Goal: Task Accomplishment & Management: Complete application form

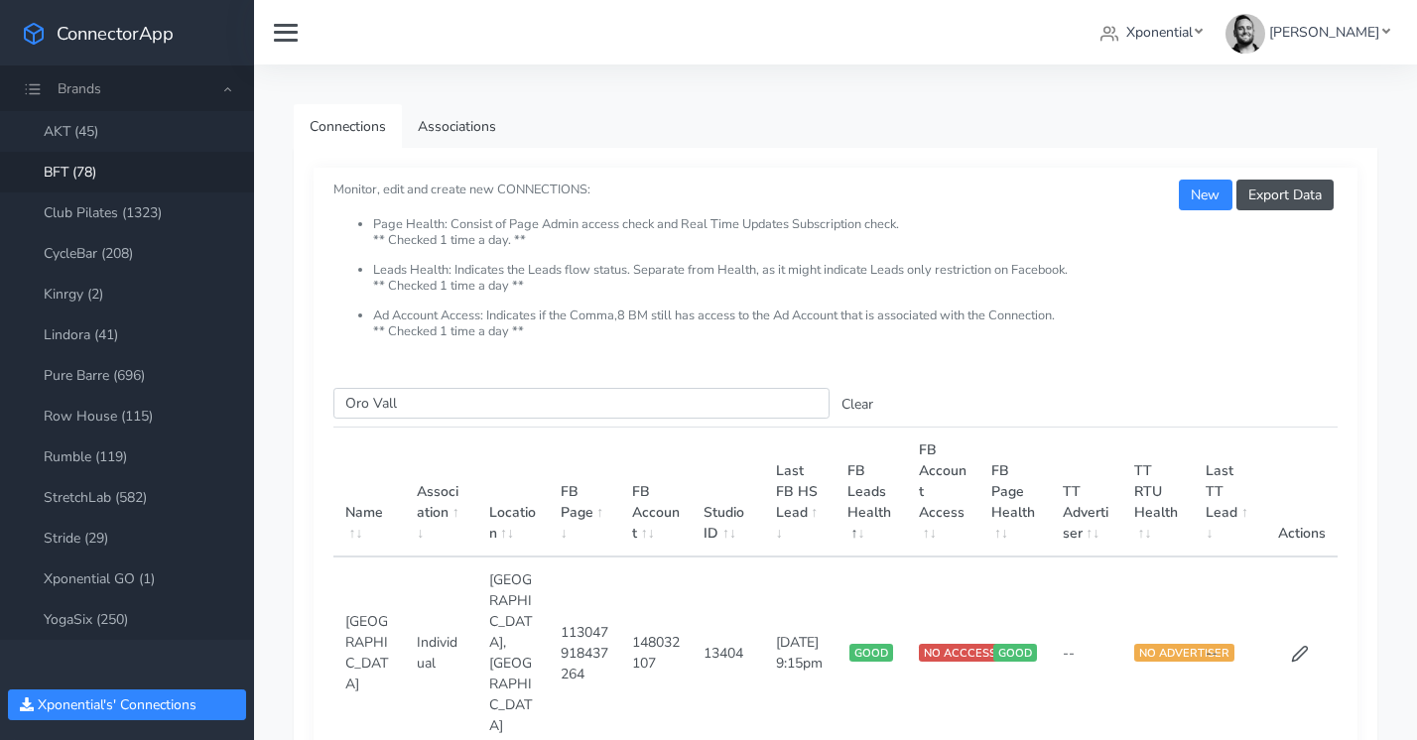
scroll to position [37, 0]
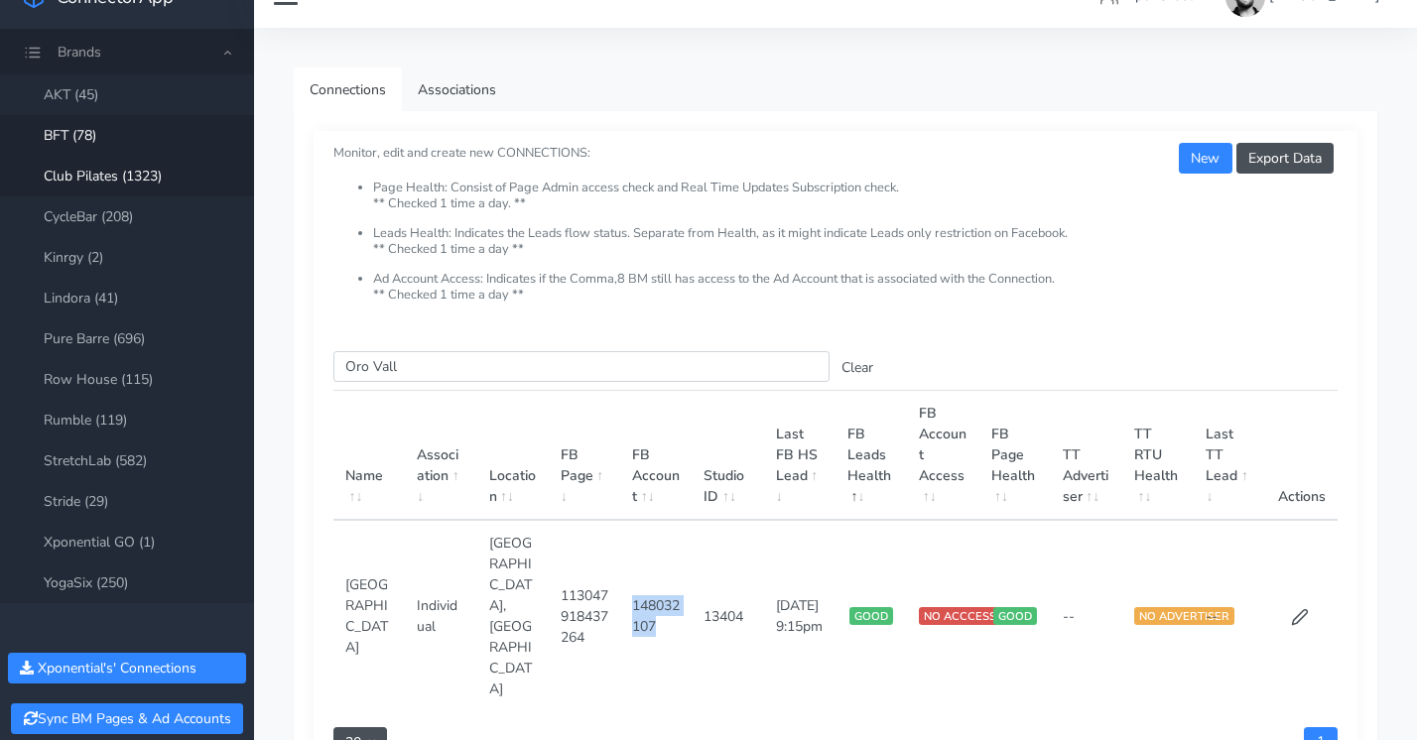
click at [108, 178] on link "Club Pilates (1323)" at bounding box center [127, 176] width 254 height 41
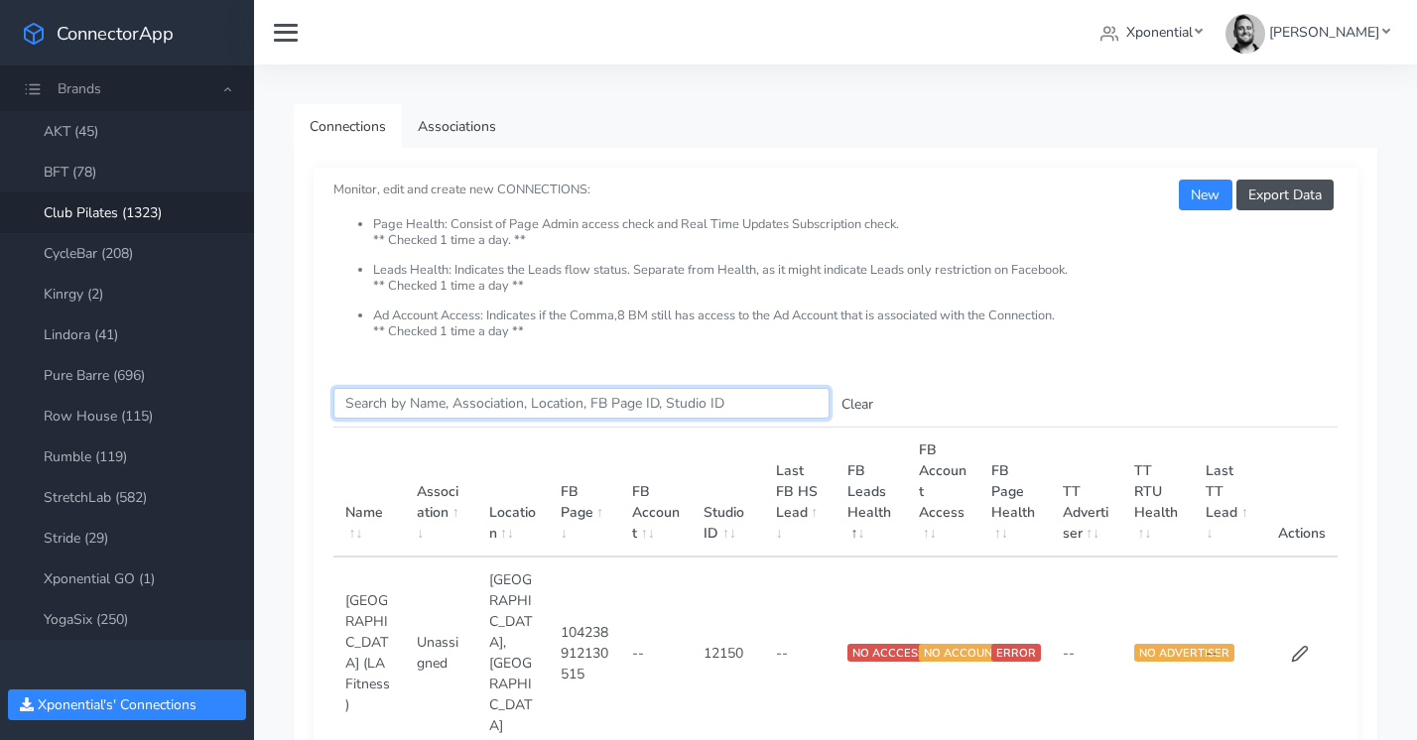
click at [379, 404] on input "Search this table" at bounding box center [581, 403] width 496 height 31
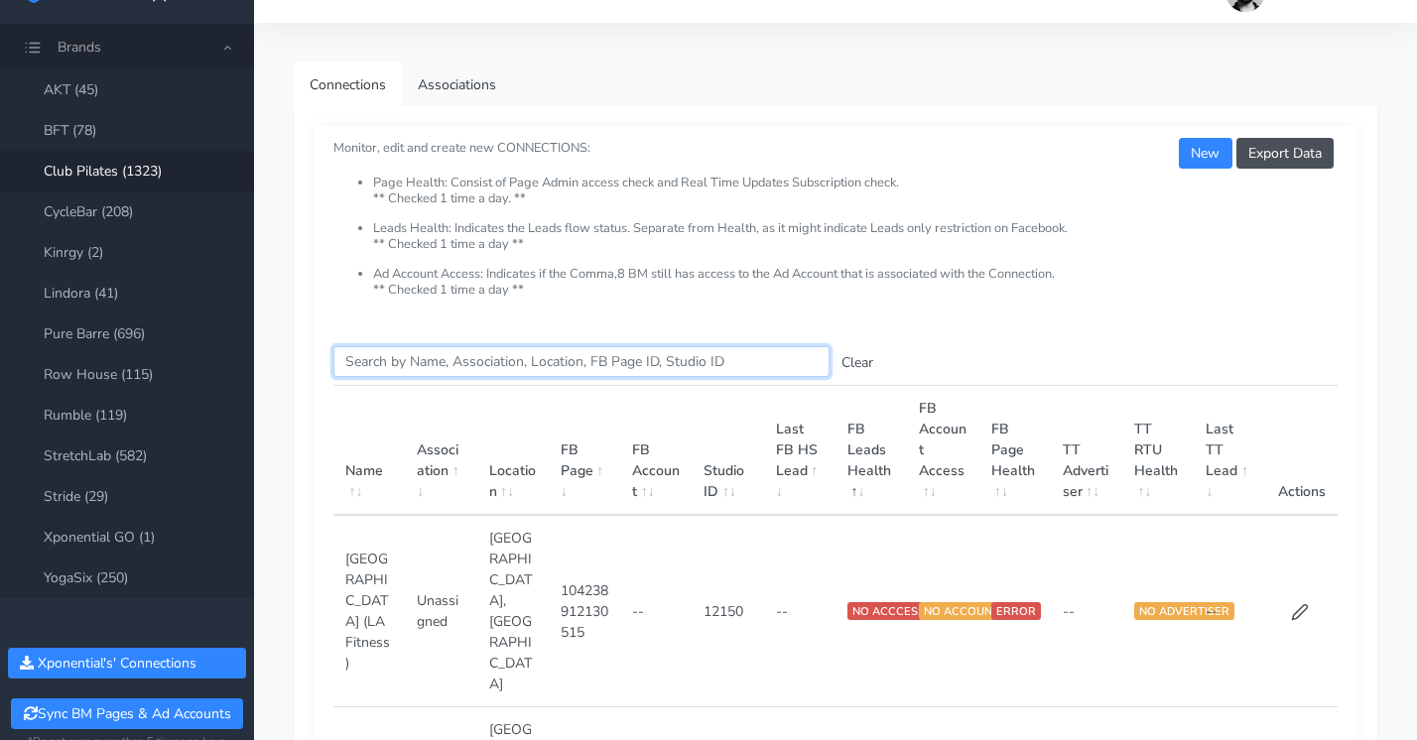
scroll to position [43, 0]
paste input "[GEOGRAPHIC_DATA]"
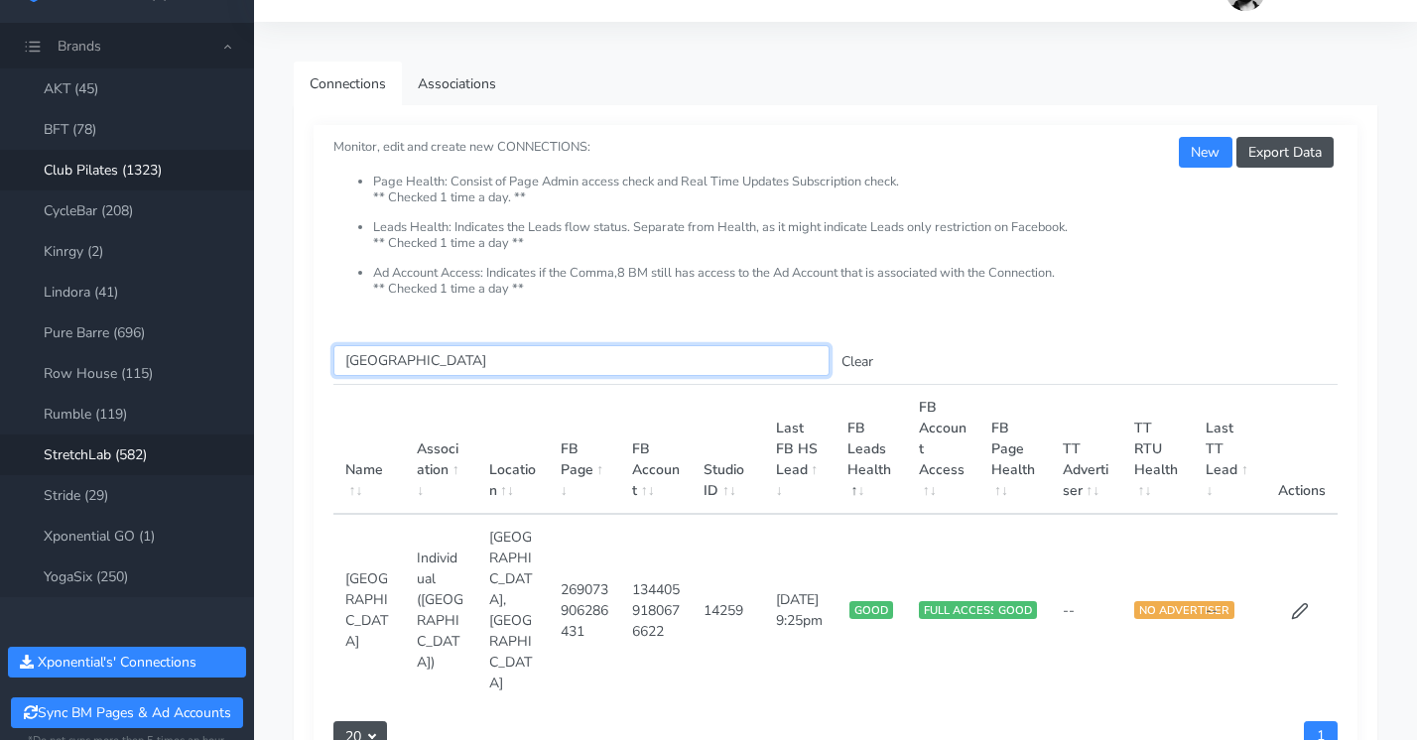
type input "[GEOGRAPHIC_DATA]"
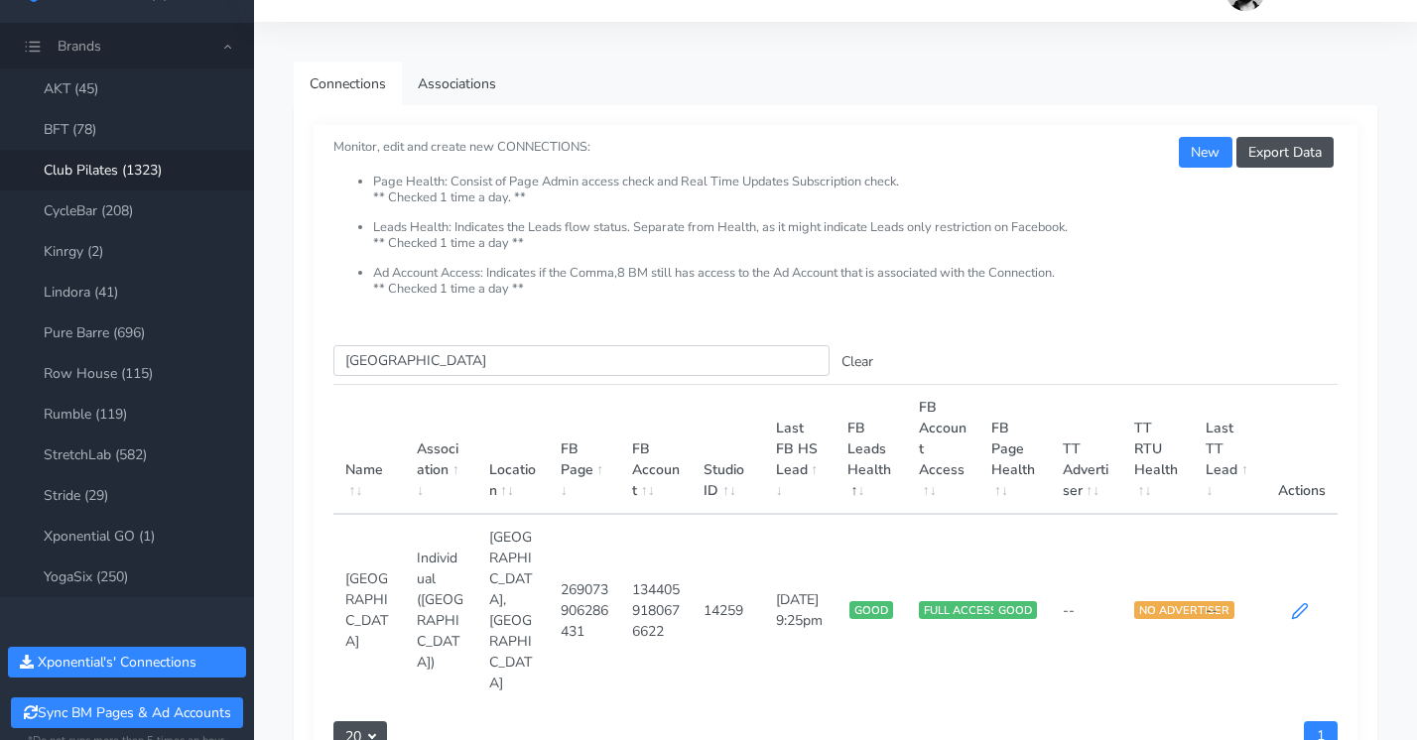
click at [1307, 602] on icon at bounding box center [1300, 611] width 18 height 18
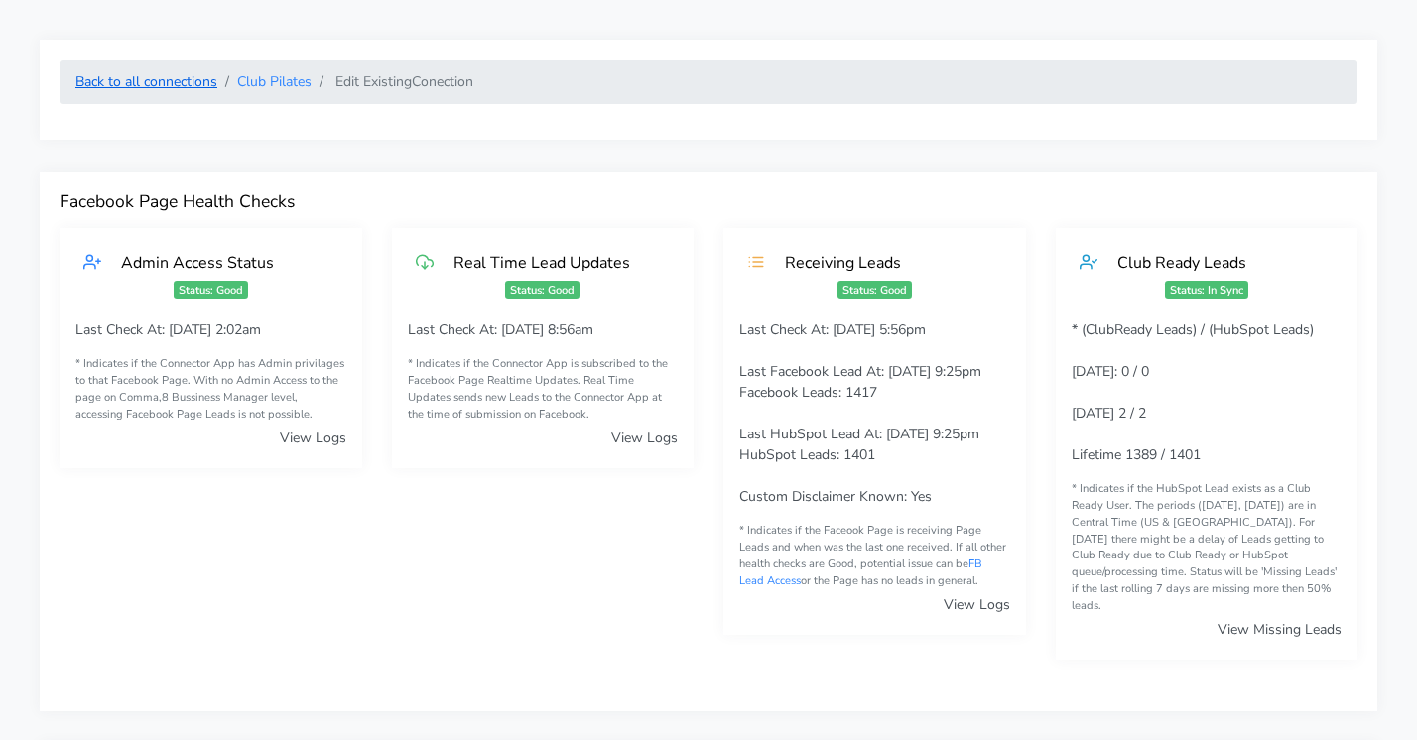
click at [123, 79] on link "Back to all connections" at bounding box center [146, 81] width 142 height 19
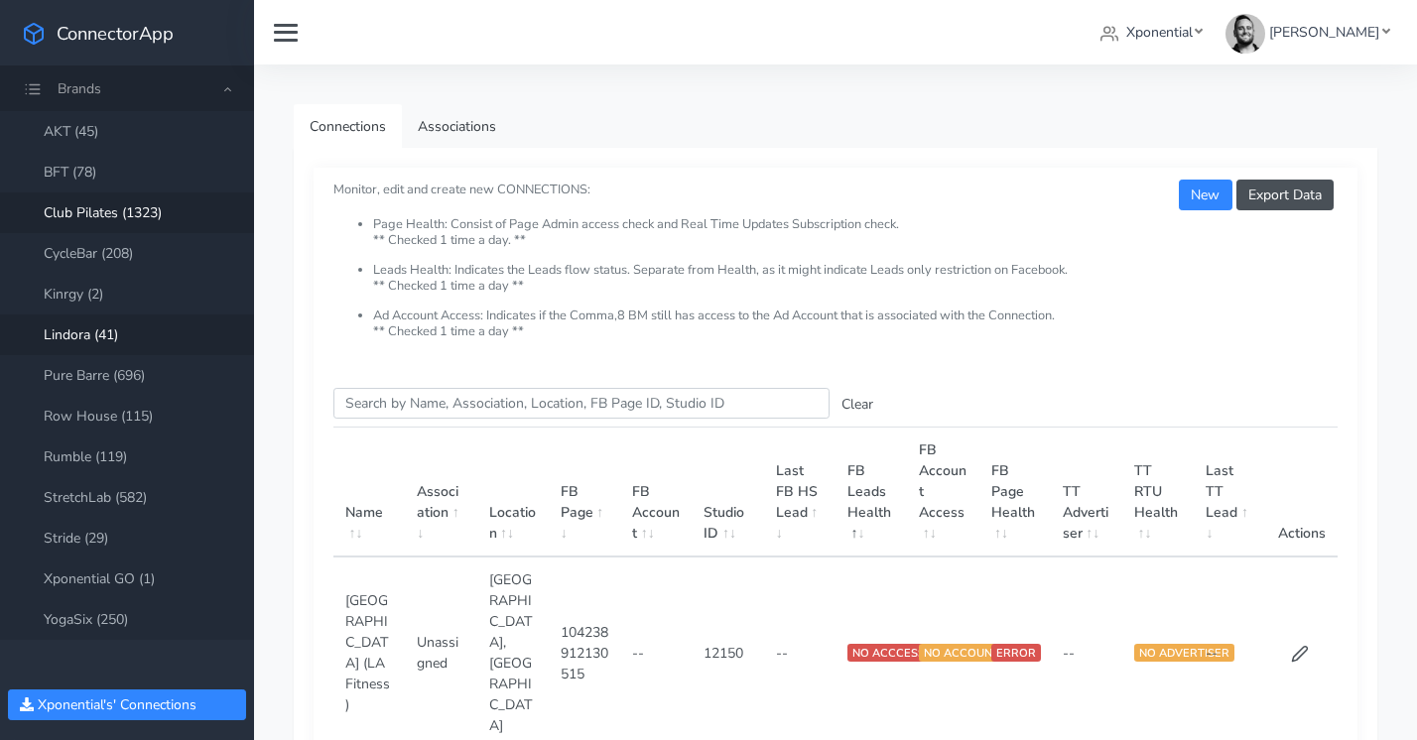
click at [81, 328] on link "Lindora (41)" at bounding box center [127, 335] width 254 height 41
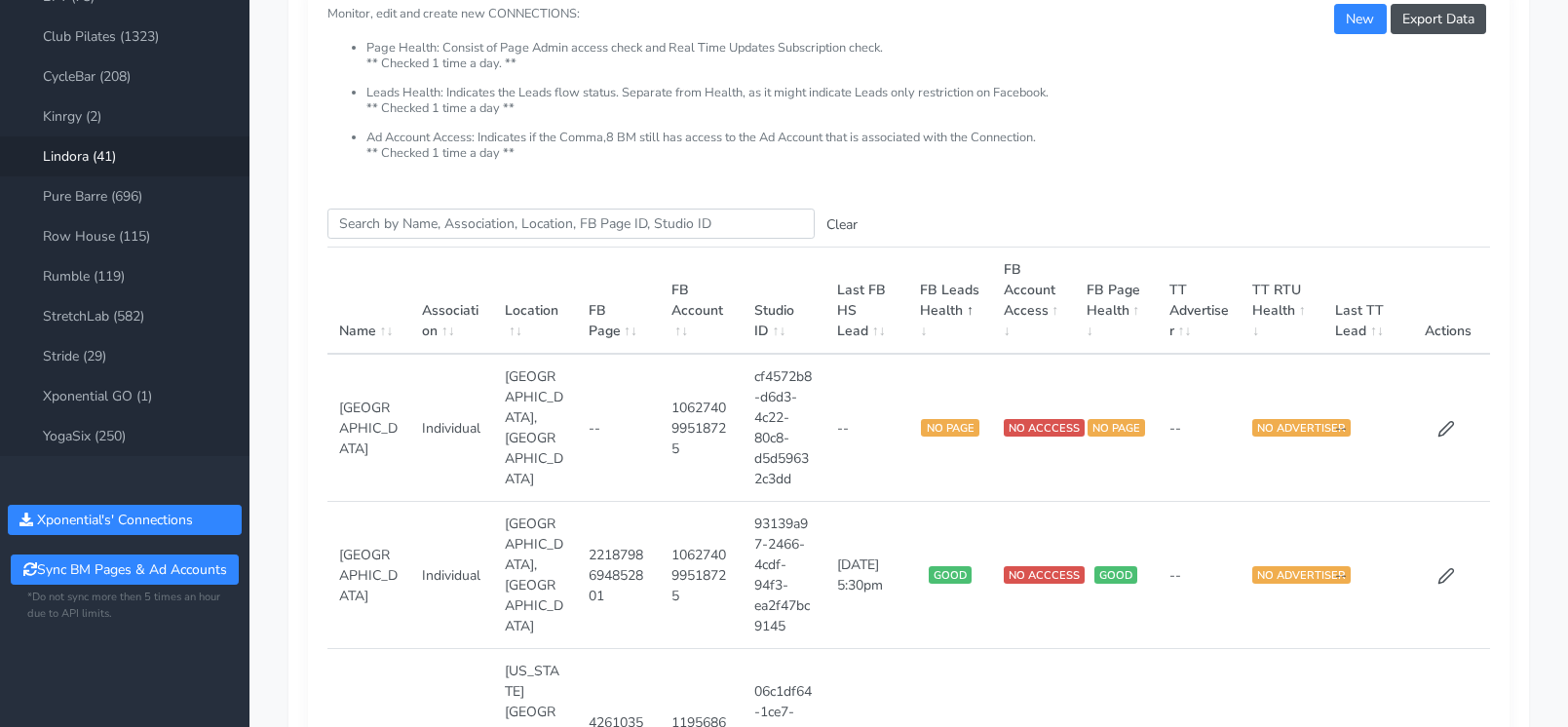
scroll to position [145, 0]
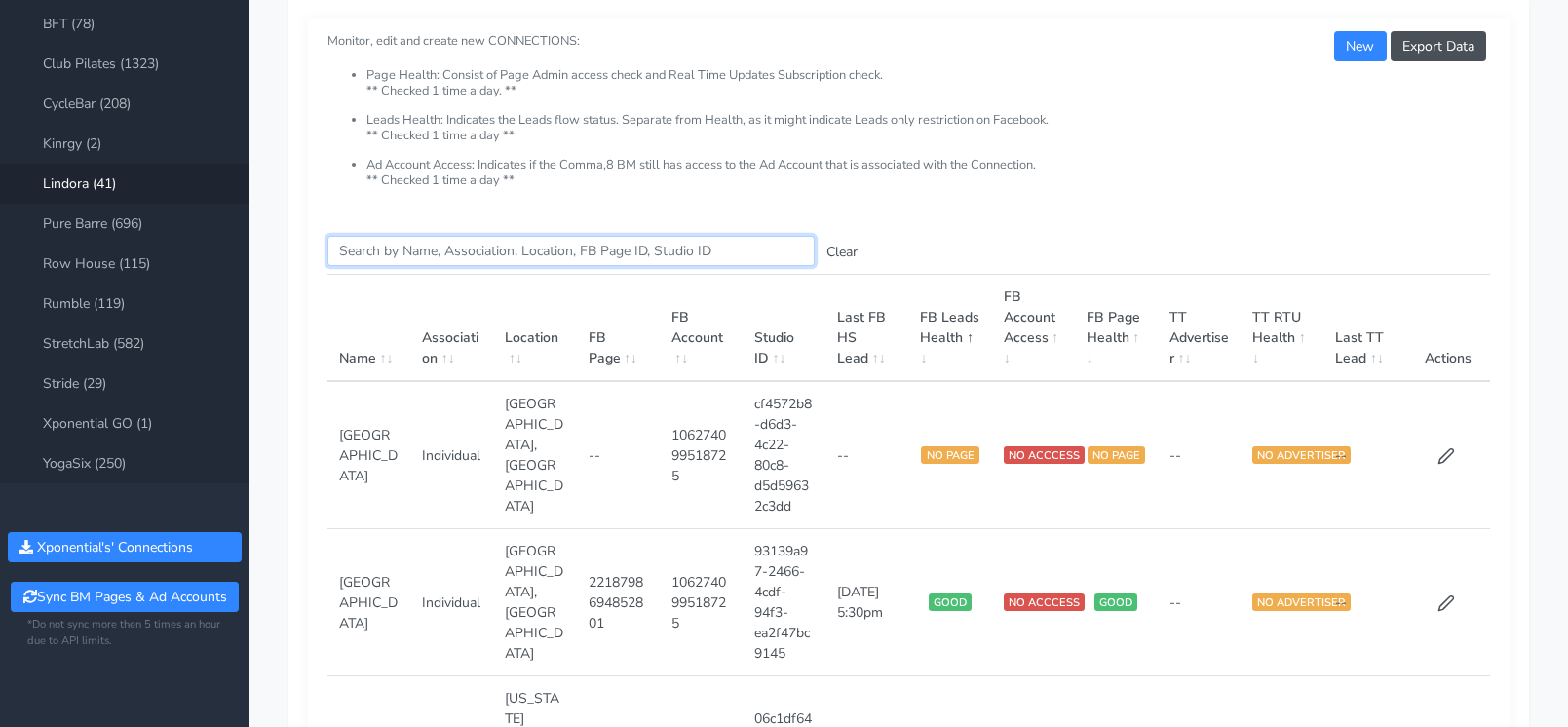
click at [463, 248] on input "Search this table" at bounding box center [571, 251] width 487 height 30
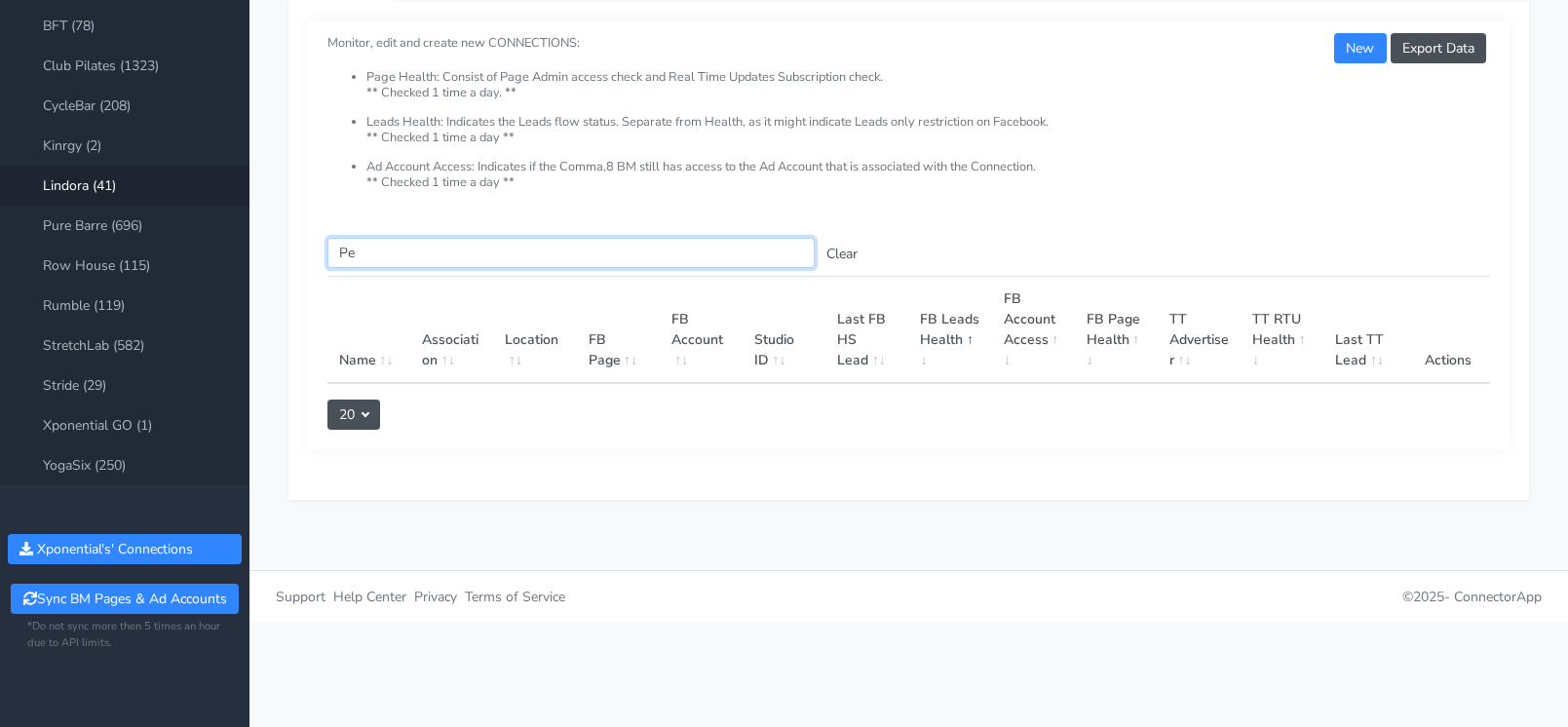
type input "P"
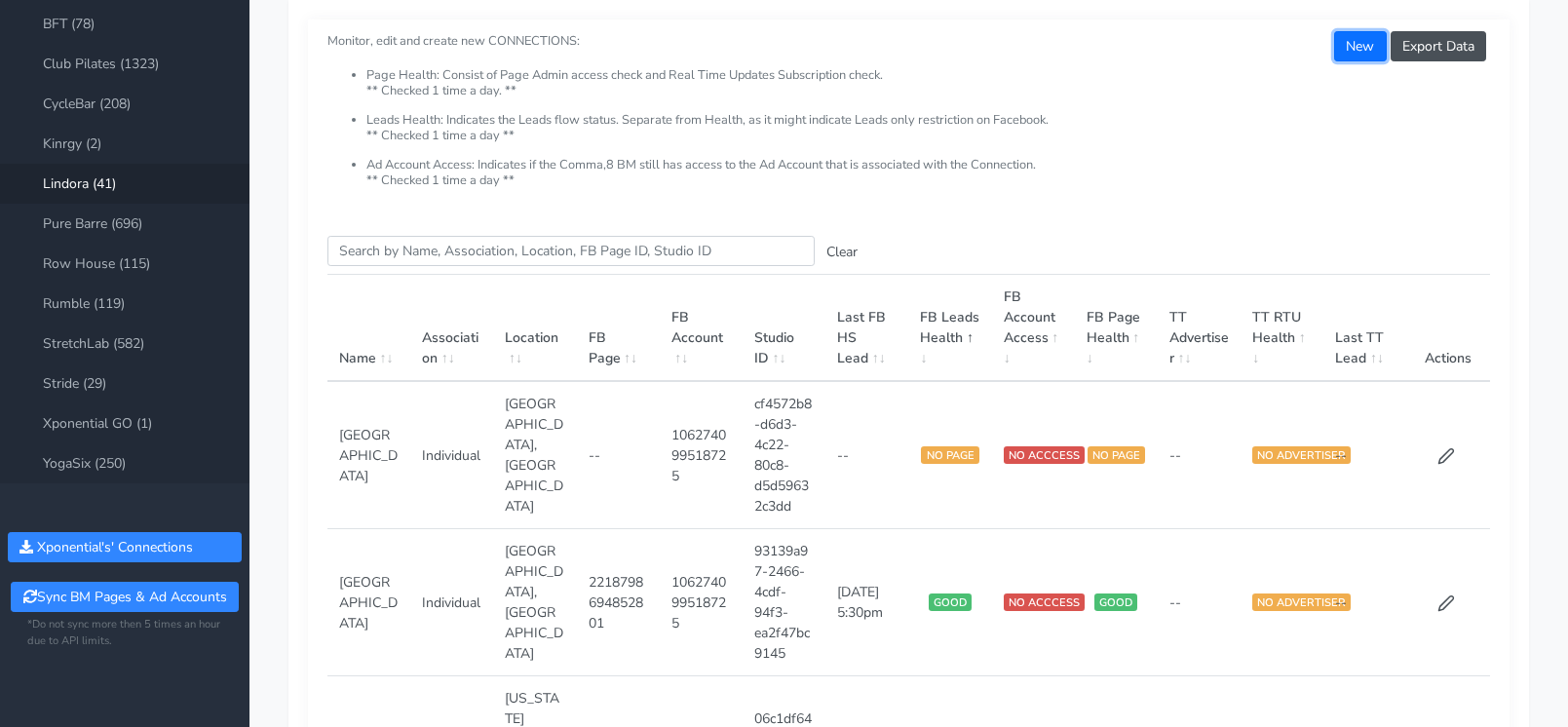
click at [1342, 48] on button "New" at bounding box center [1360, 46] width 52 height 30
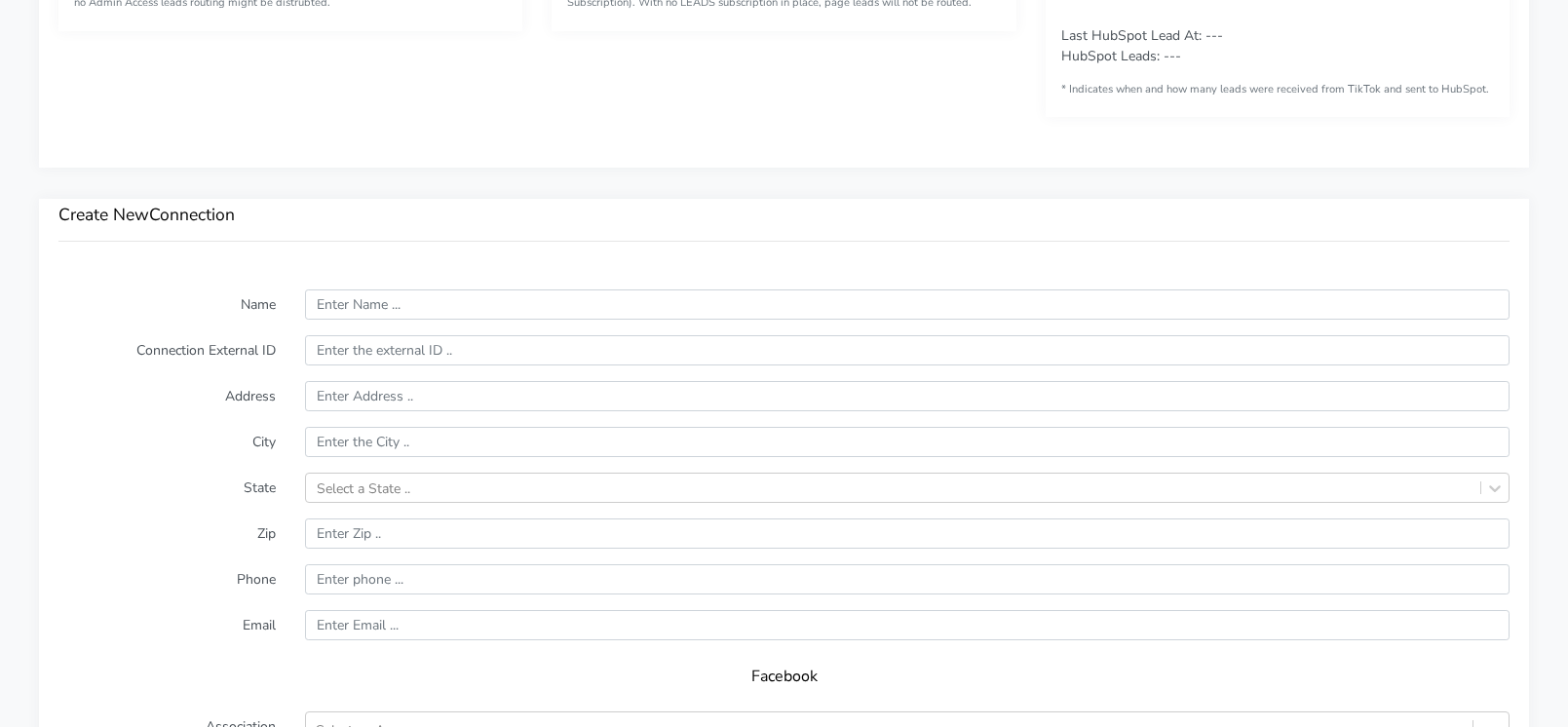
scroll to position [1173, 0]
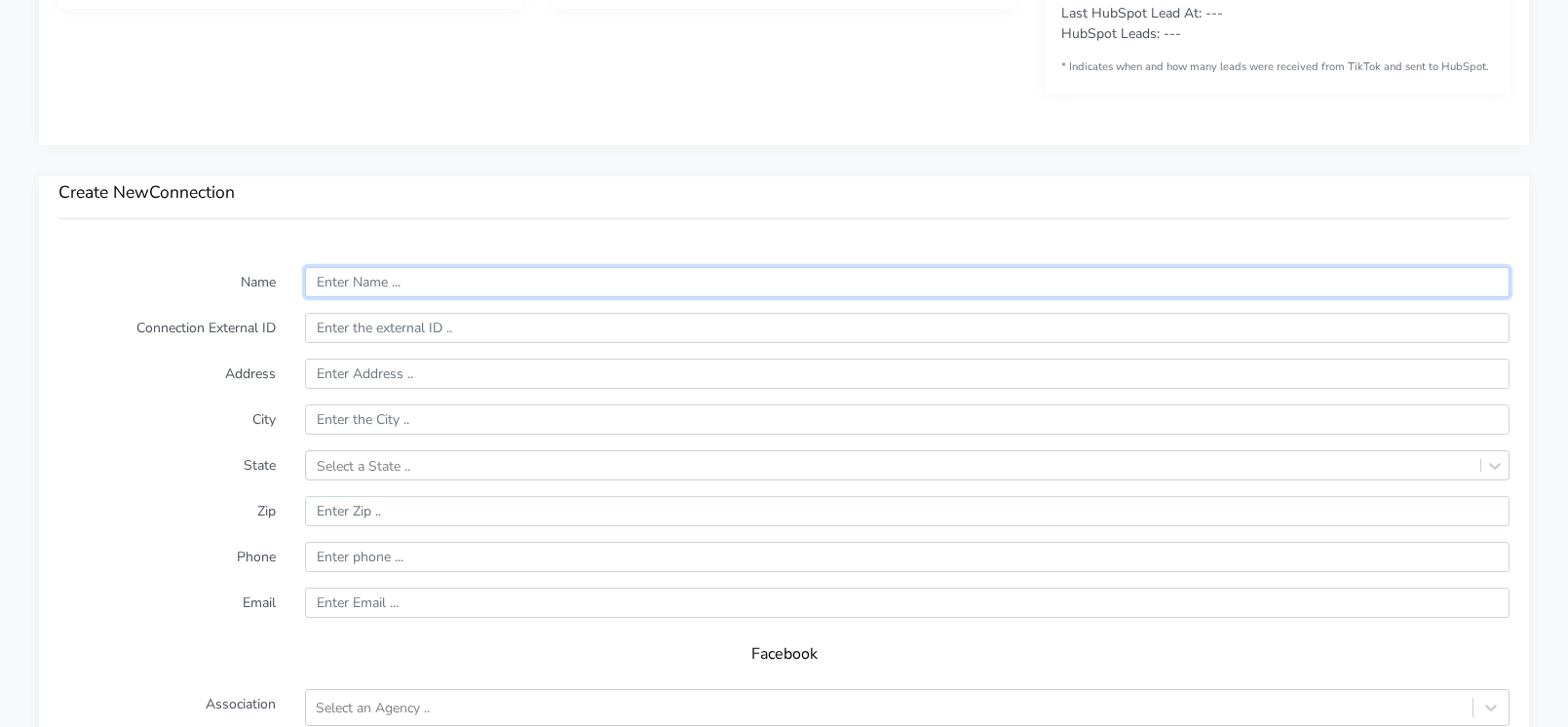
click at [410, 286] on input "text" at bounding box center [908, 282] width 1204 height 30
type input "Peachtree Corners"
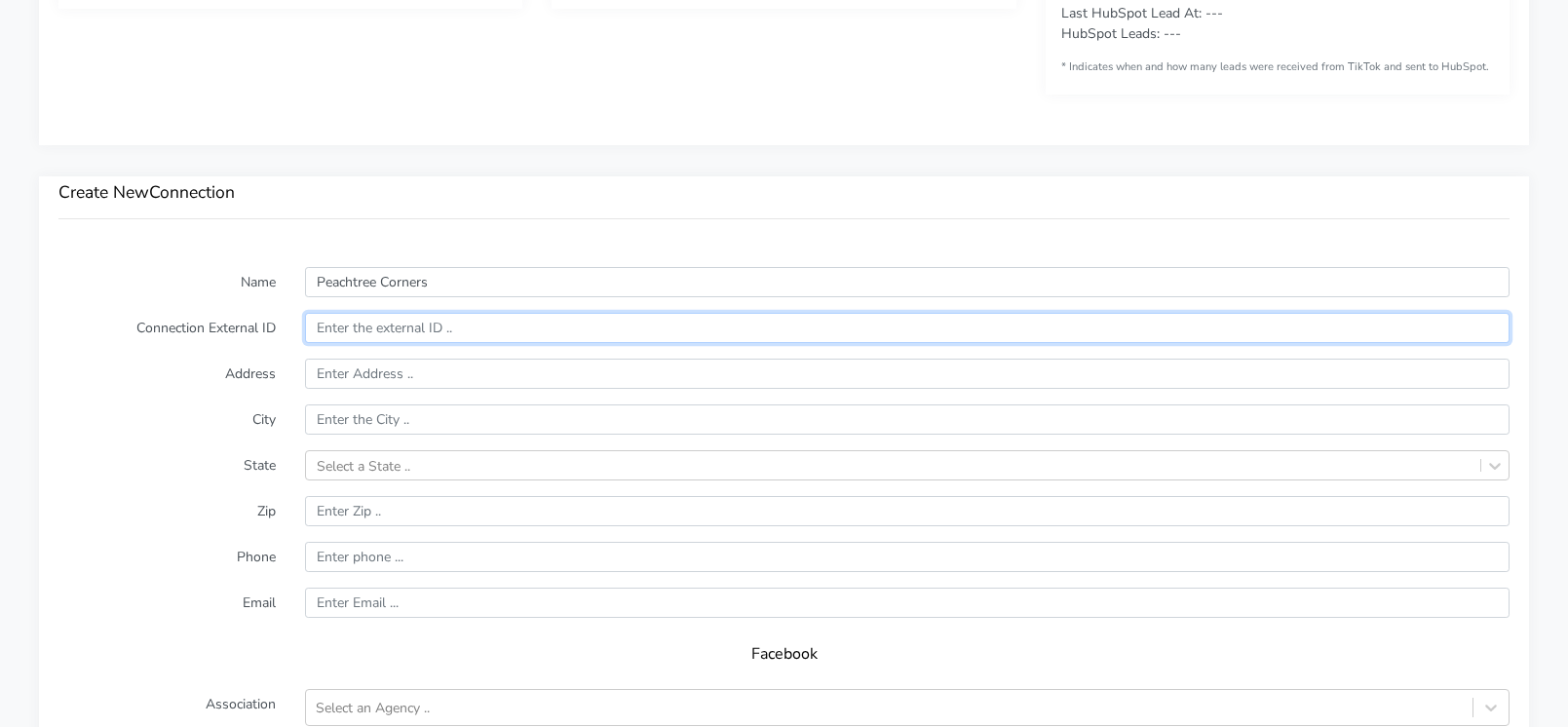
click at [371, 330] on input "text" at bounding box center [908, 327] width 1204 height 30
paste input "1548b10b-00a7-4c80-b314-03ffbe568ae4"
type input "1548b10b-00a7-4c80-b314-03ffbe568ae4"
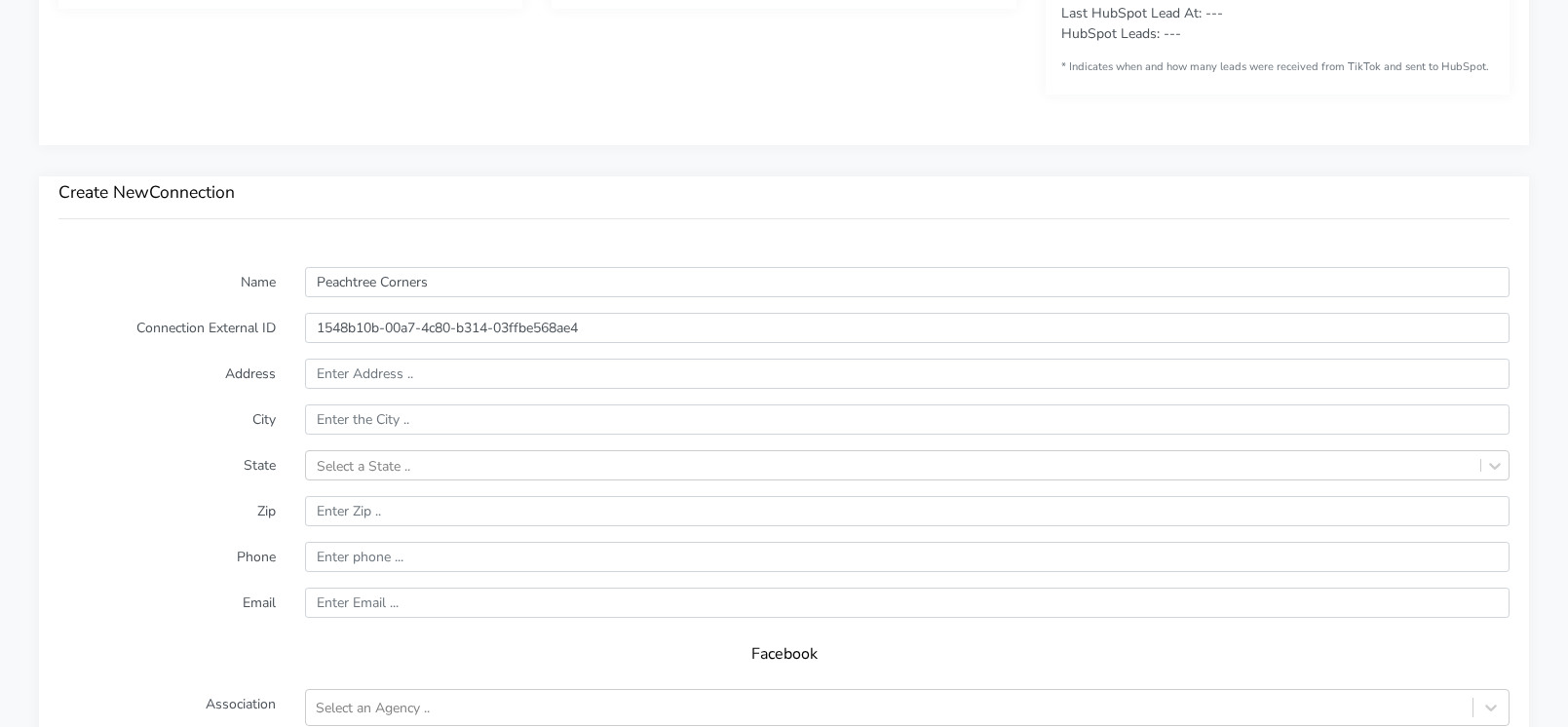
click at [174, 422] on label "City" at bounding box center [167, 419] width 247 height 30
click at [360, 372] on input "text" at bounding box center [908, 373] width 1204 height 30
paste input "[STREET_ADDRESS]"
type input "[STREET_ADDRESS]"
click at [180, 428] on label "City" at bounding box center [167, 419] width 247 height 30
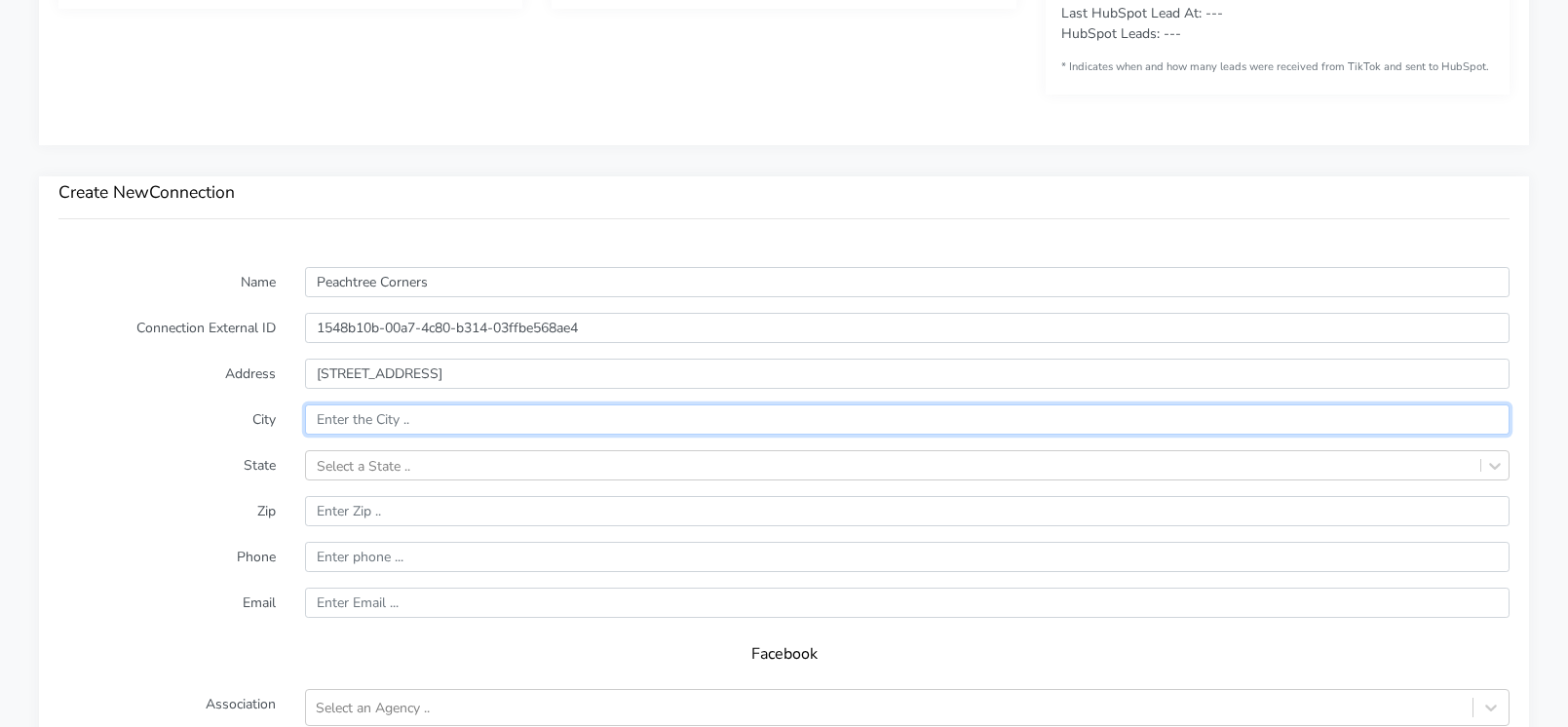
click at [355, 419] on input "text" at bounding box center [908, 419] width 1204 height 30
paste input "Peachtree Corners"
type input "Peachtree Corners"
click at [371, 466] on div "Select a State .." at bounding box center [908, 465] width 1204 height 30
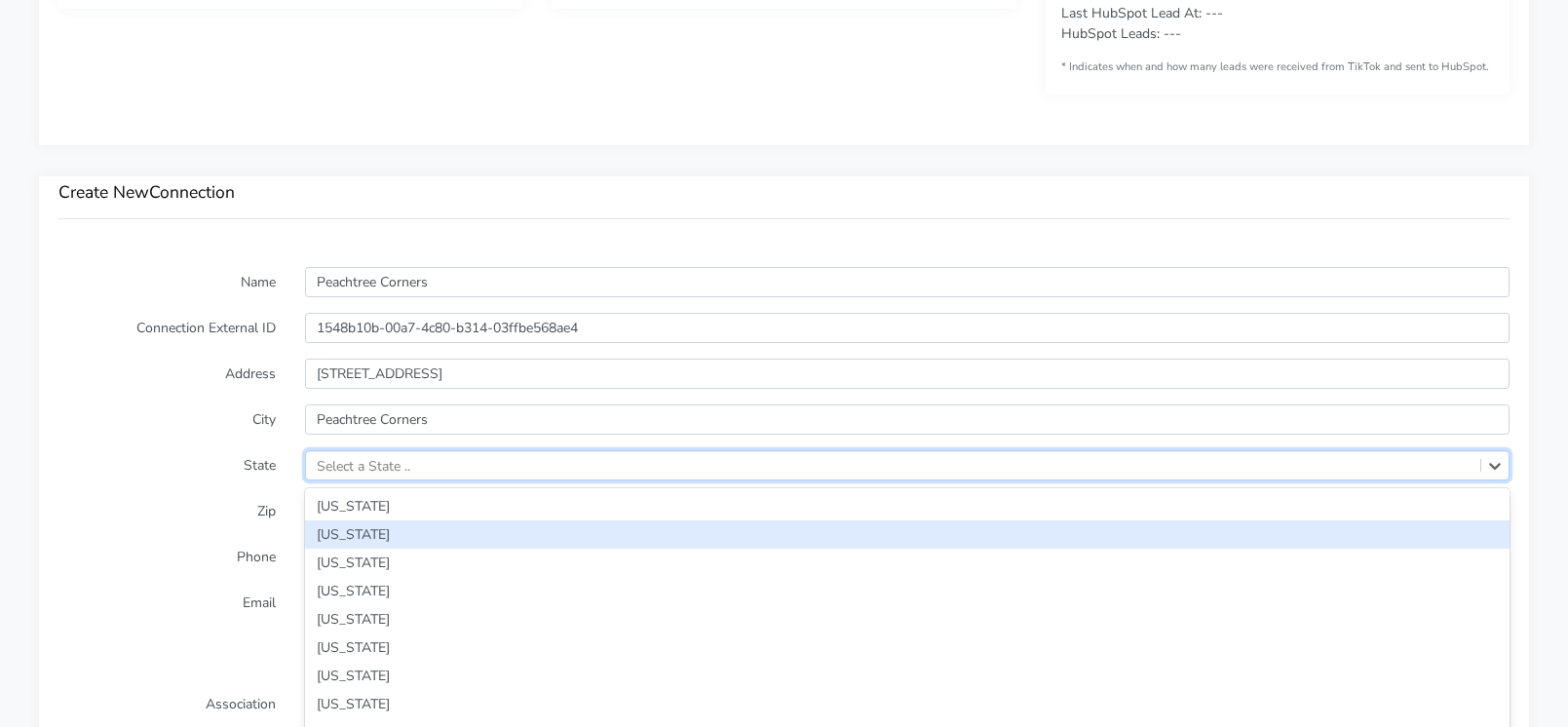
scroll to position [1234, 0]
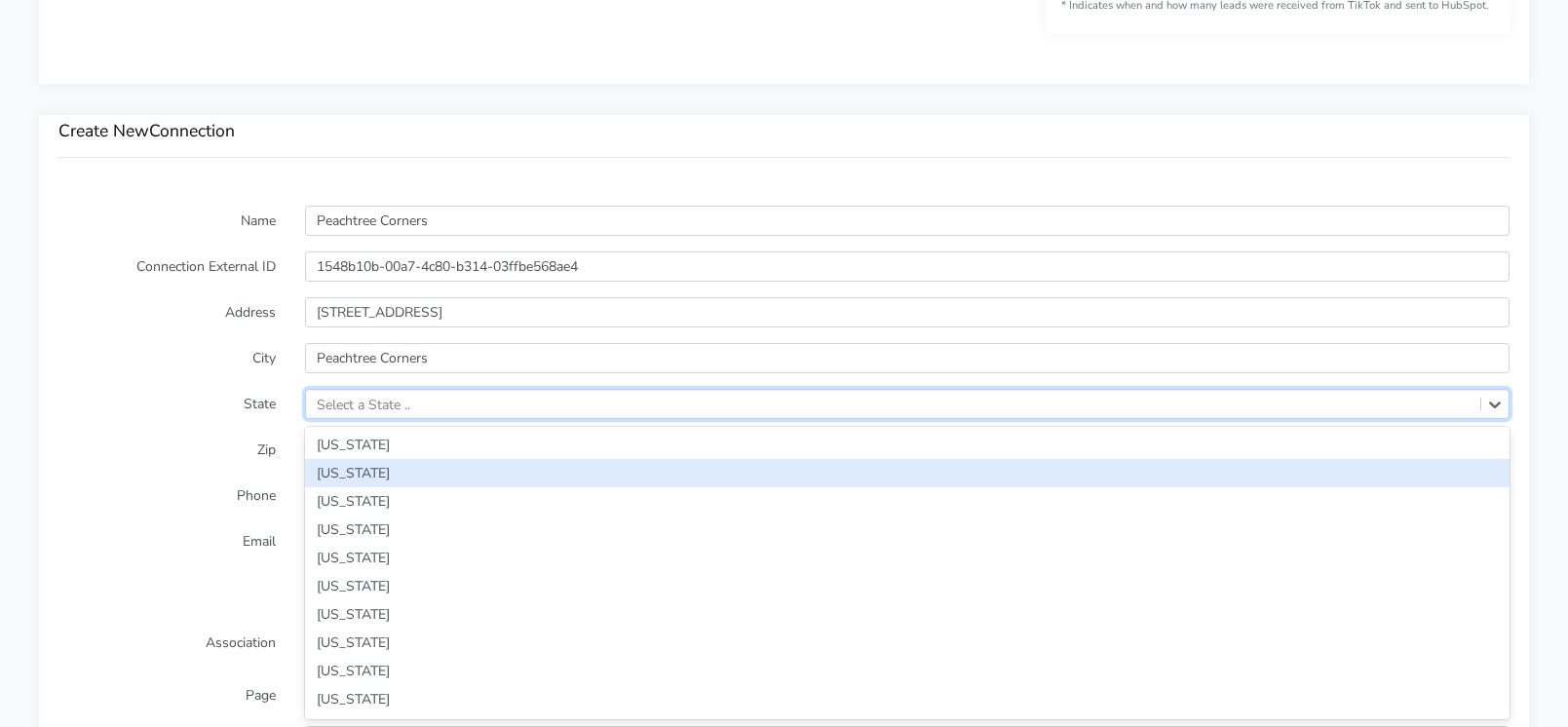
click at [371, 466] on div "[US_STATE]" at bounding box center [908, 473] width 1204 height 28
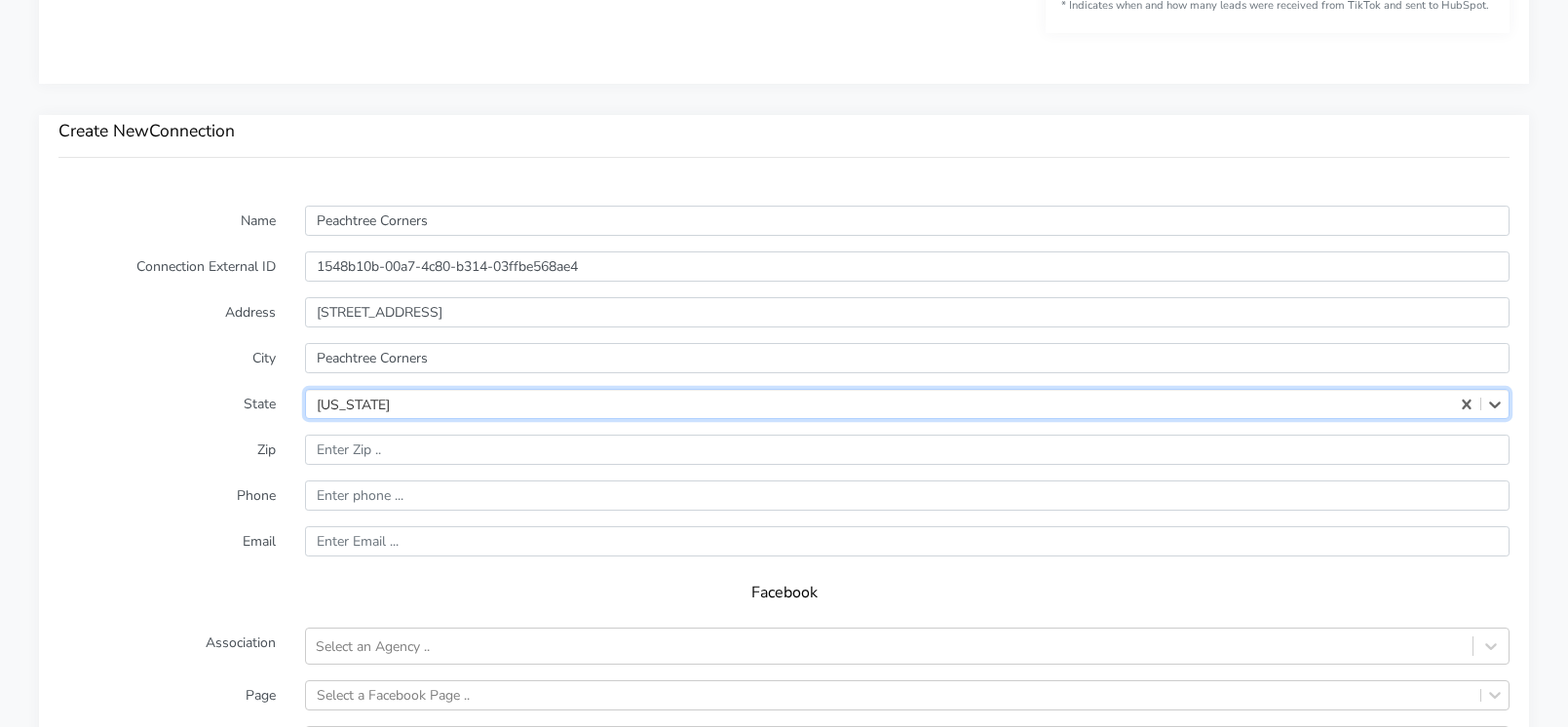
click at [361, 413] on div "[US_STATE]" at bounding box center [880, 404] width 1148 height 28
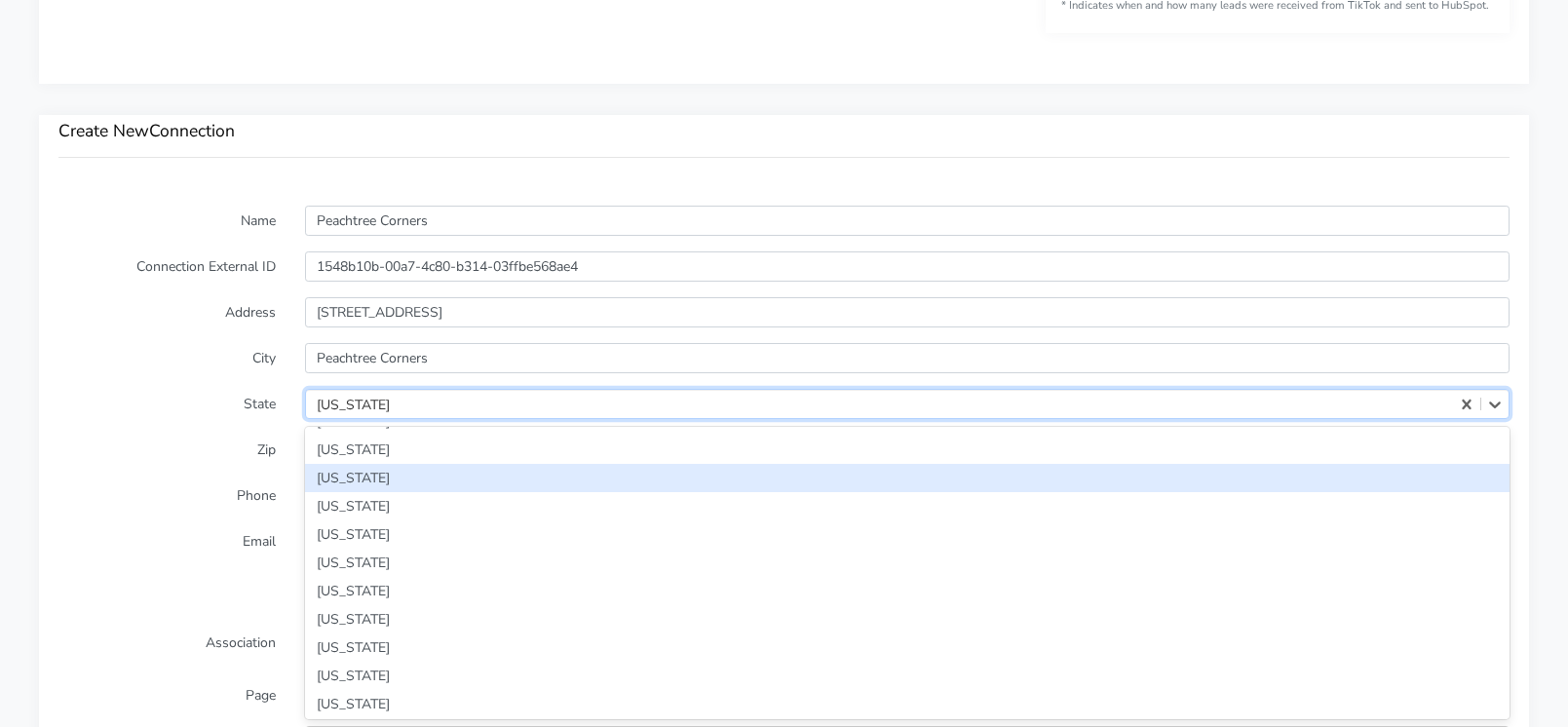
scroll to position [197, 0]
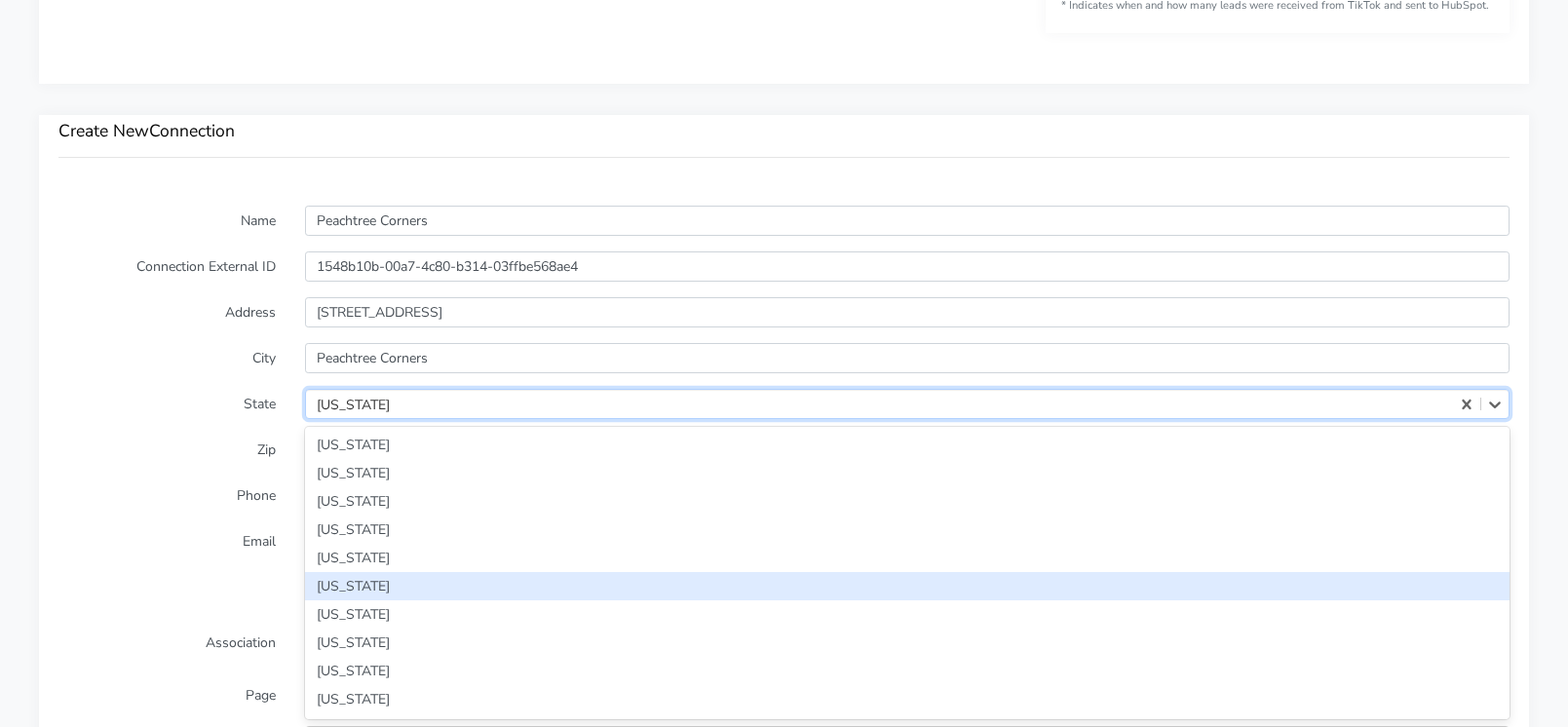
click at [364, 580] on div "[US_STATE]" at bounding box center [908, 586] width 1204 height 28
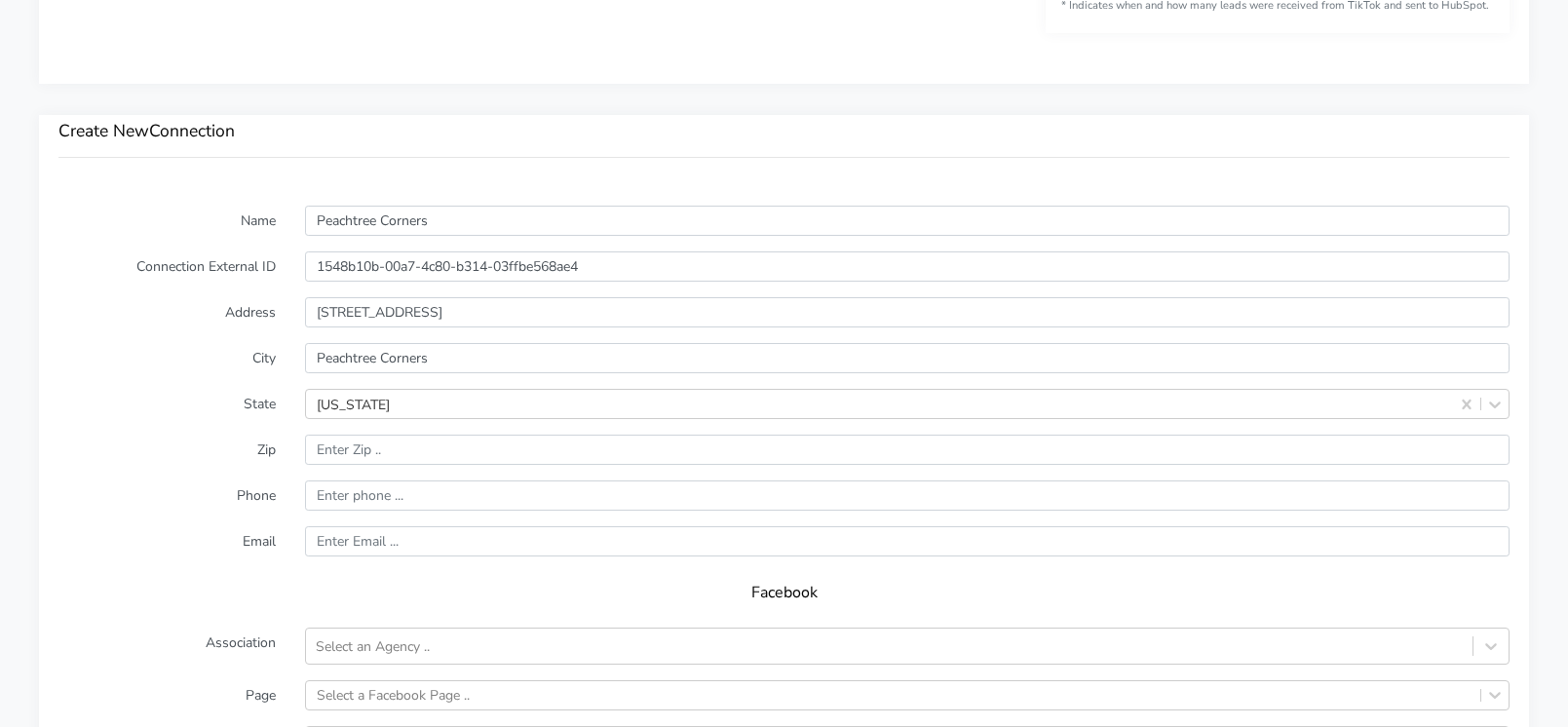
click at [220, 475] on form "Name Peachtree Corners Connection External ID 1548b10b-00a7-4c80-b314-03ffbe568…" at bounding box center [784, 589] width 1451 height 769
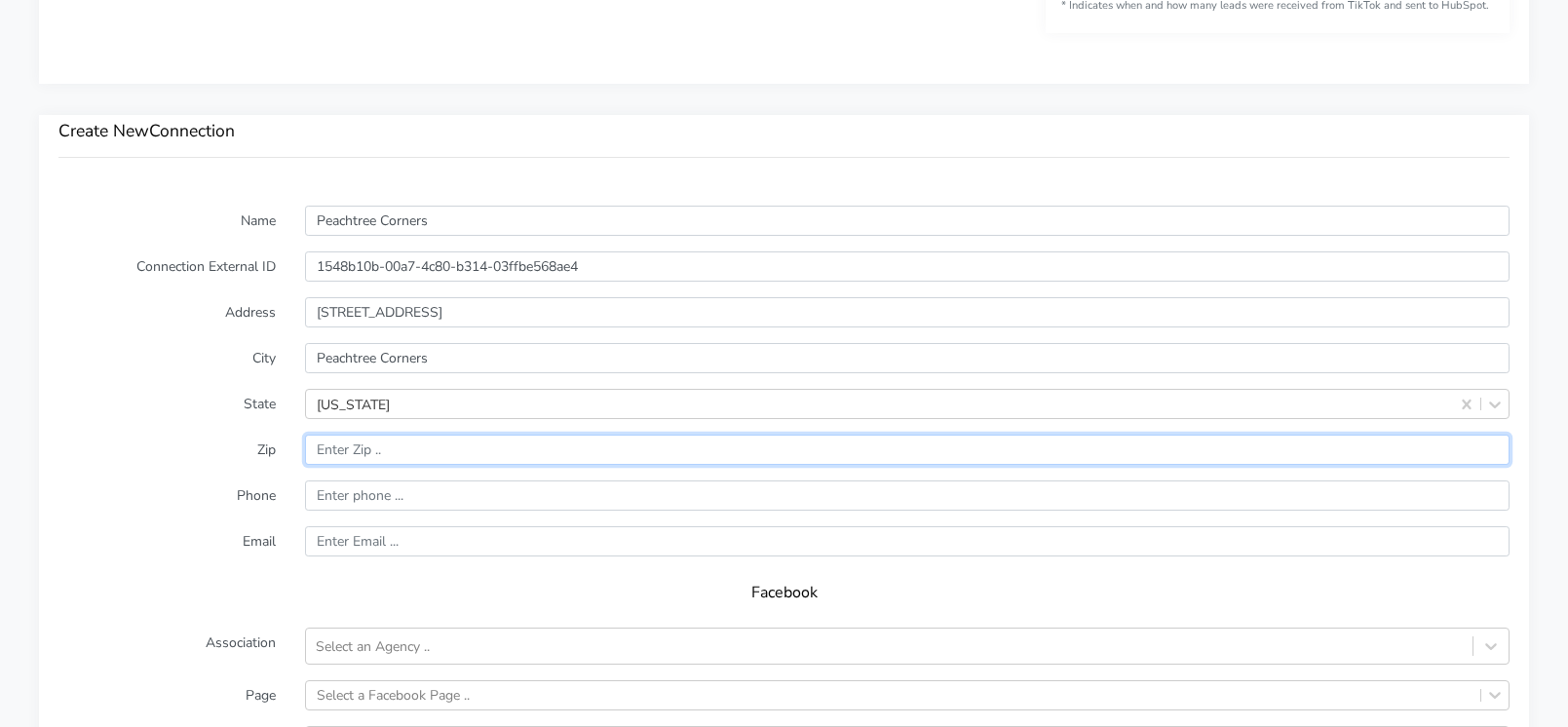
click at [333, 447] on input "input" at bounding box center [908, 449] width 1204 height 30
paste input "30092"
type input "30092"
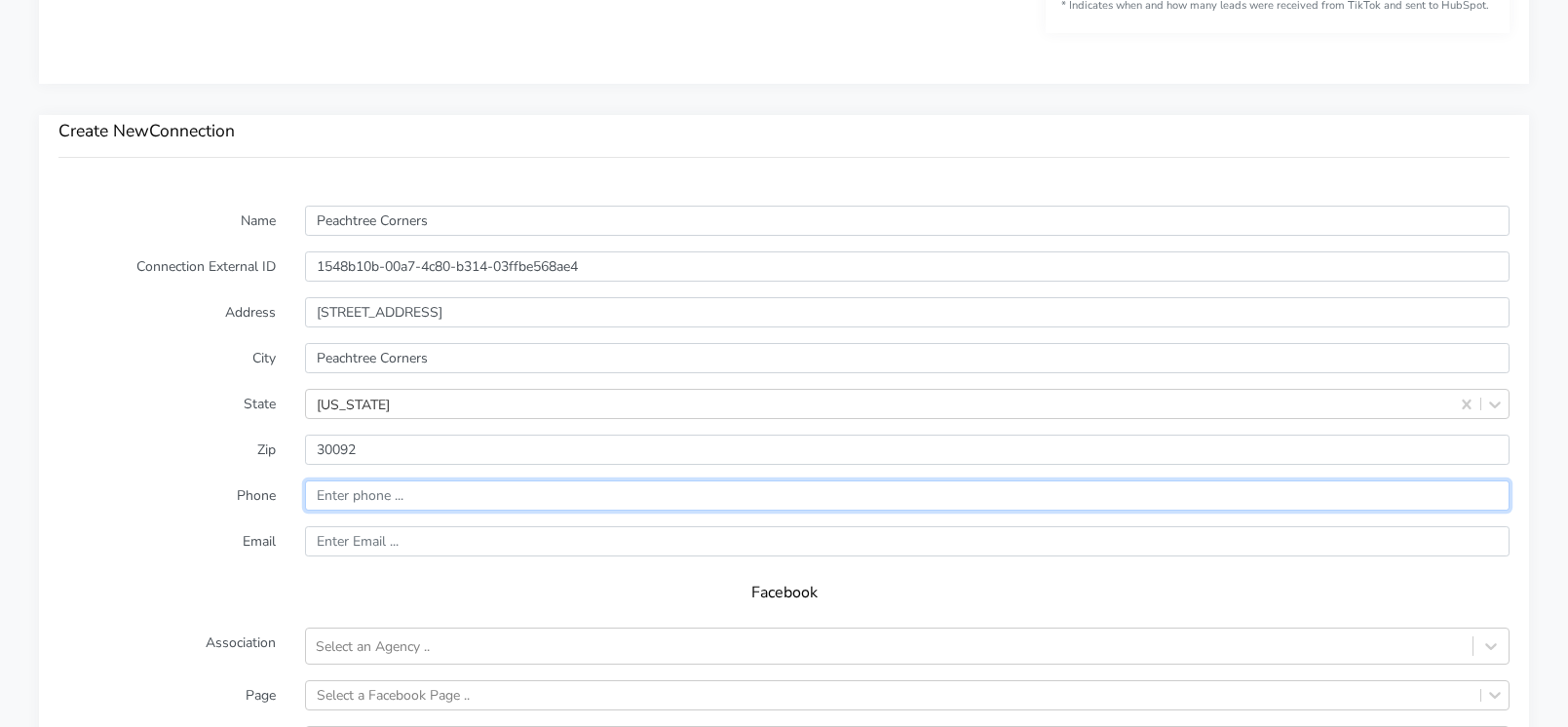
click at [340, 499] on input "input" at bounding box center [908, 495] width 1204 height 30
paste input "14047163232"
type input "14047163232"
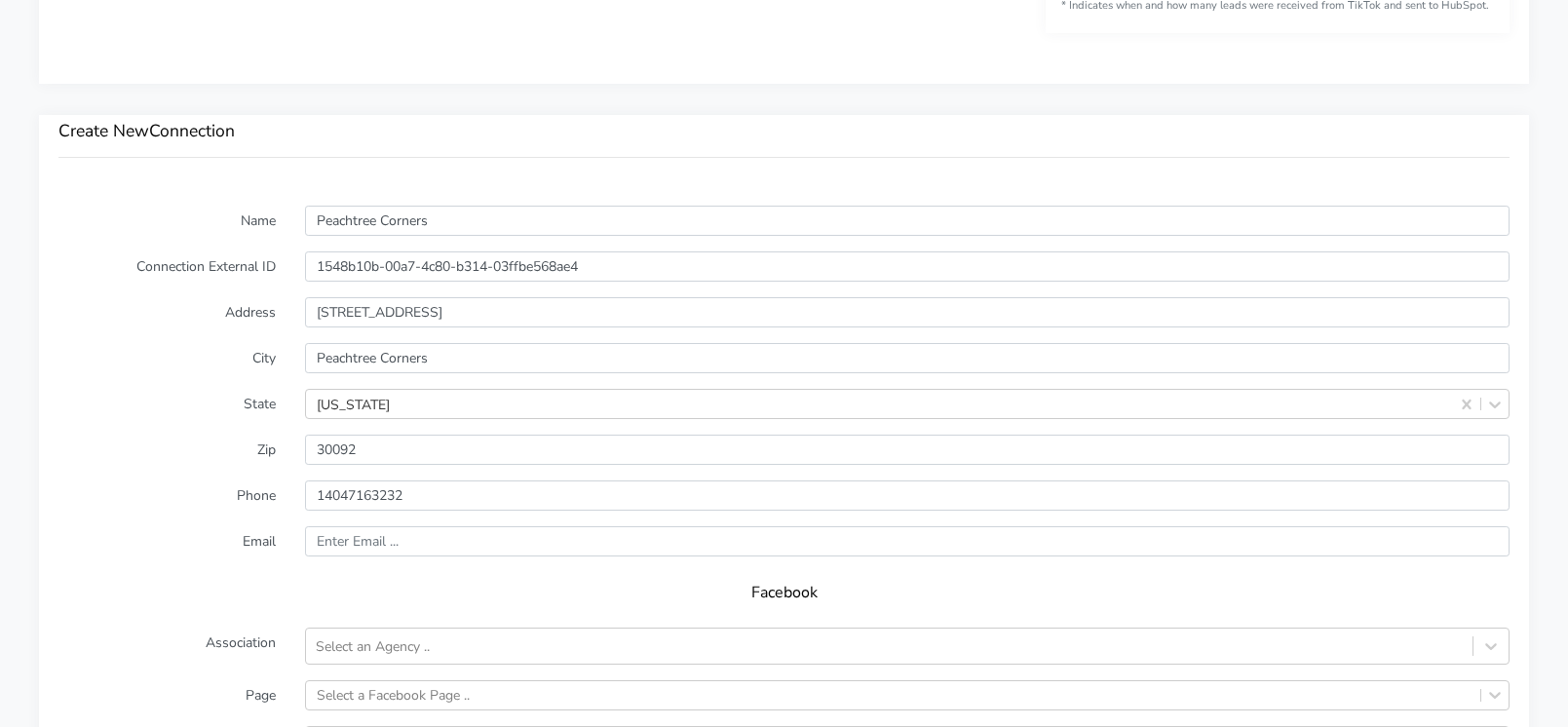
click at [225, 500] on label "Phone" at bounding box center [167, 495] width 247 height 30
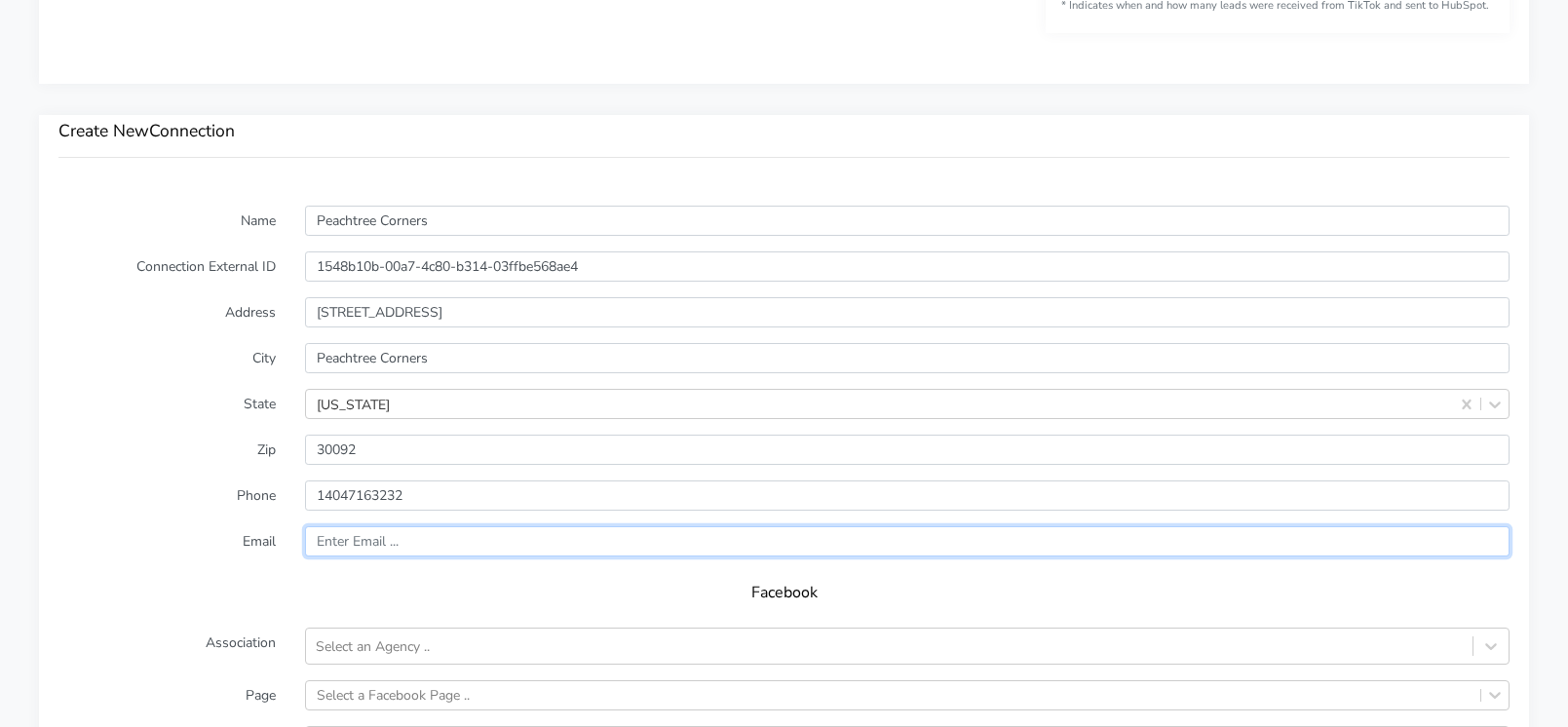
click at [362, 540] on input "text" at bounding box center [908, 541] width 1204 height 30
paste input "[EMAIL_ADDRESS][DOMAIN_NAME]"
type input "[EMAIL_ADDRESS][DOMAIN_NAME]"
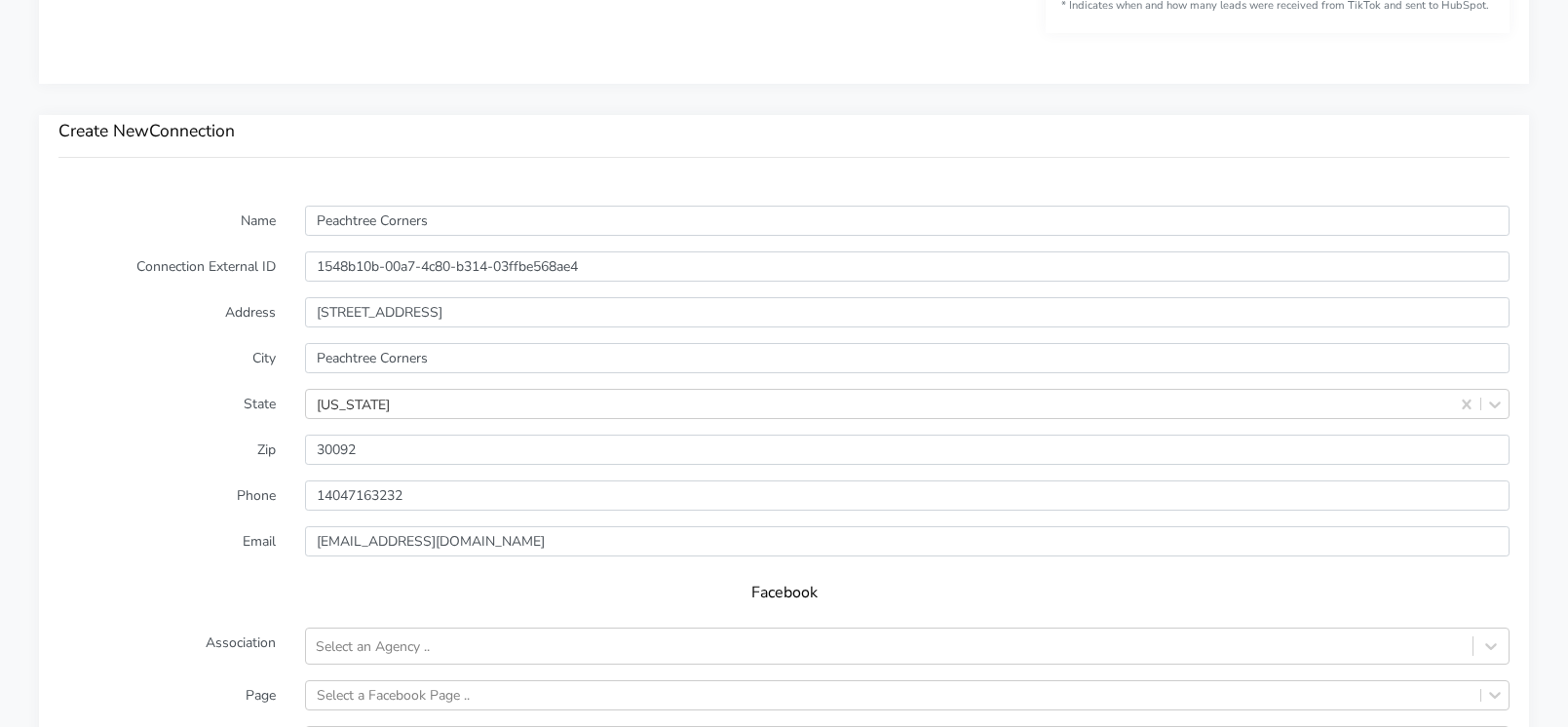
drag, startPoint x: 123, startPoint y: 572, endPoint x: 158, endPoint y: 556, distance: 38.5
click at [124, 572] on div "Facebook" at bounding box center [784, 599] width 1451 height 55
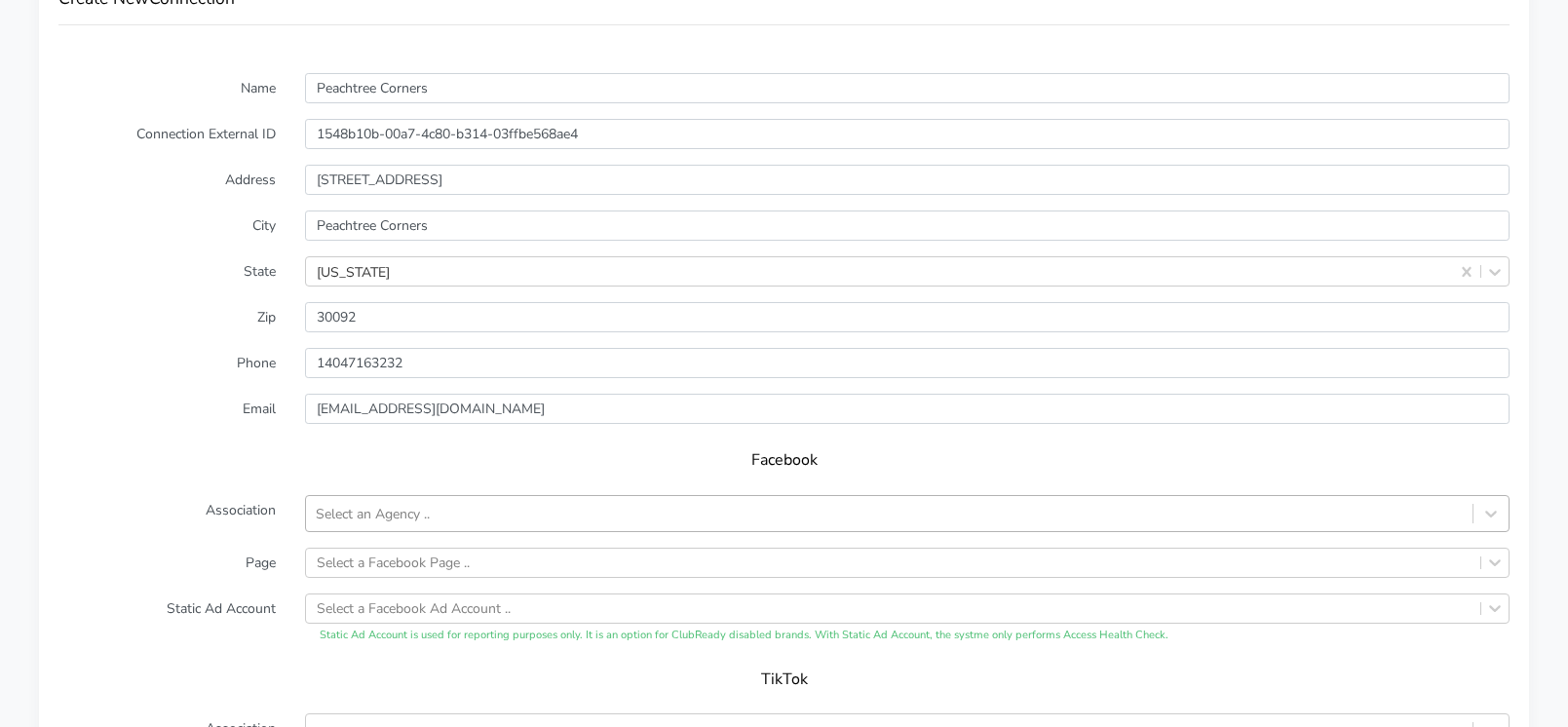
scroll to position [1411, 0]
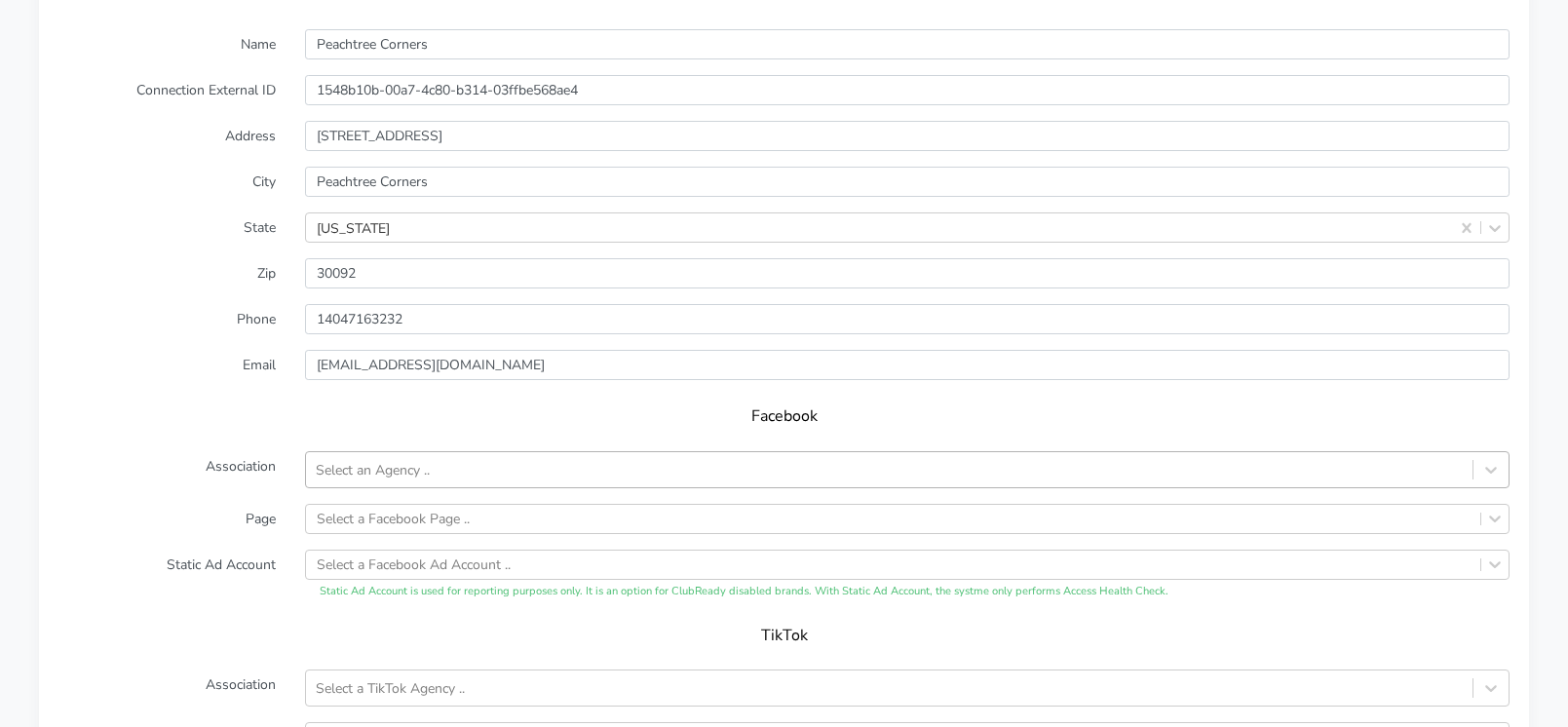
click at [426, 488] on div "Select an Agency .." at bounding box center [908, 470] width 1204 height 37
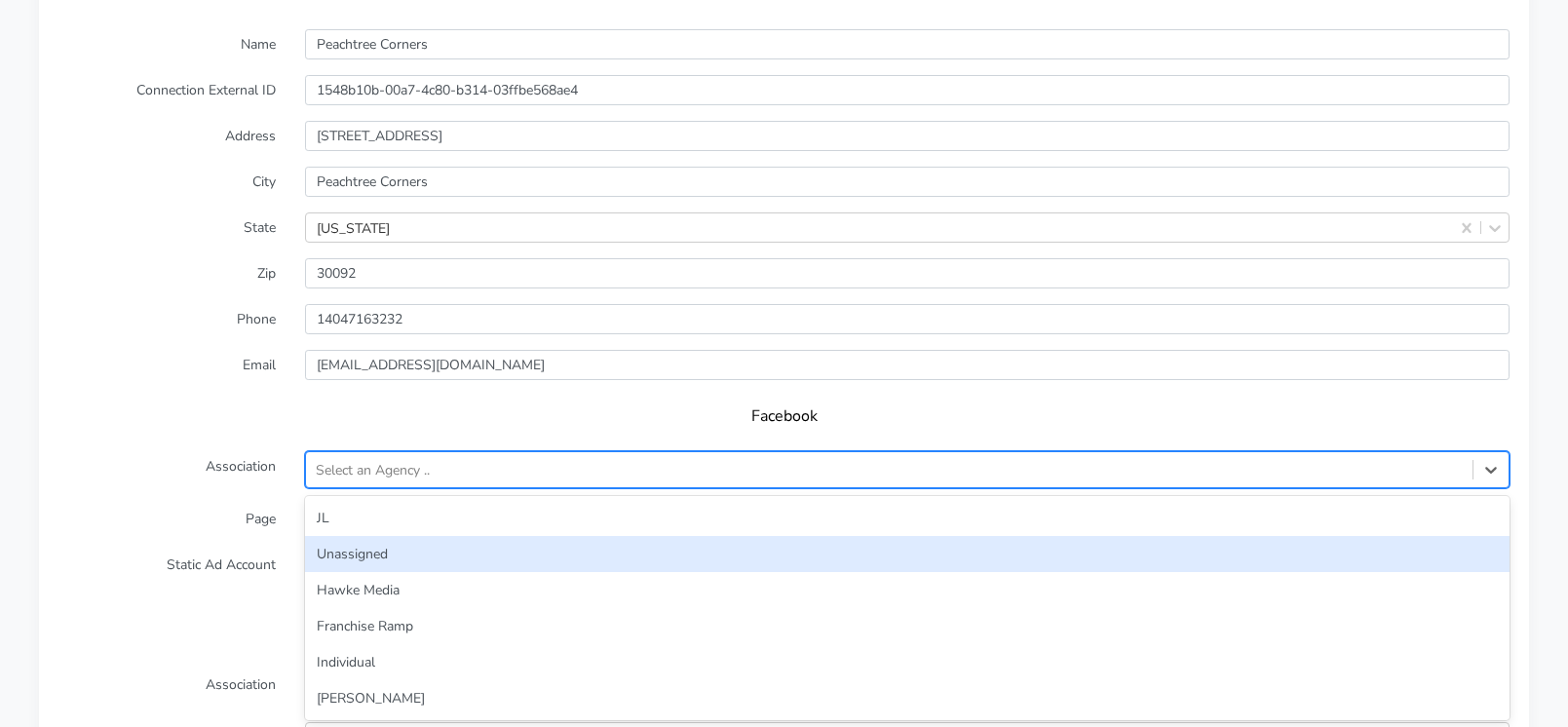
click at [386, 551] on div "Unassigned" at bounding box center [908, 554] width 1204 height 36
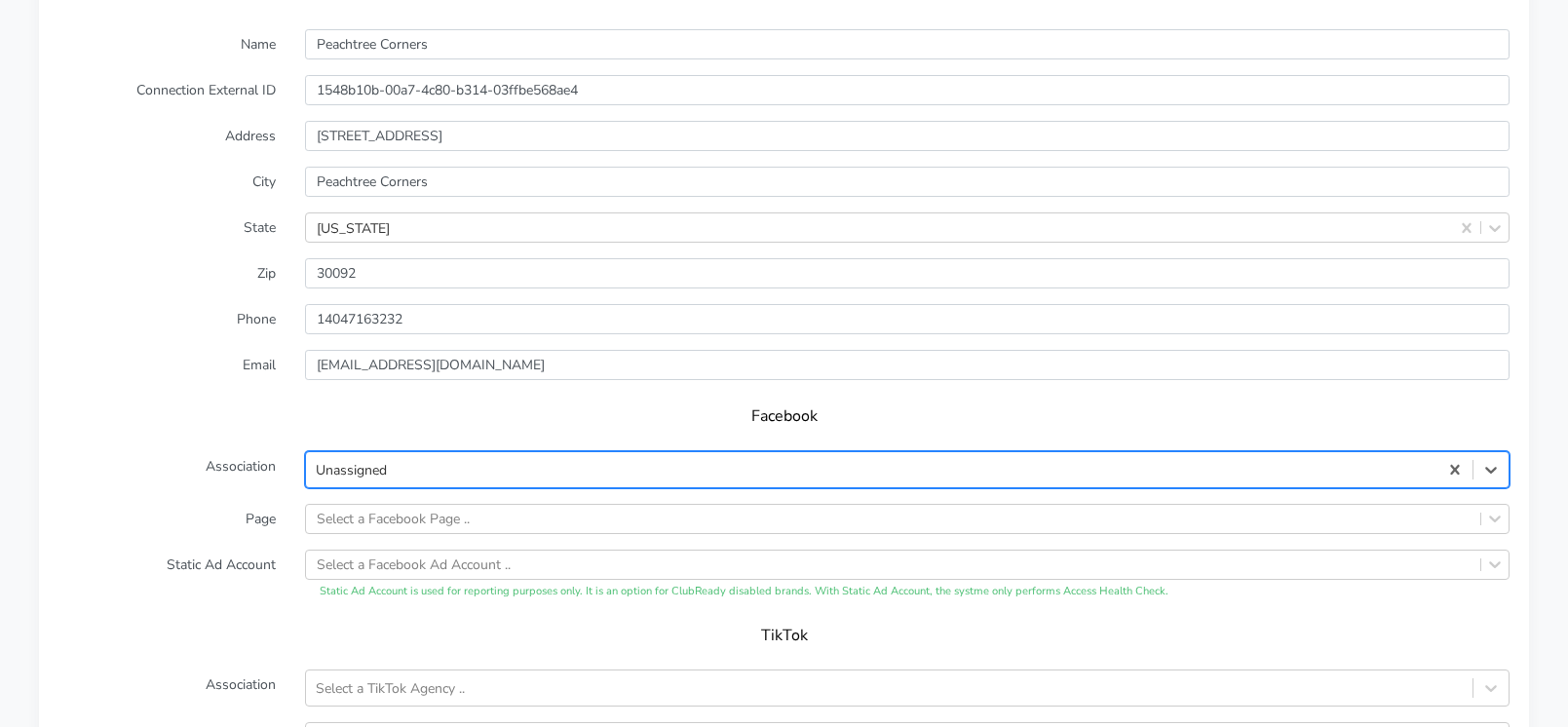
click at [247, 480] on label "Association" at bounding box center [167, 470] width 247 height 37
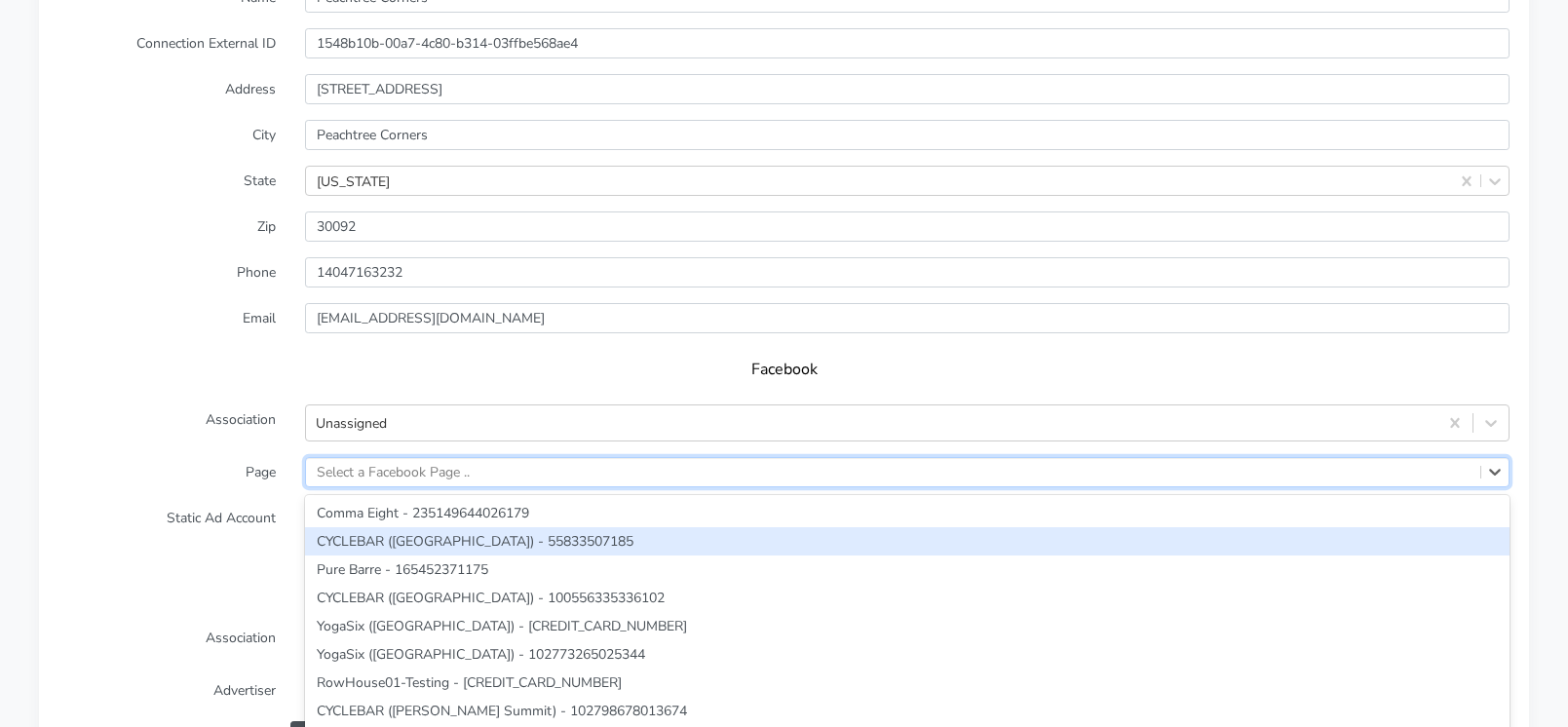
scroll to position [1525, 0]
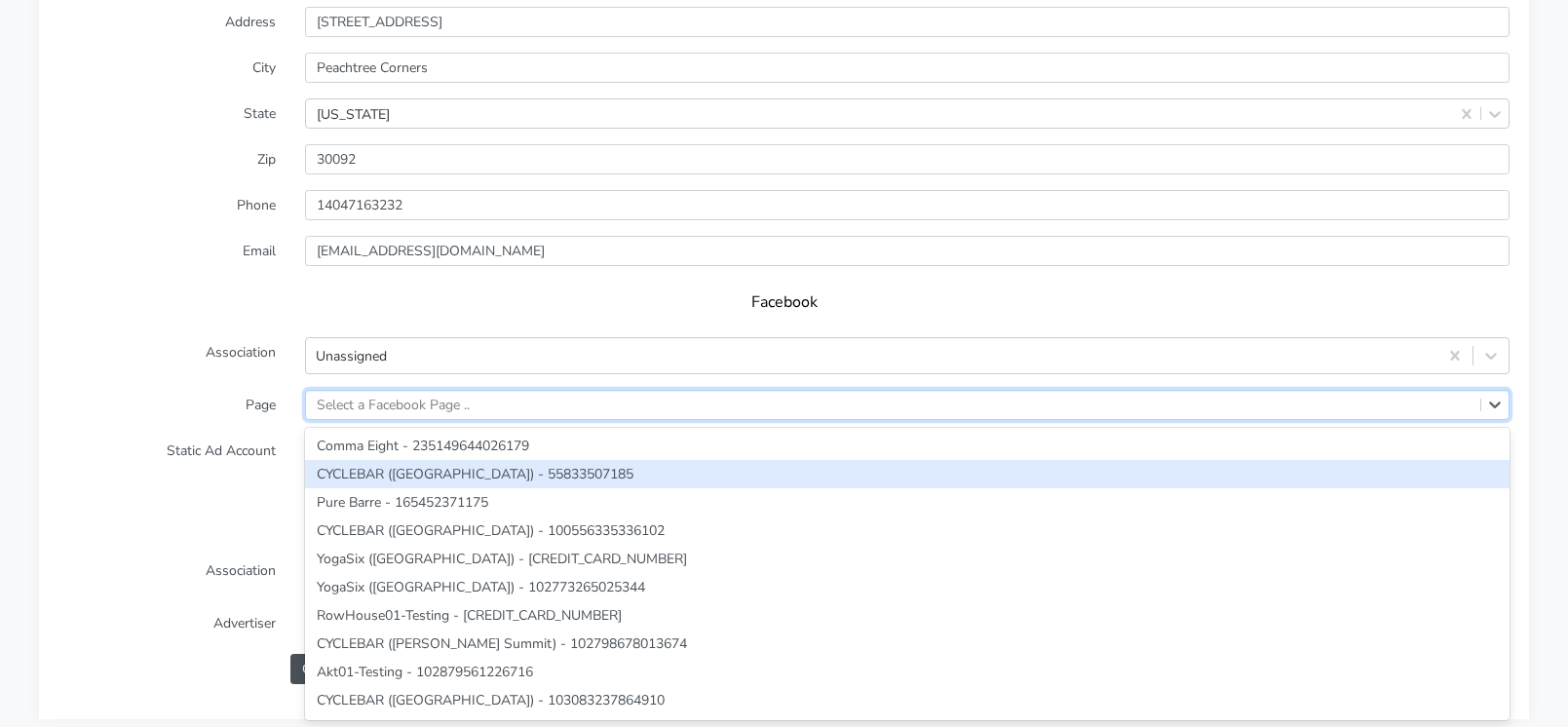
click at [361, 420] on div "option CYCLEBAR ([GEOGRAPHIC_DATA]) - 55833507185 focused, 2 of 166. 166 result…" at bounding box center [908, 405] width 1204 height 30
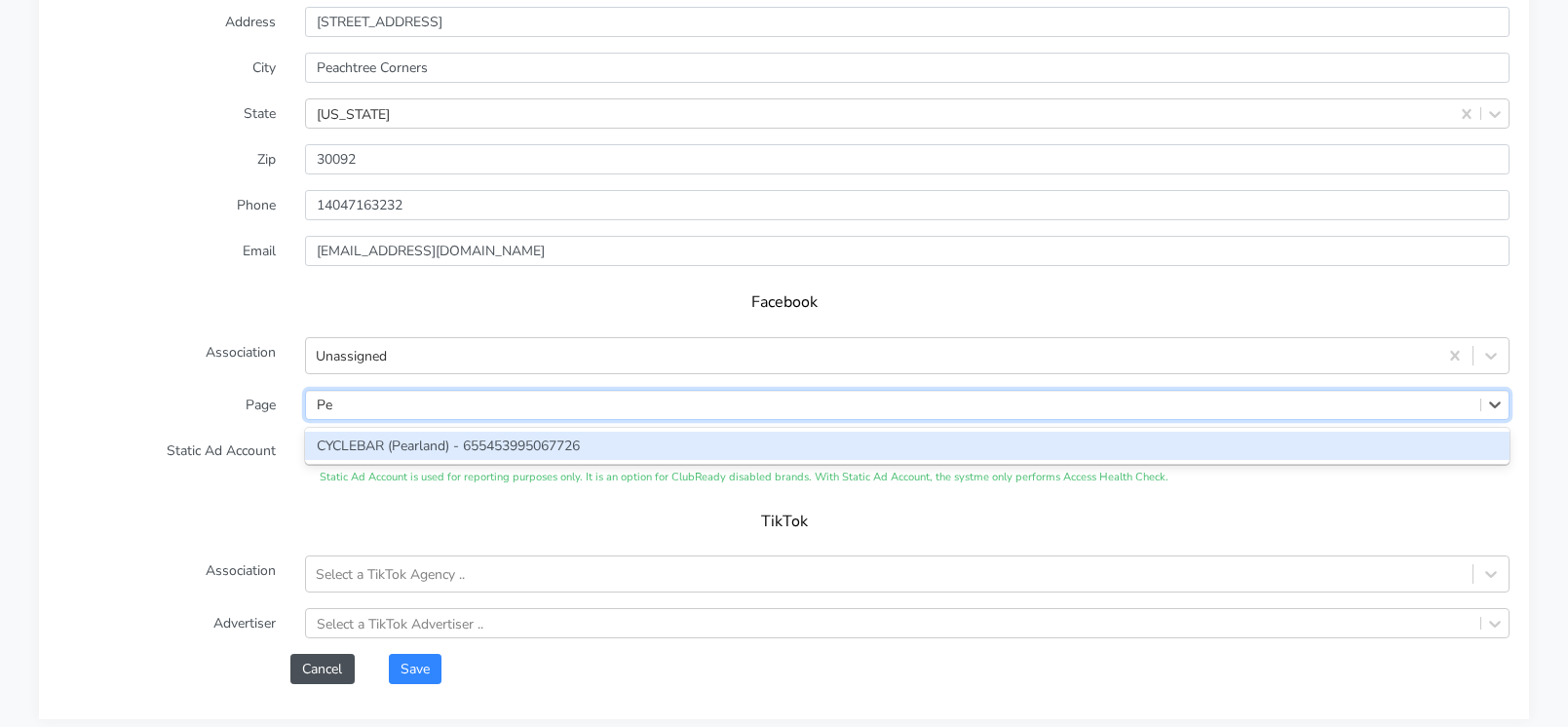
type input "P"
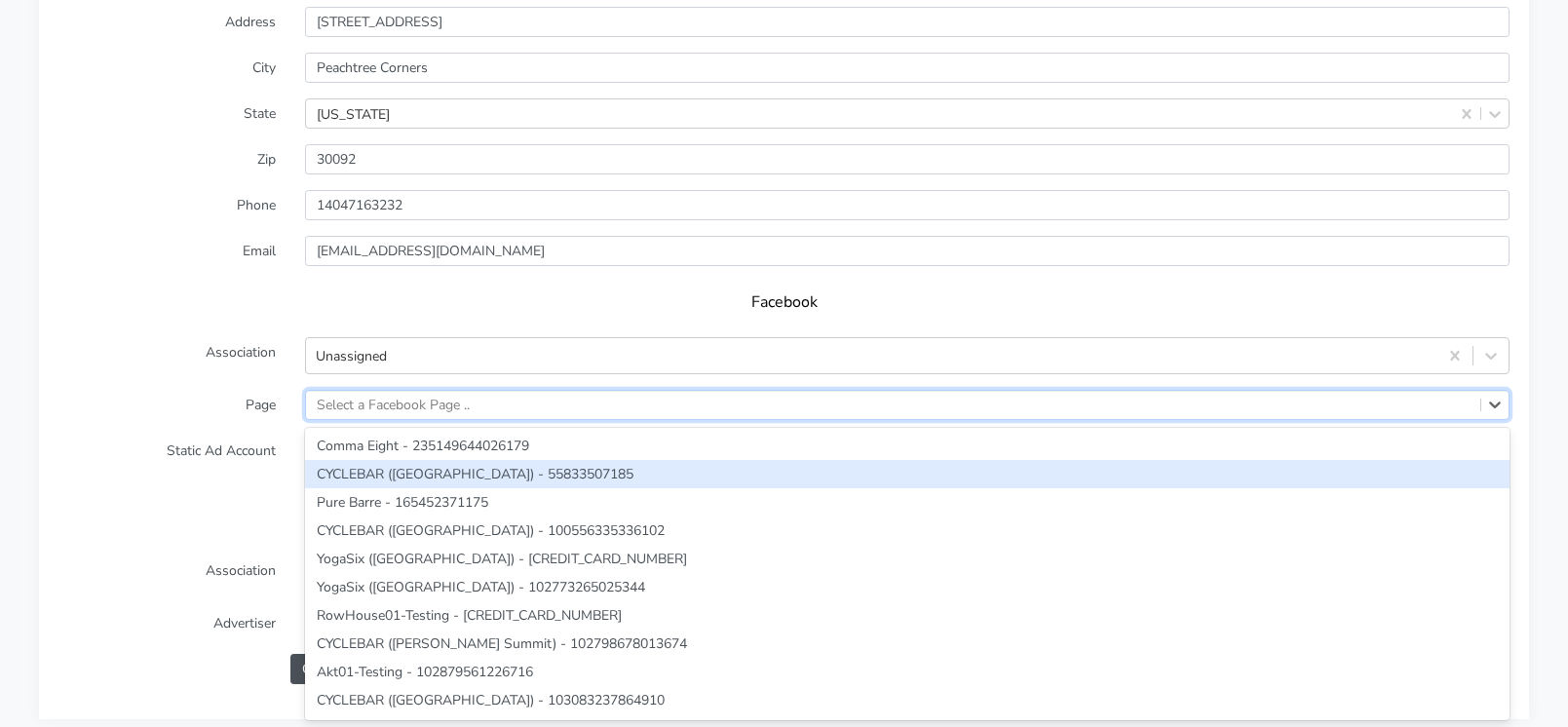
click at [177, 485] on form "Name Peachtree Corners Connection External ID 1548b10b-00a7-4c80-b314-03ffbe568…" at bounding box center [784, 300] width 1451 height 769
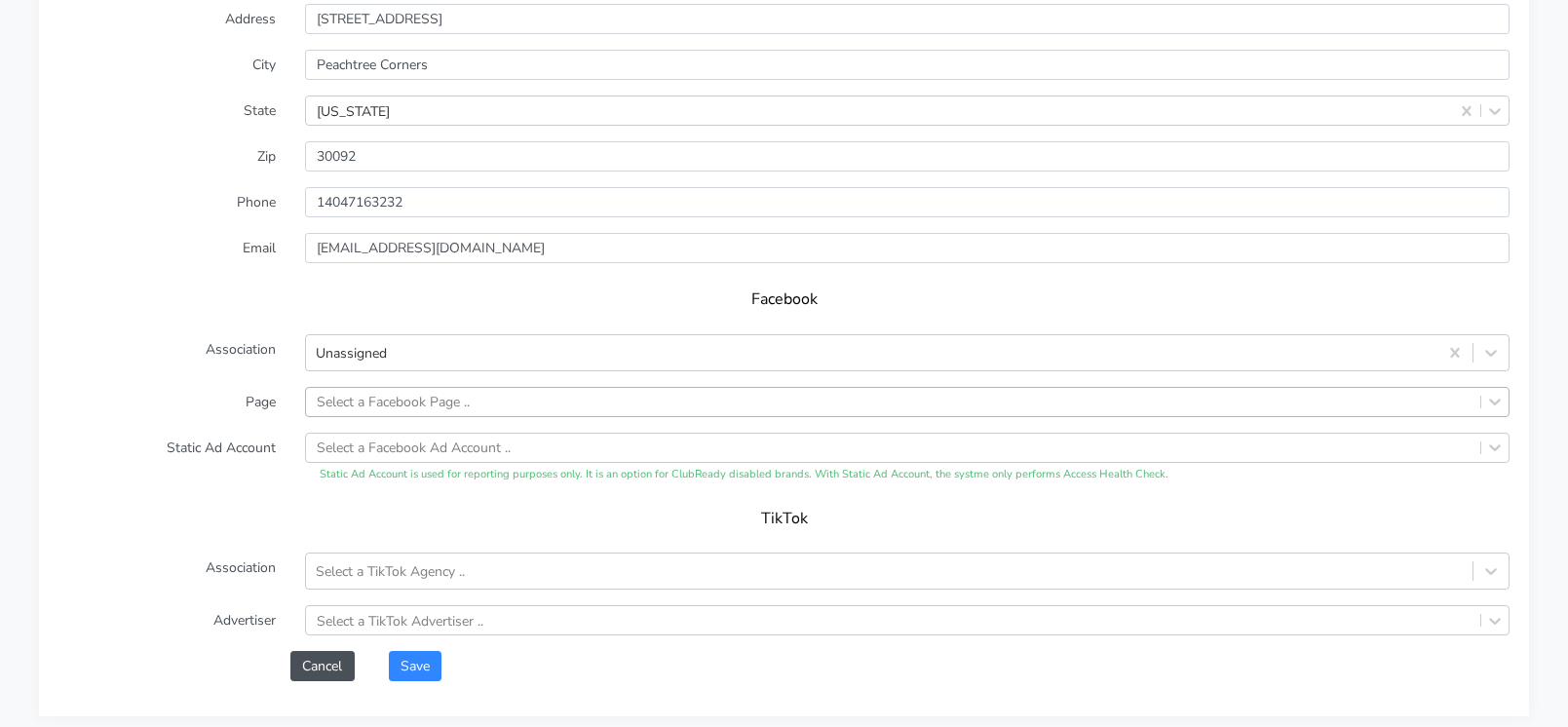
scroll to position [1488, 0]
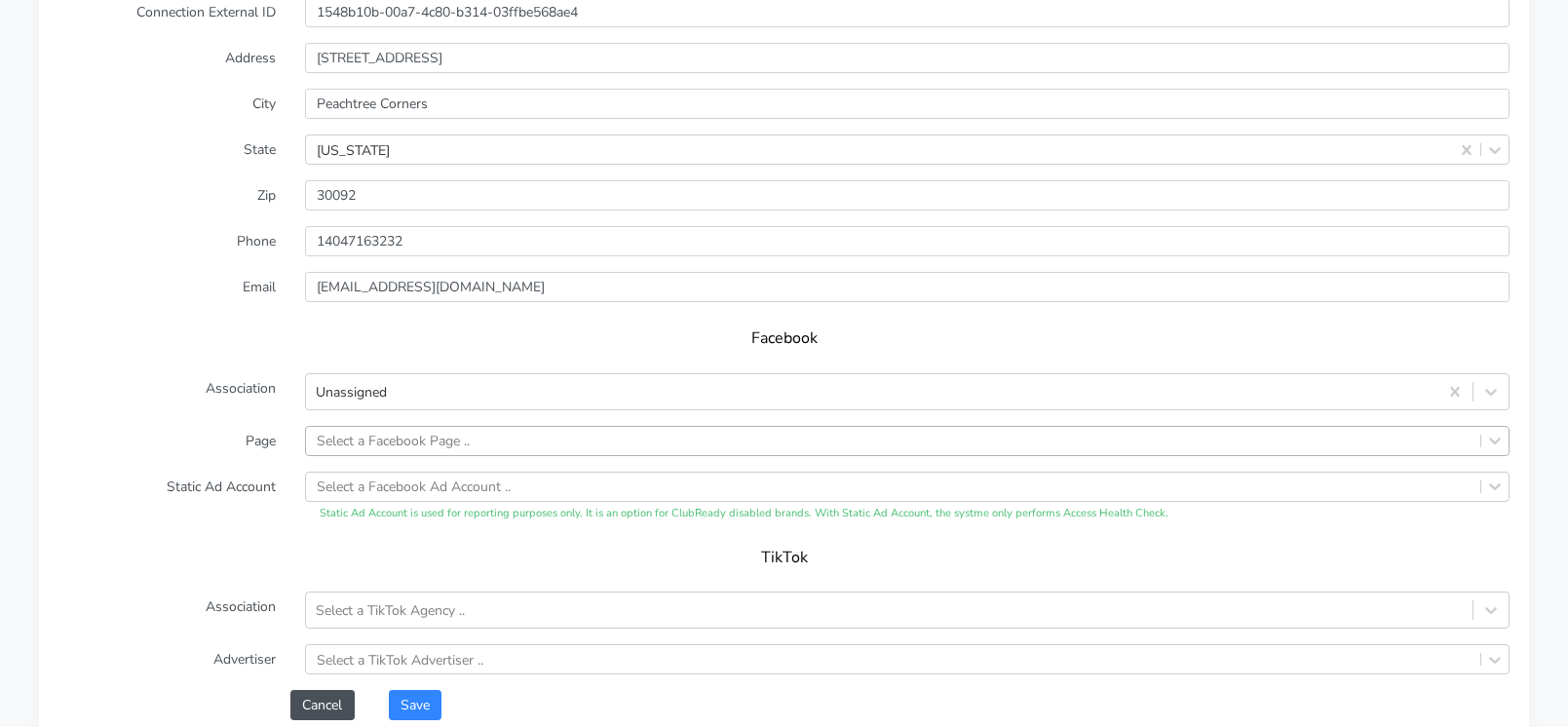
click at [261, 561] on h5 "TikTok" at bounding box center [784, 558] width 1413 height 19
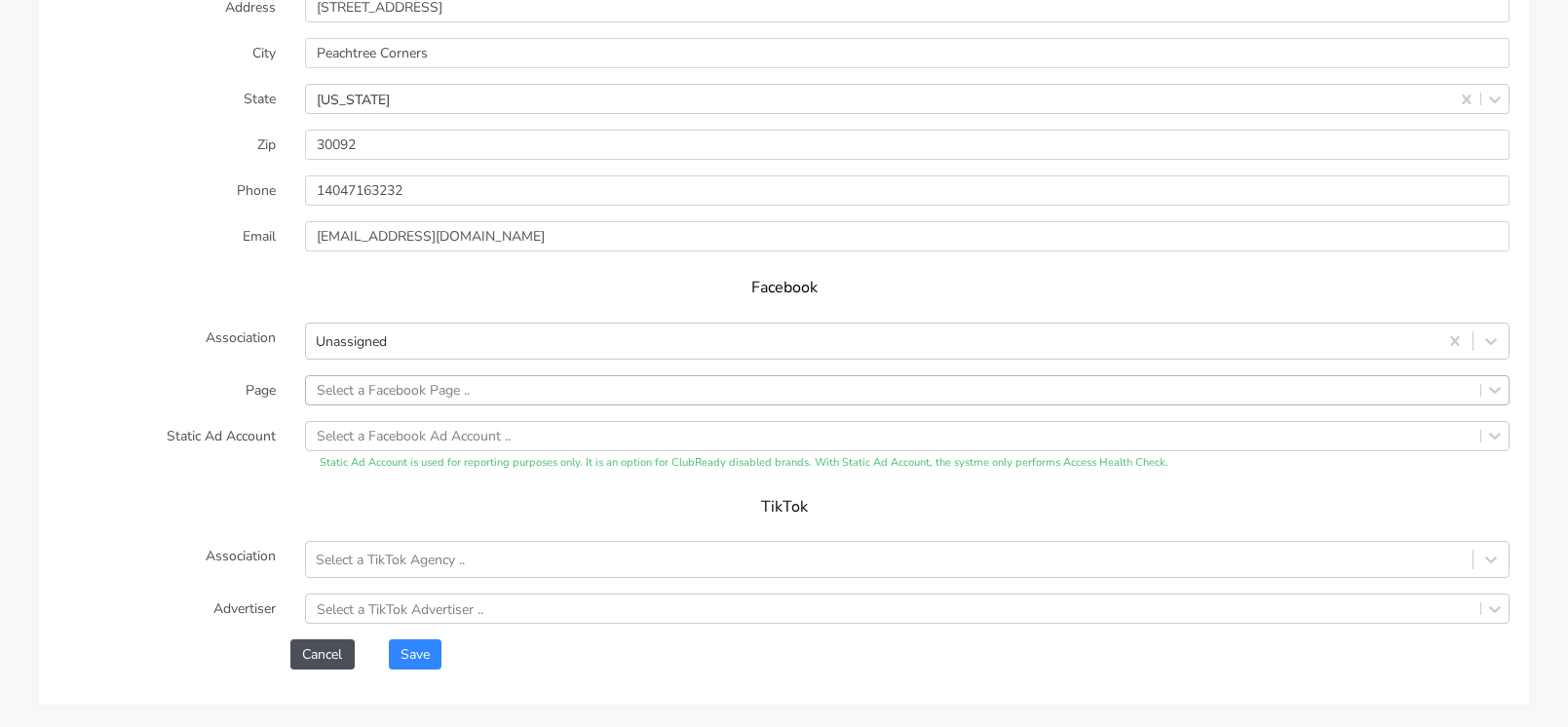
scroll to position [1635, 0]
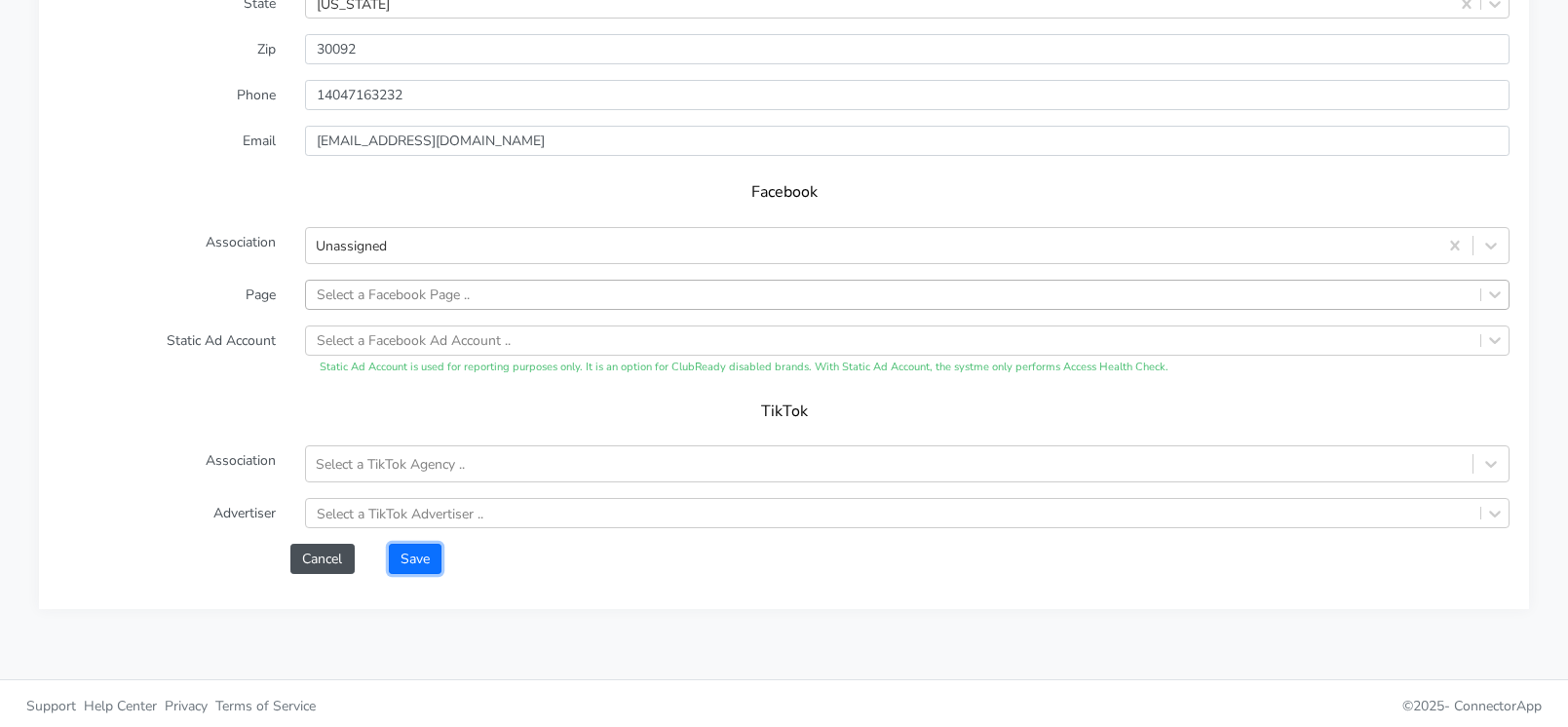
click at [420, 568] on button "Save" at bounding box center [416, 559] width 53 height 30
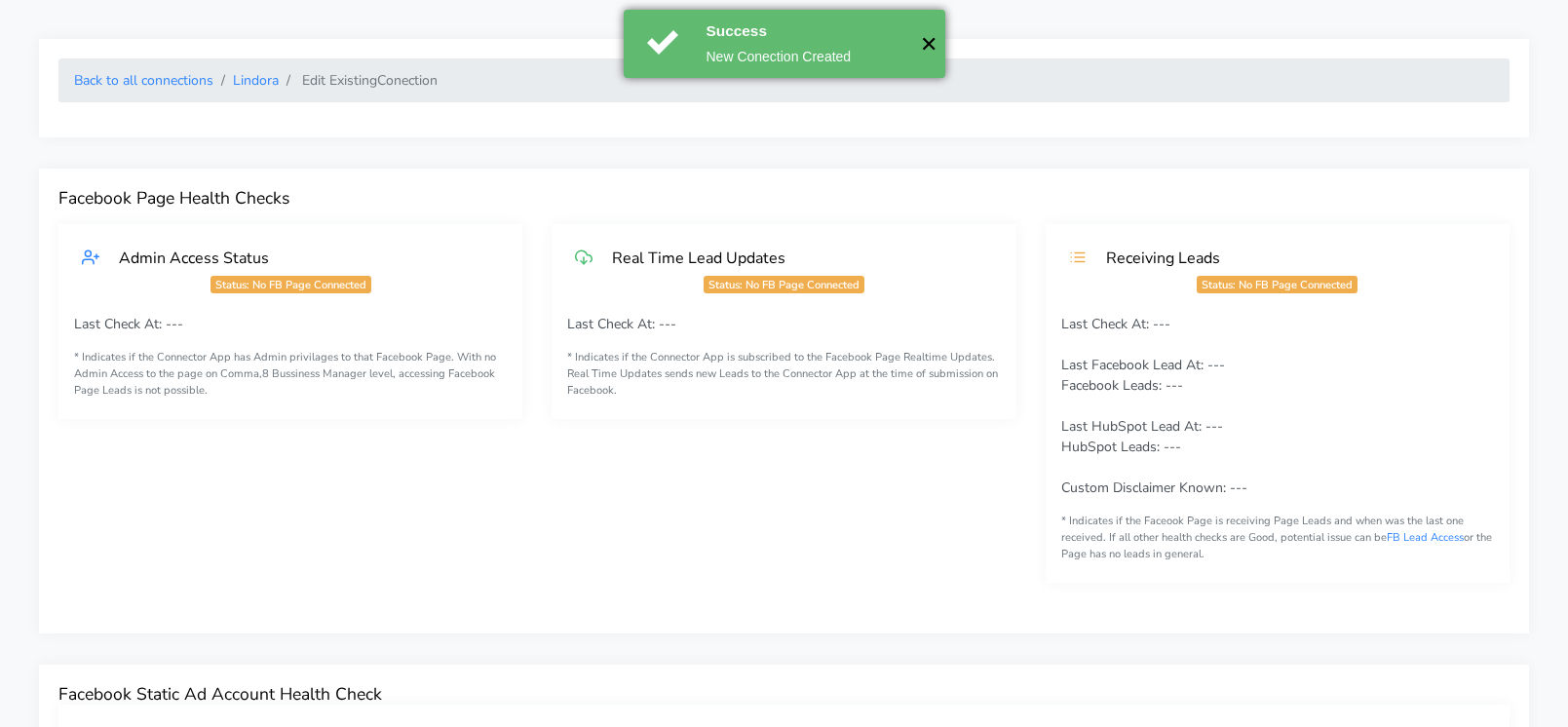
click at [925, 39] on button "✕" at bounding box center [929, 43] width 32 height 68
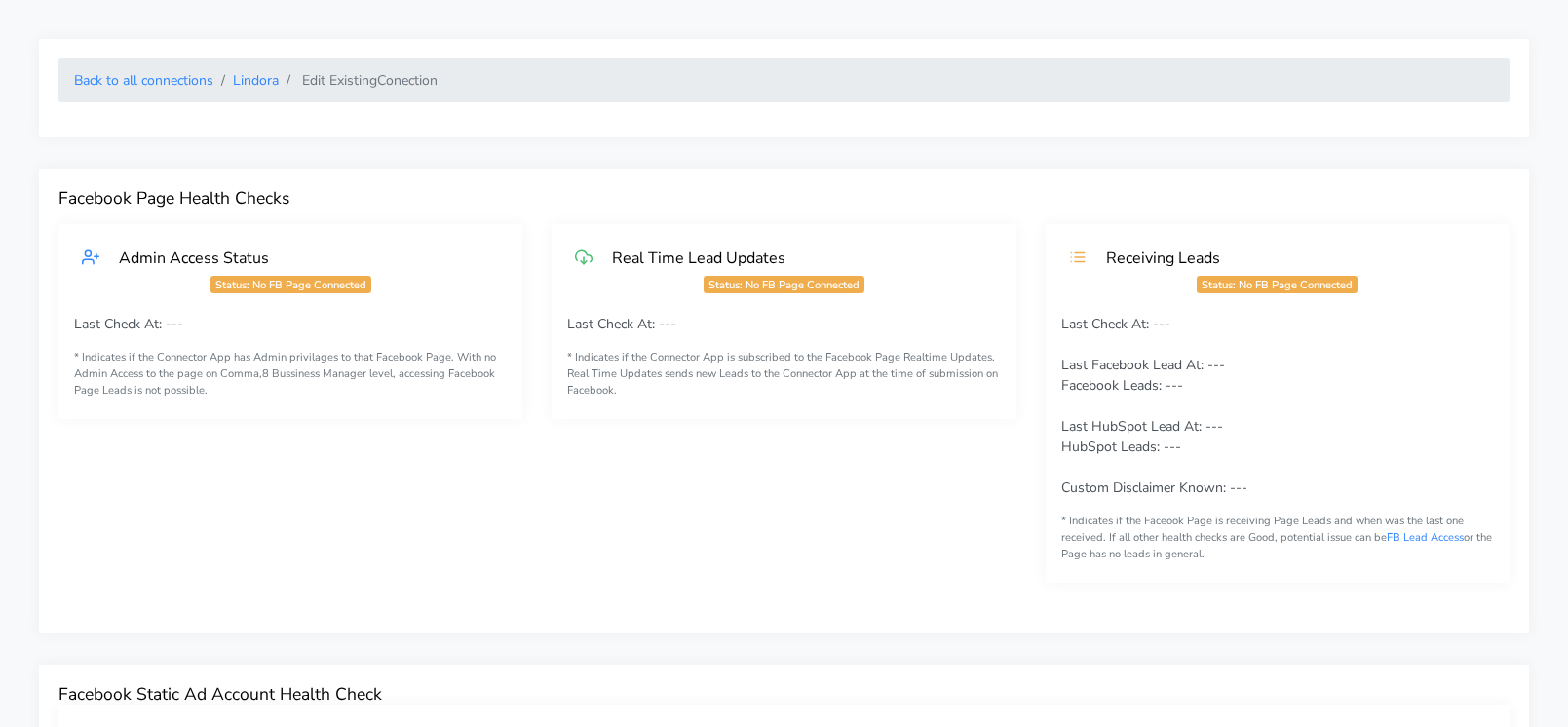
click at [264, 96] on ol "Back to all connections [PERSON_NAME] Edit Existing Conection" at bounding box center [784, 81] width 1451 height 44
click at [254, 80] on link "Lindora" at bounding box center [255, 80] width 46 height 19
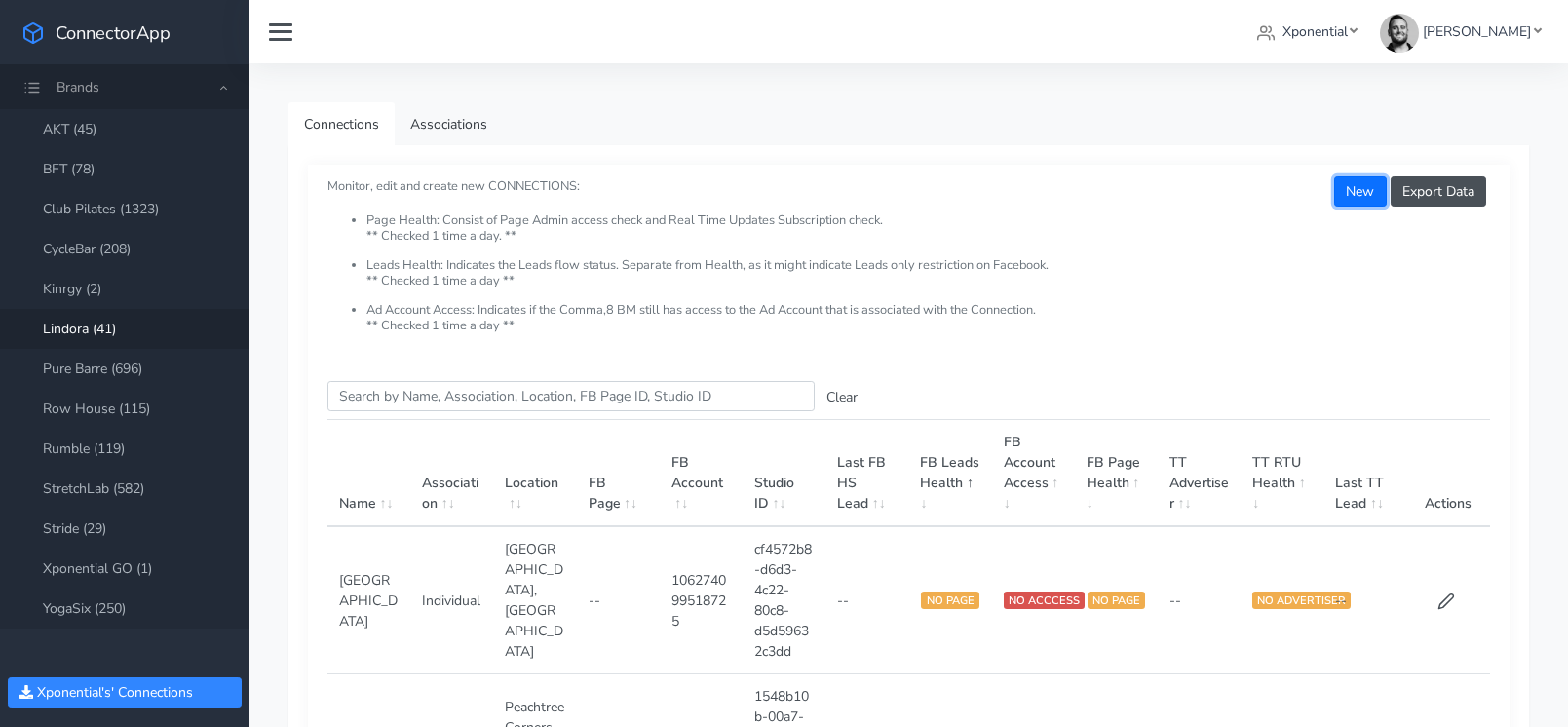
click at [1353, 195] on button "New" at bounding box center [1360, 192] width 52 height 30
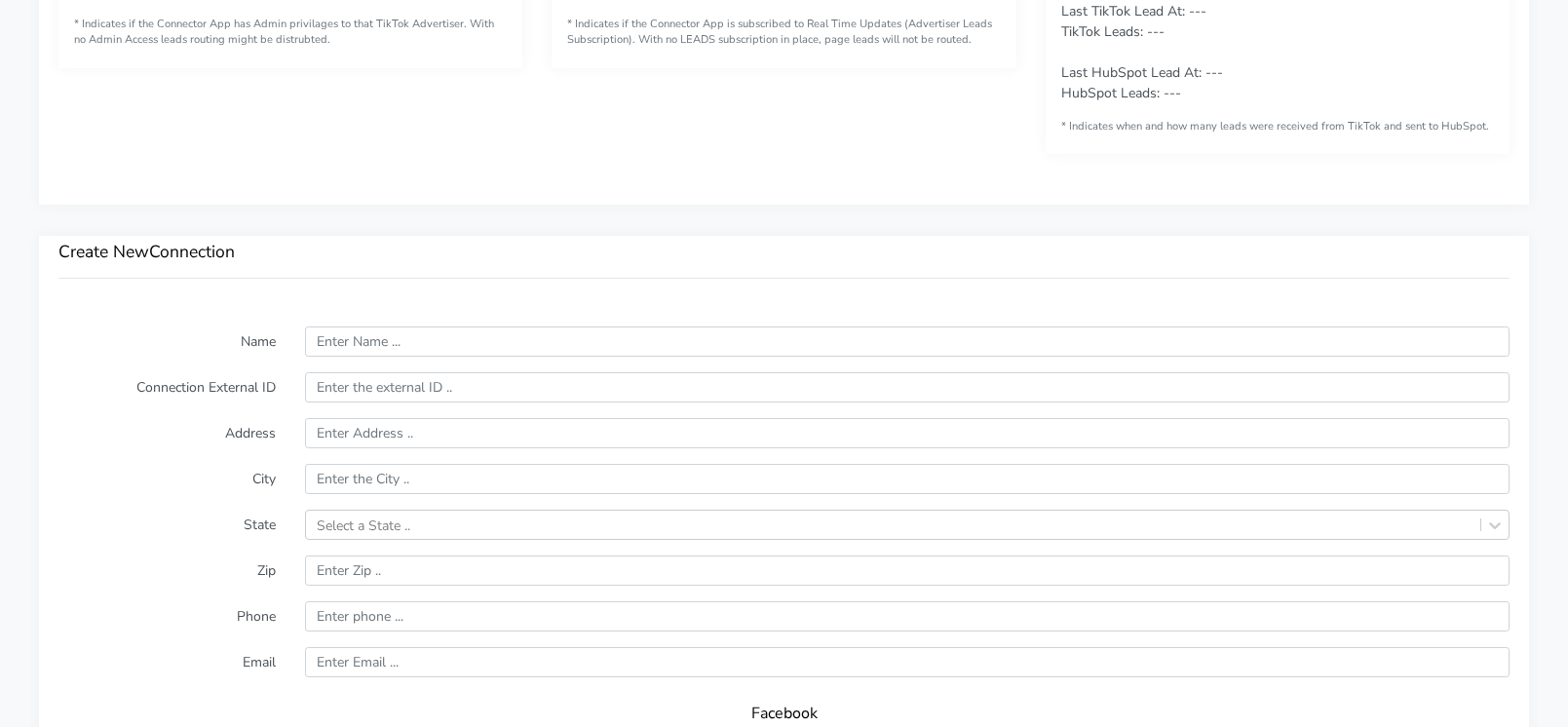
scroll to position [1134, 0]
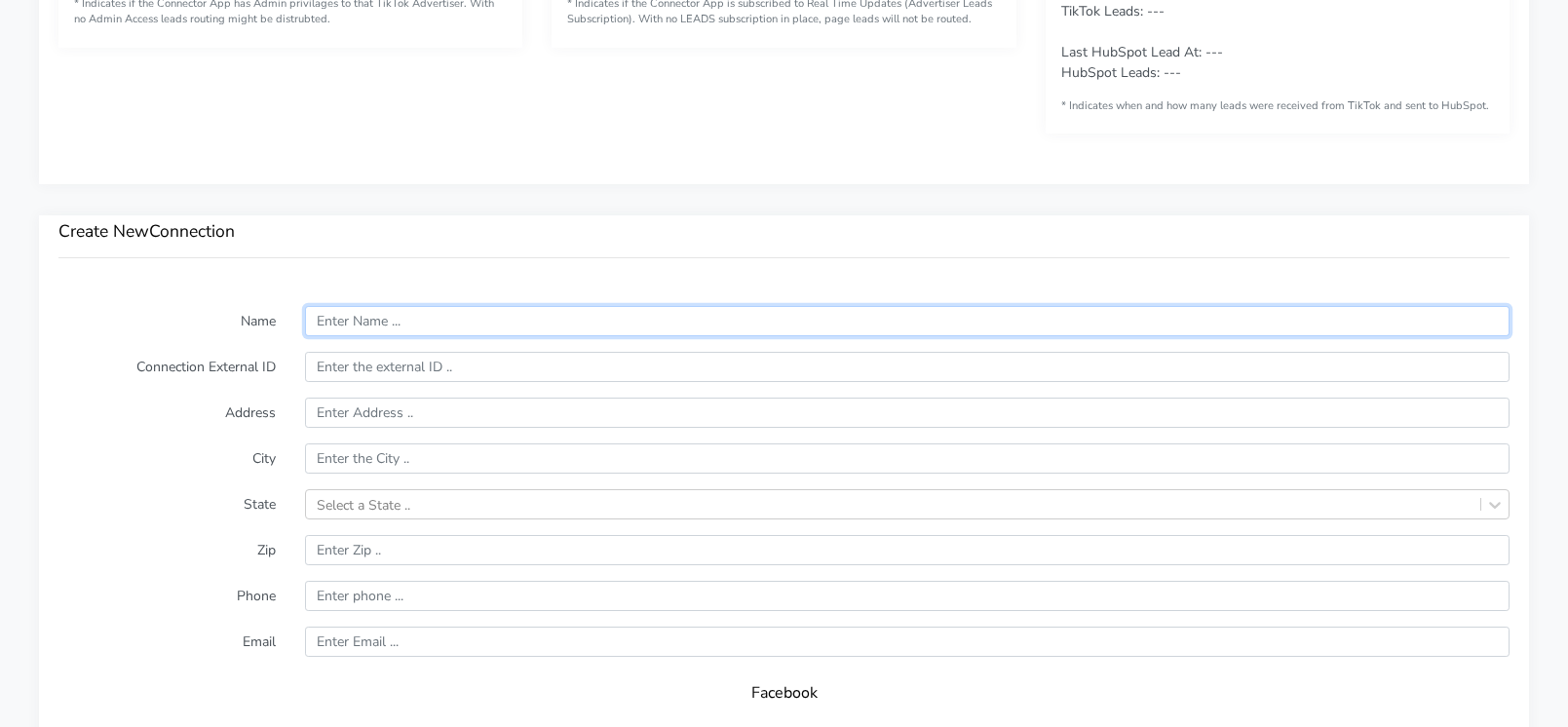
click at [404, 324] on input "text" at bounding box center [908, 321] width 1204 height 30
type input "Northsight"
click at [376, 368] on input "text" at bounding box center [908, 366] width 1204 height 30
paste input "8b448773-0503-4097-919f-844b1e1eb280"
type input "8b448773-0503-4097-919f-844b1e1eb280"
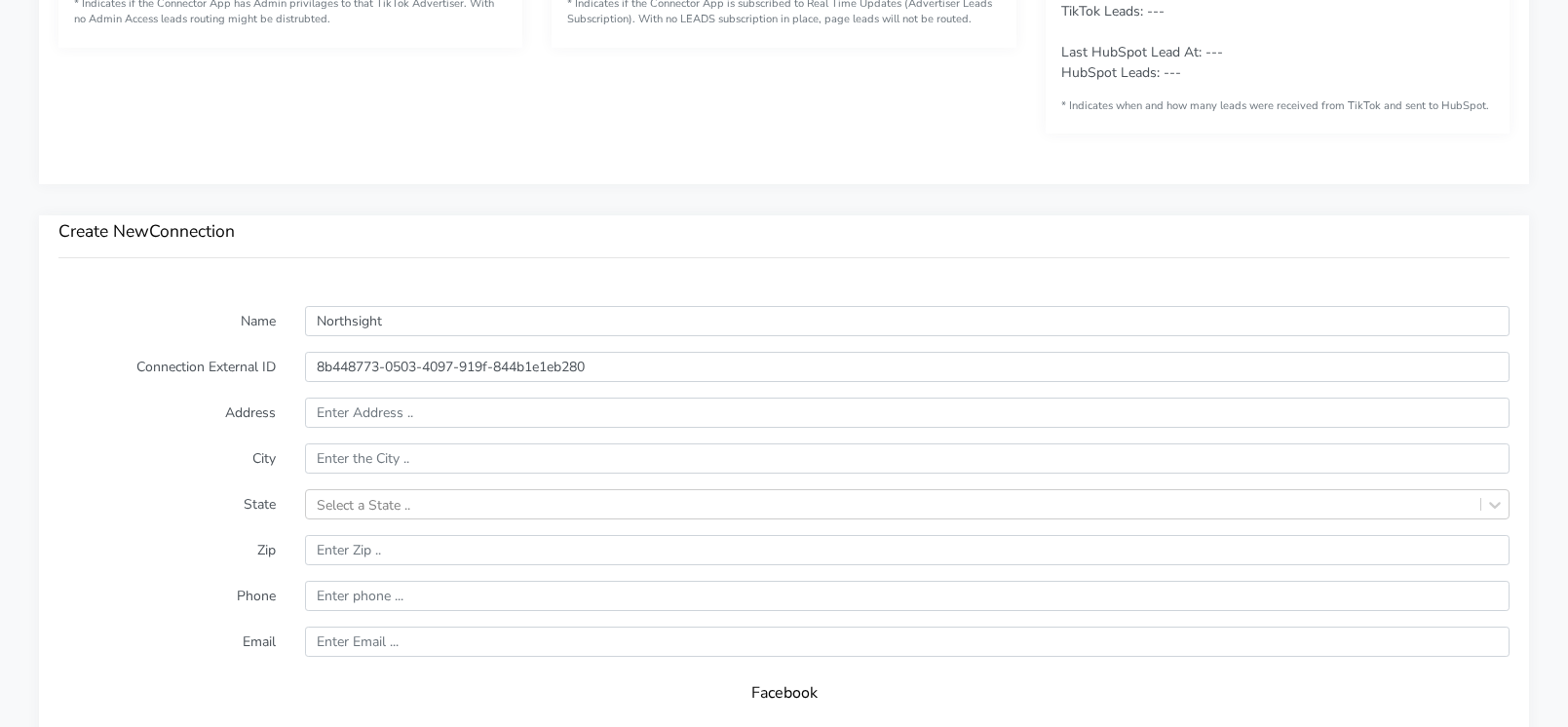
click at [192, 398] on label "Address" at bounding box center [167, 413] width 247 height 30
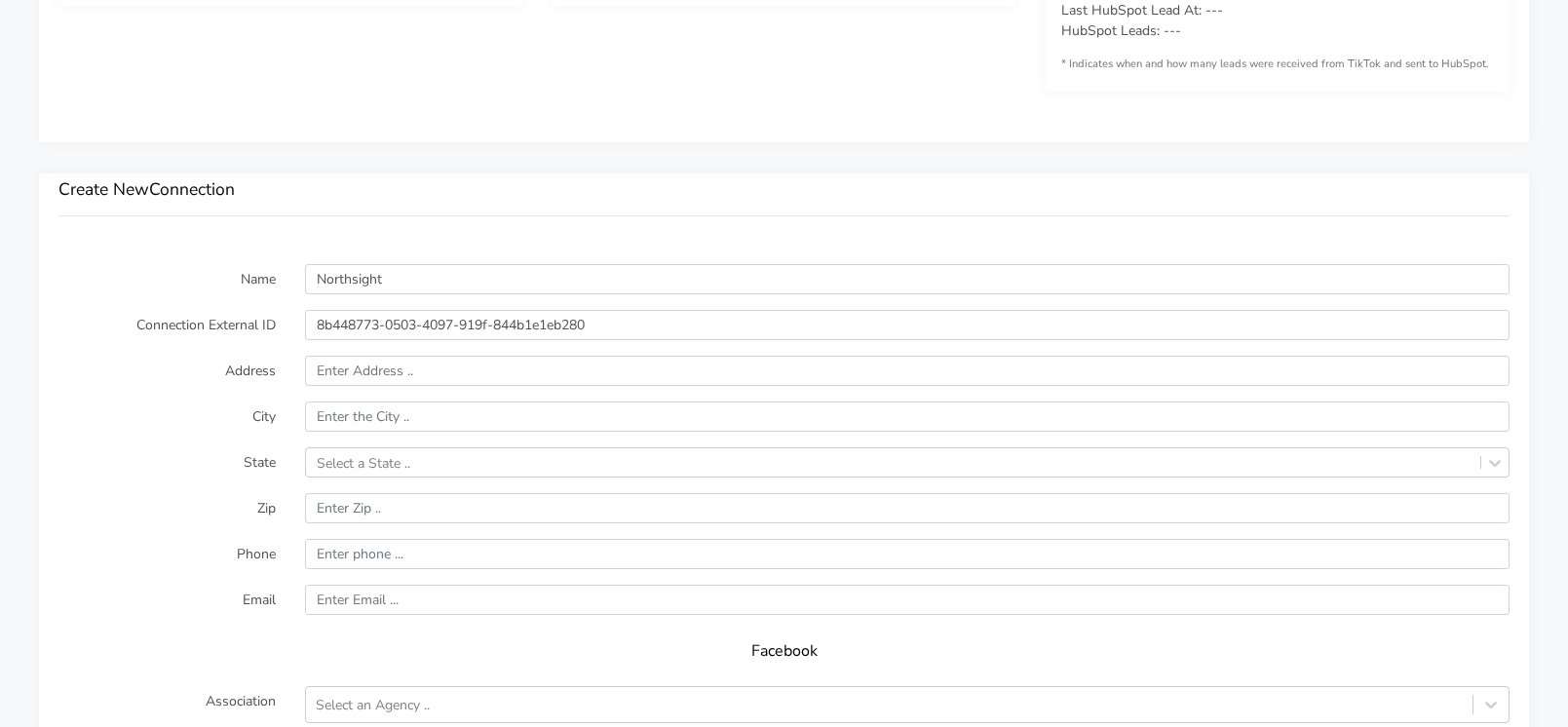
scroll to position [1255, 0]
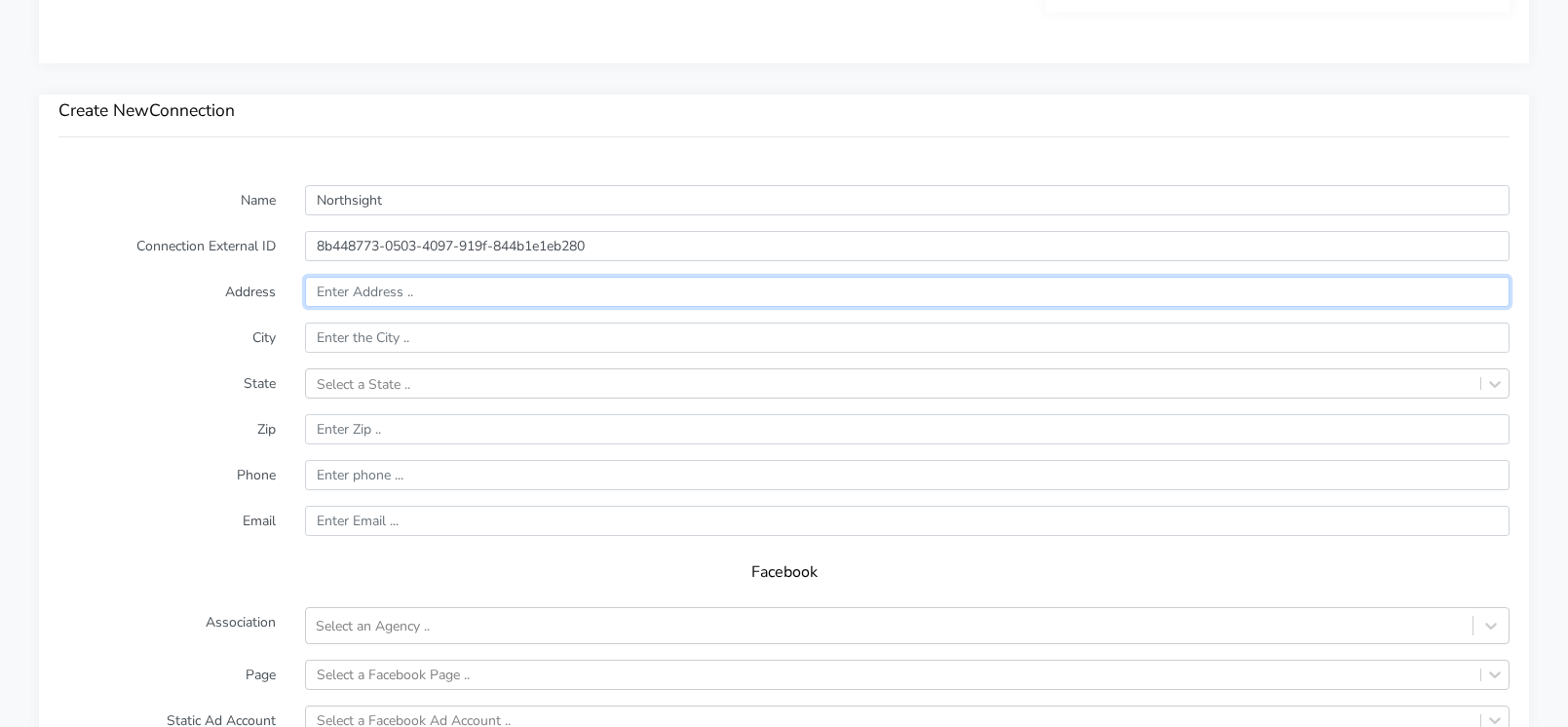
click at [359, 294] on input "text" at bounding box center [908, 292] width 1204 height 30
paste input "[STREET_ADDRESS]"
type input "[STREET_ADDRESS]"
click at [382, 338] on input "text" at bounding box center [908, 338] width 1204 height 30
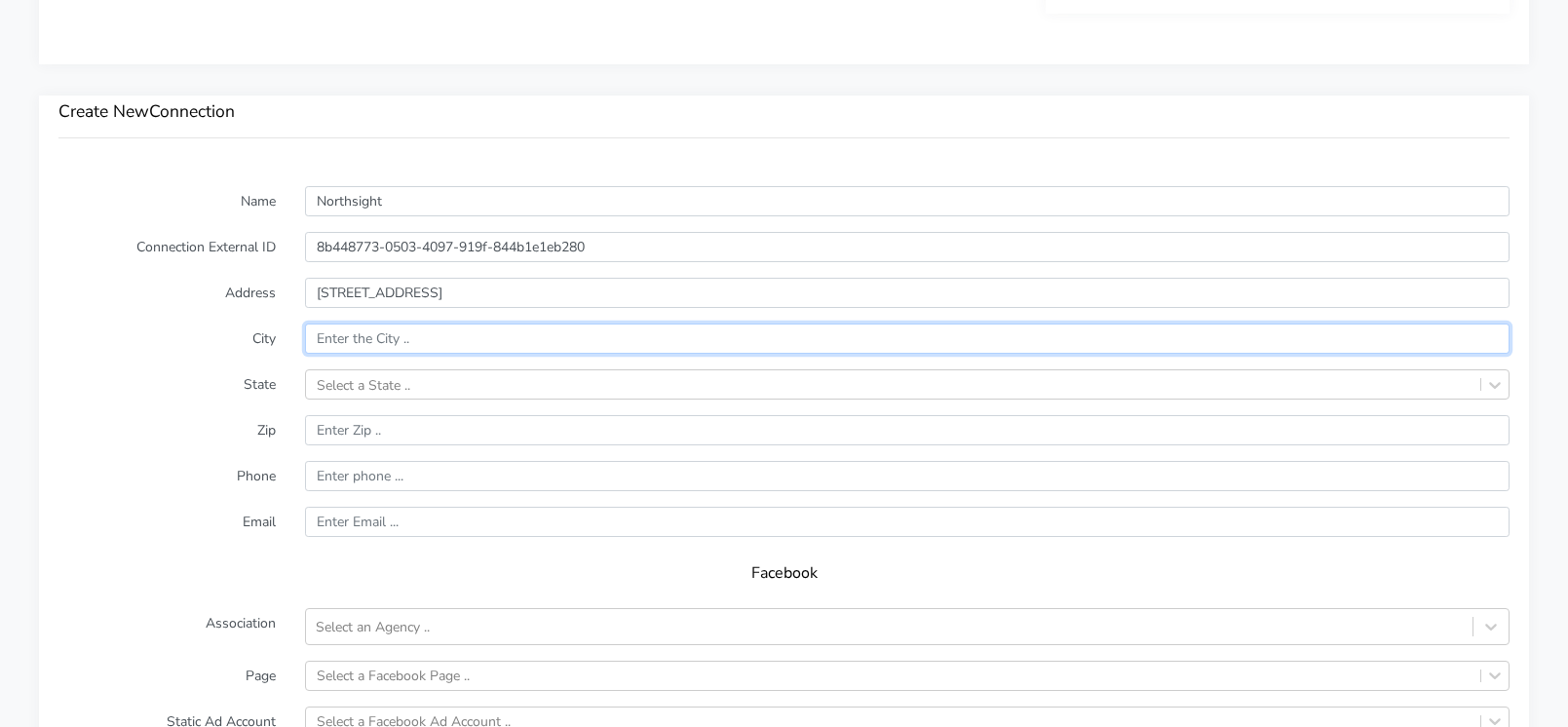
click at [382, 338] on input "text" at bounding box center [908, 338] width 1204 height 30
paste input "Scottsdale"
type input "Scottsdale"
click at [379, 383] on div "Select a State .." at bounding box center [363, 384] width 93 height 21
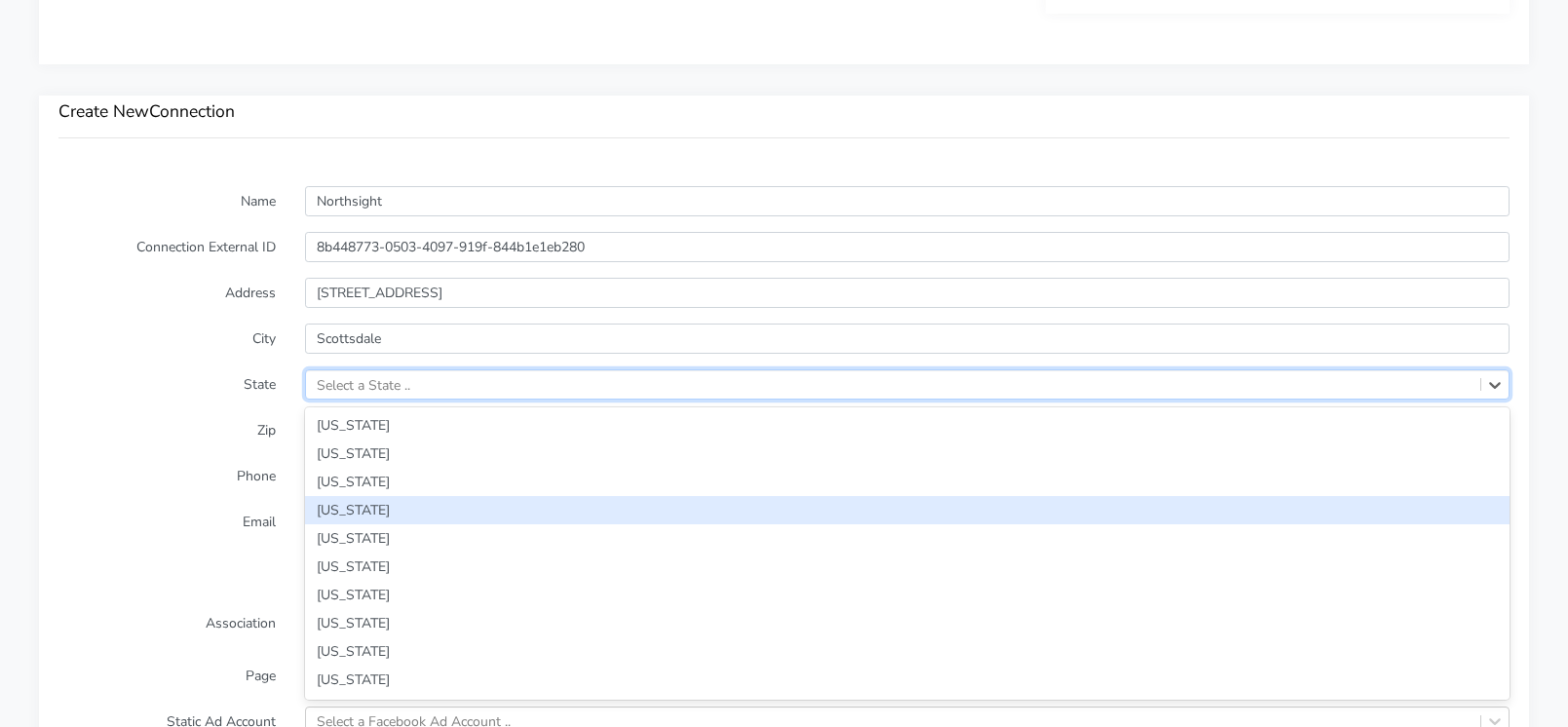
click at [375, 501] on div "[US_STATE]" at bounding box center [908, 510] width 1204 height 28
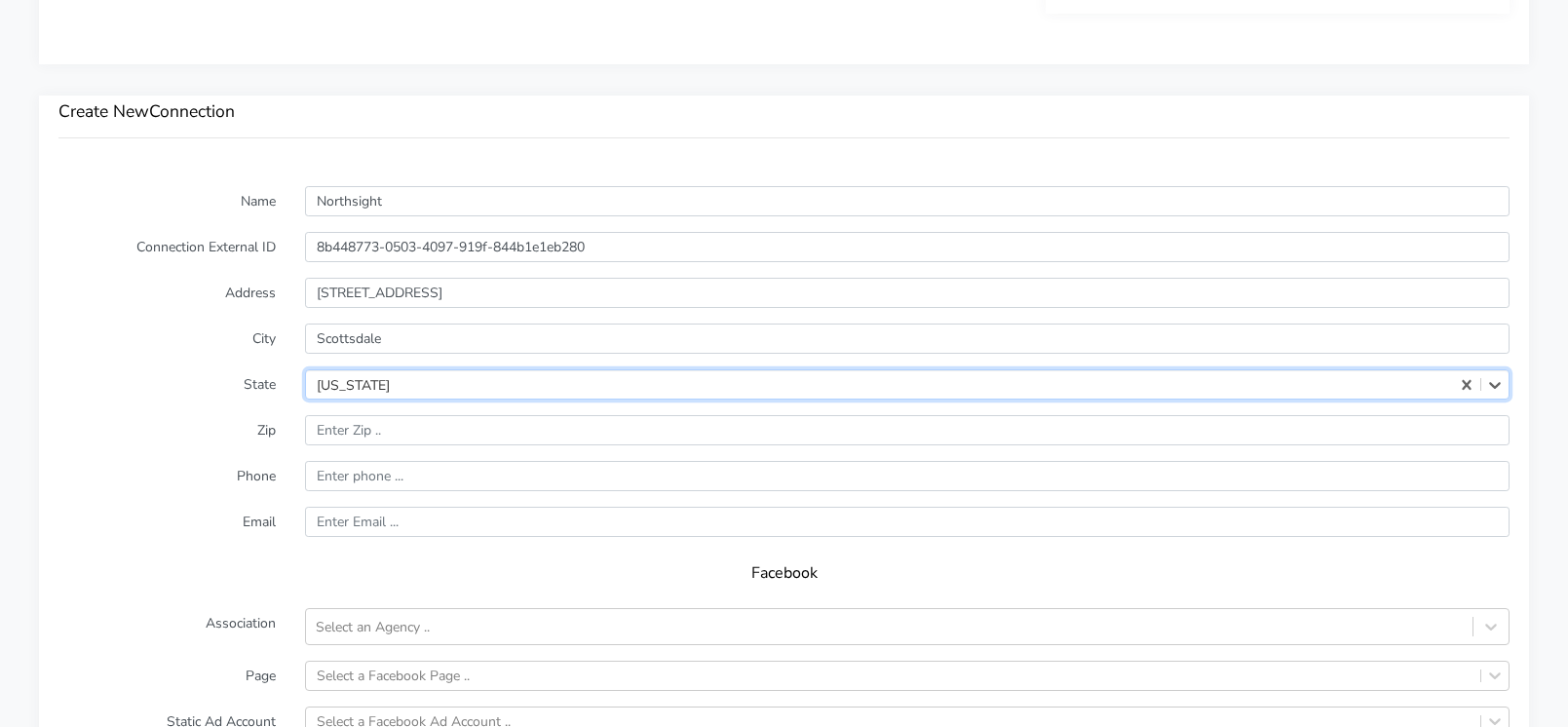
click at [184, 432] on label "Zip" at bounding box center [167, 430] width 247 height 30
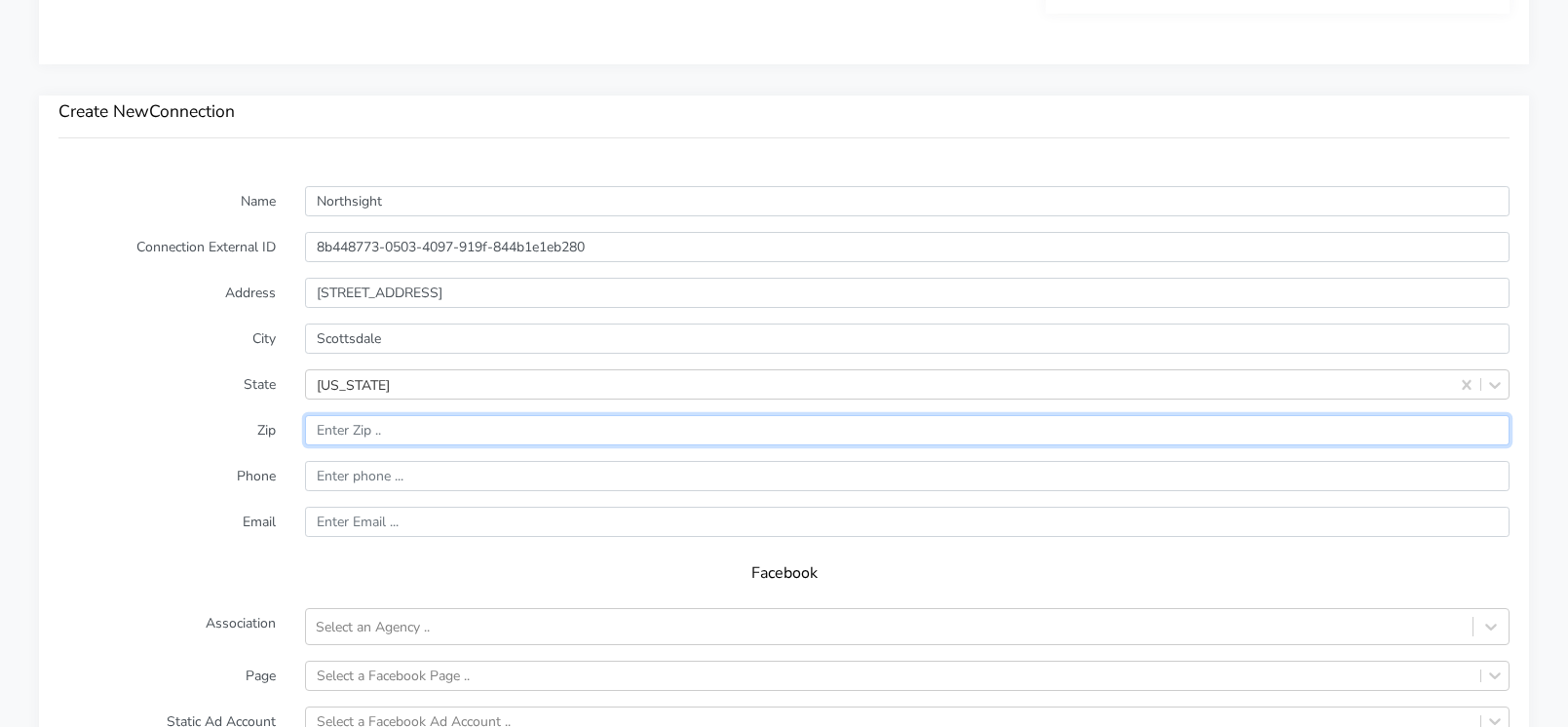
click at [350, 424] on input "input" at bounding box center [908, 430] width 1204 height 30
paste input "85260"
type input "85260"
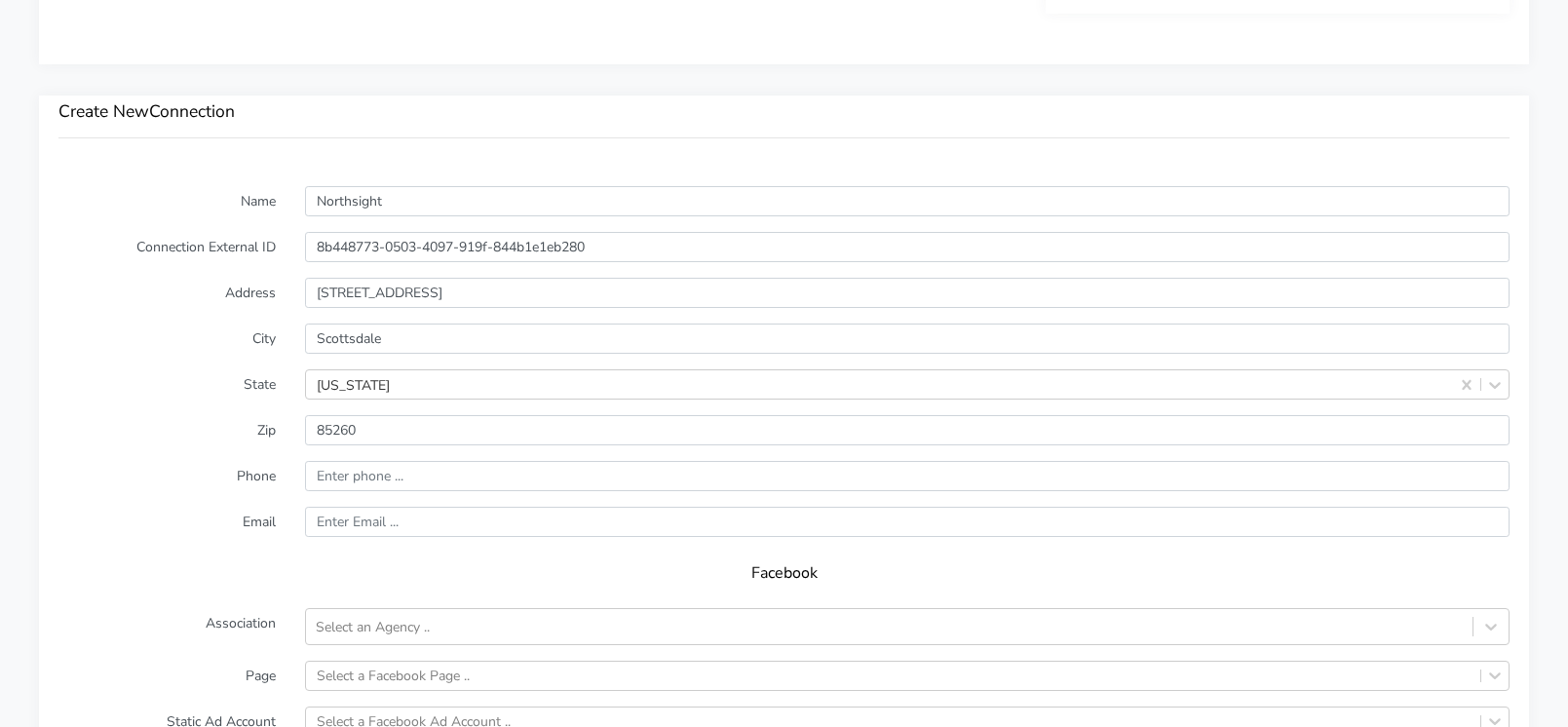
click at [219, 449] on form "Name Northsight Connection External ID 8b448773-0503-4097-919f-844b1e1eb280 Add…" at bounding box center [784, 571] width 1451 height 769
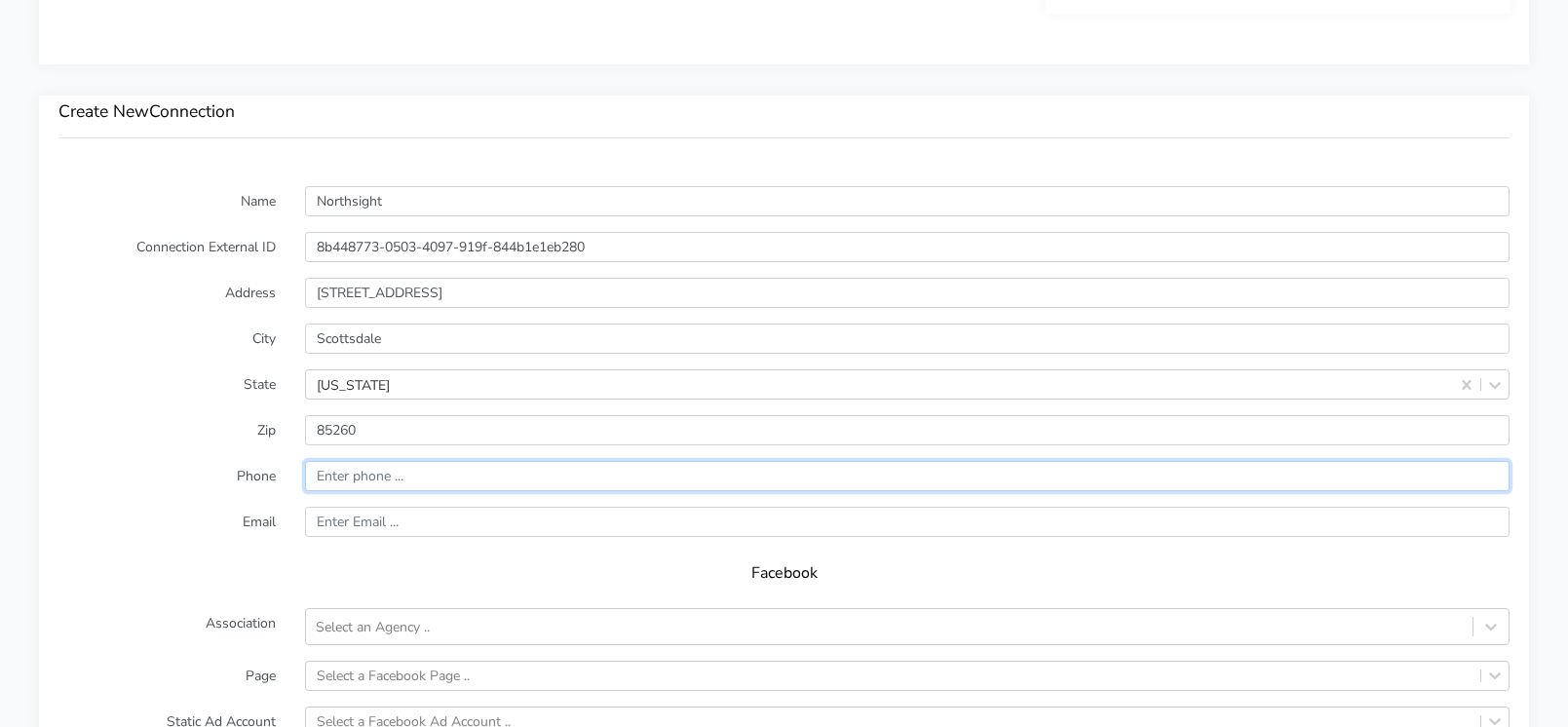
click at [367, 478] on input "input" at bounding box center [908, 475] width 1204 height 30
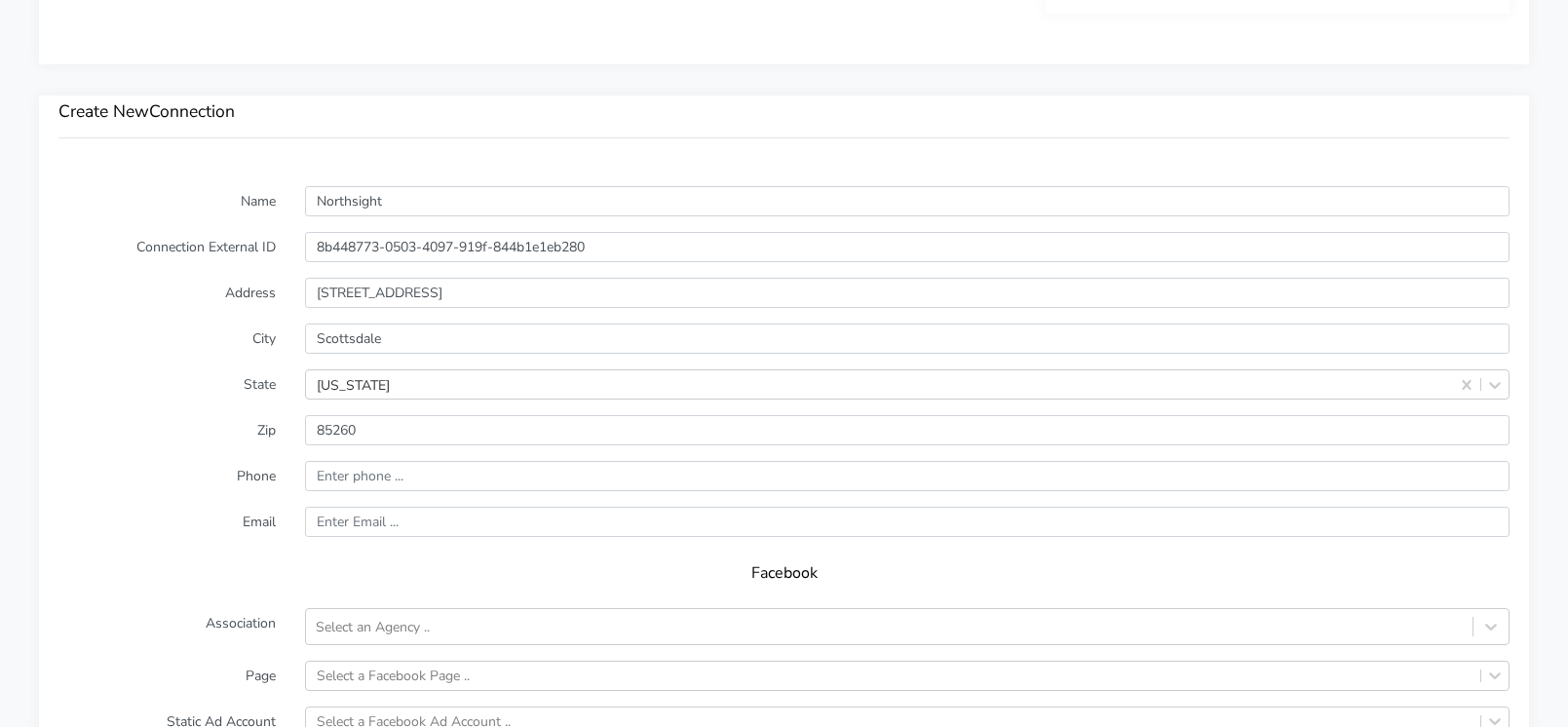
click at [241, 492] on form "Name Northsight Connection External ID 8b448773-0503-4097-919f-844b1e1eb280 Add…" at bounding box center [784, 571] width 1451 height 769
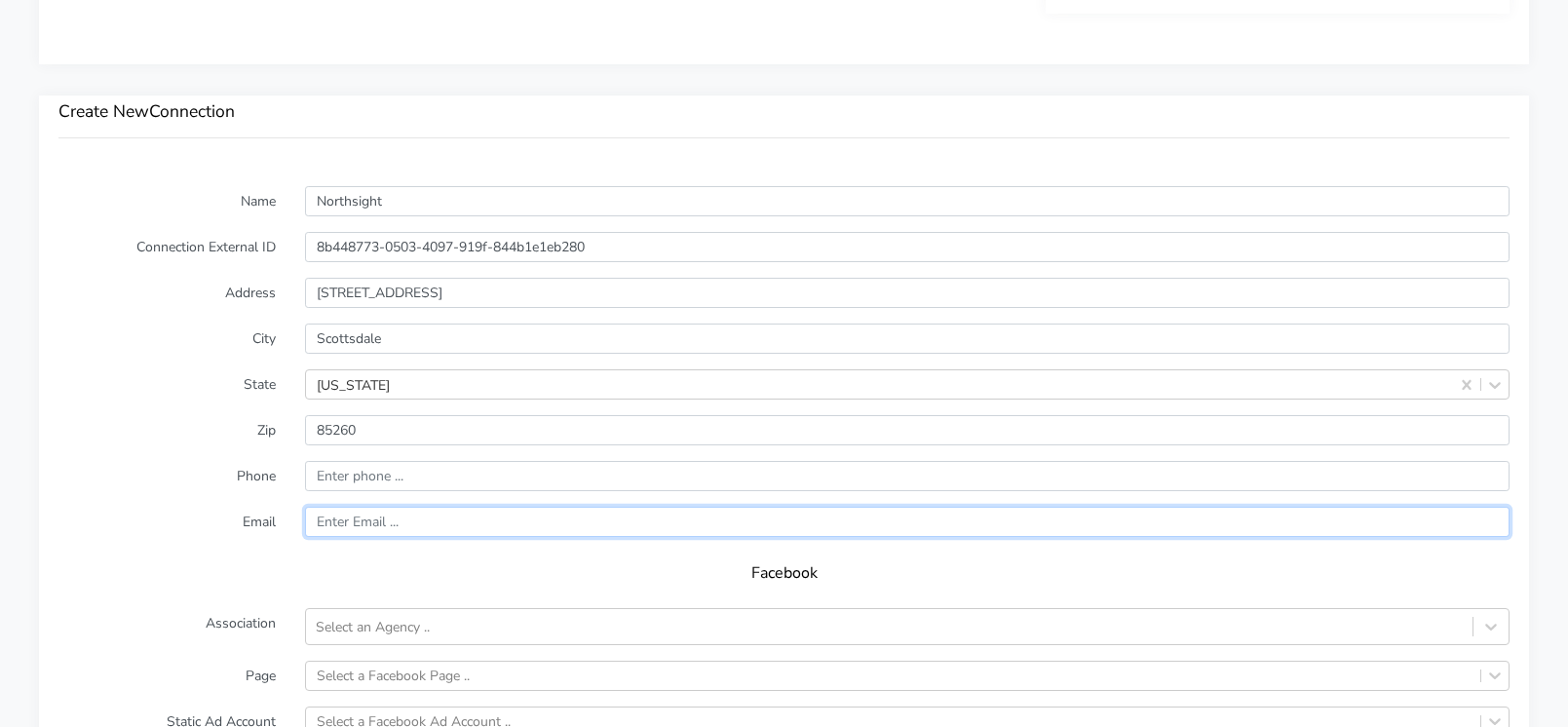
click at [400, 523] on input "text" at bounding box center [908, 522] width 1204 height 30
paste input "[EMAIL_ADDRESS][DOMAIN_NAME]"
type input "[EMAIL_ADDRESS][DOMAIN_NAME]"
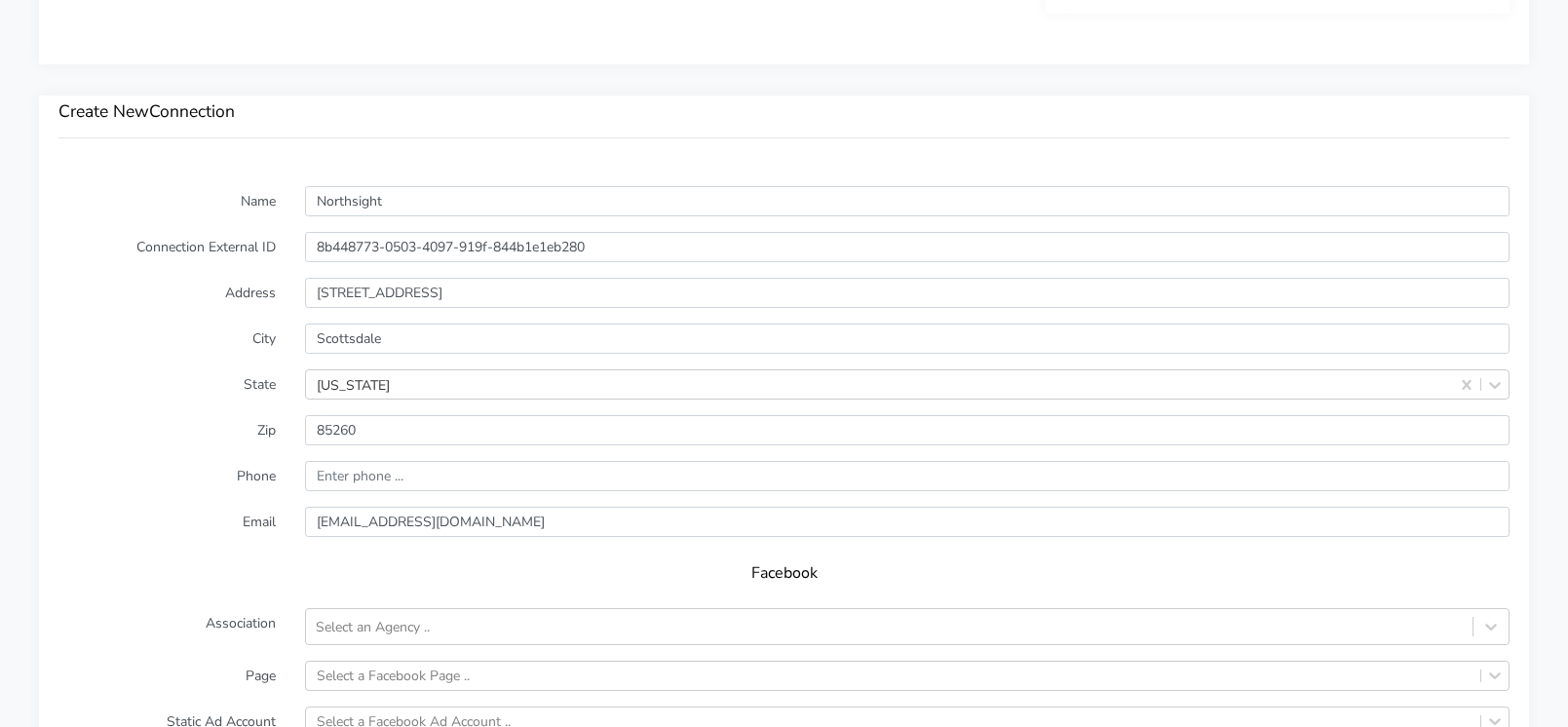
click at [201, 549] on form "Name Northsight Connection External ID 8b448773-0503-4097-919f-844b1e1eb280 Add…" at bounding box center [784, 571] width 1451 height 769
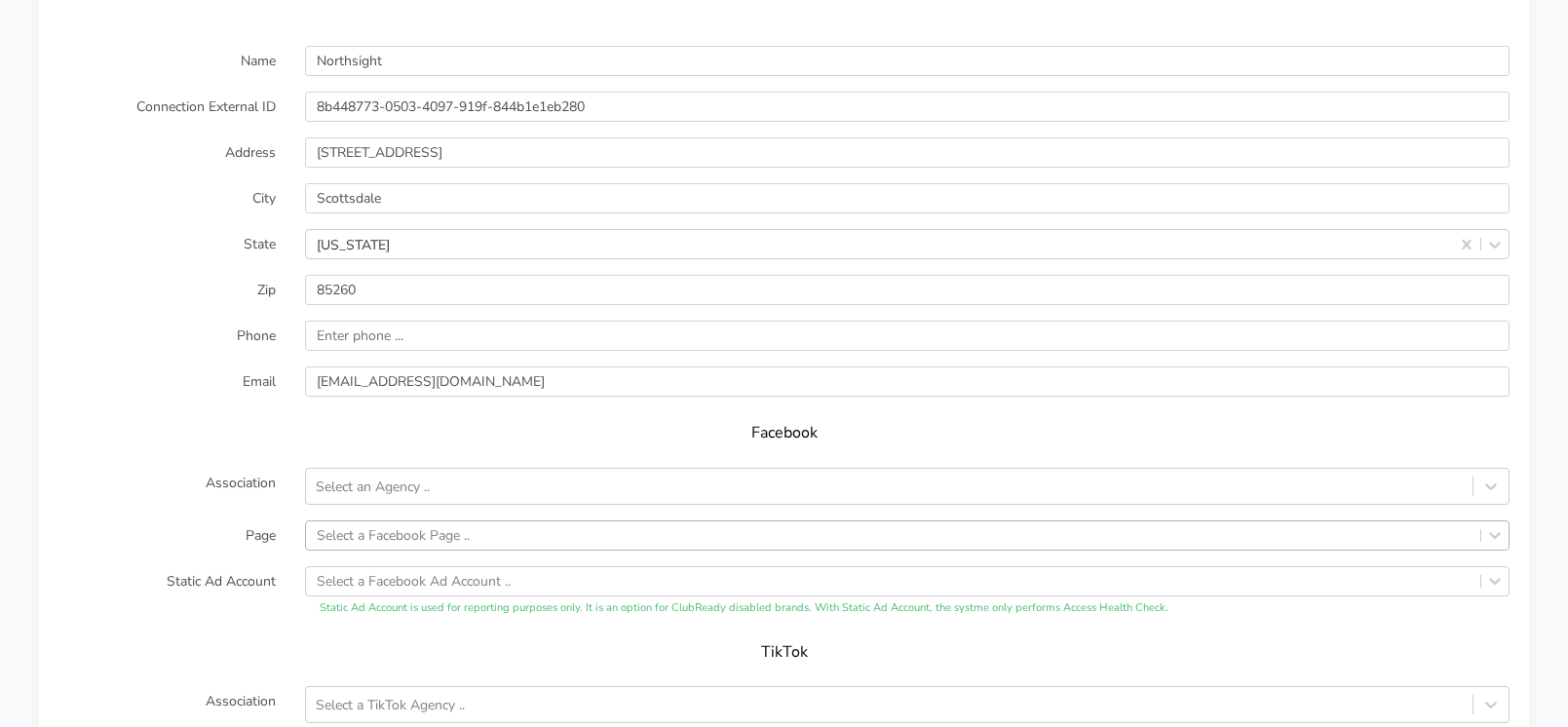
scroll to position [1411, 0]
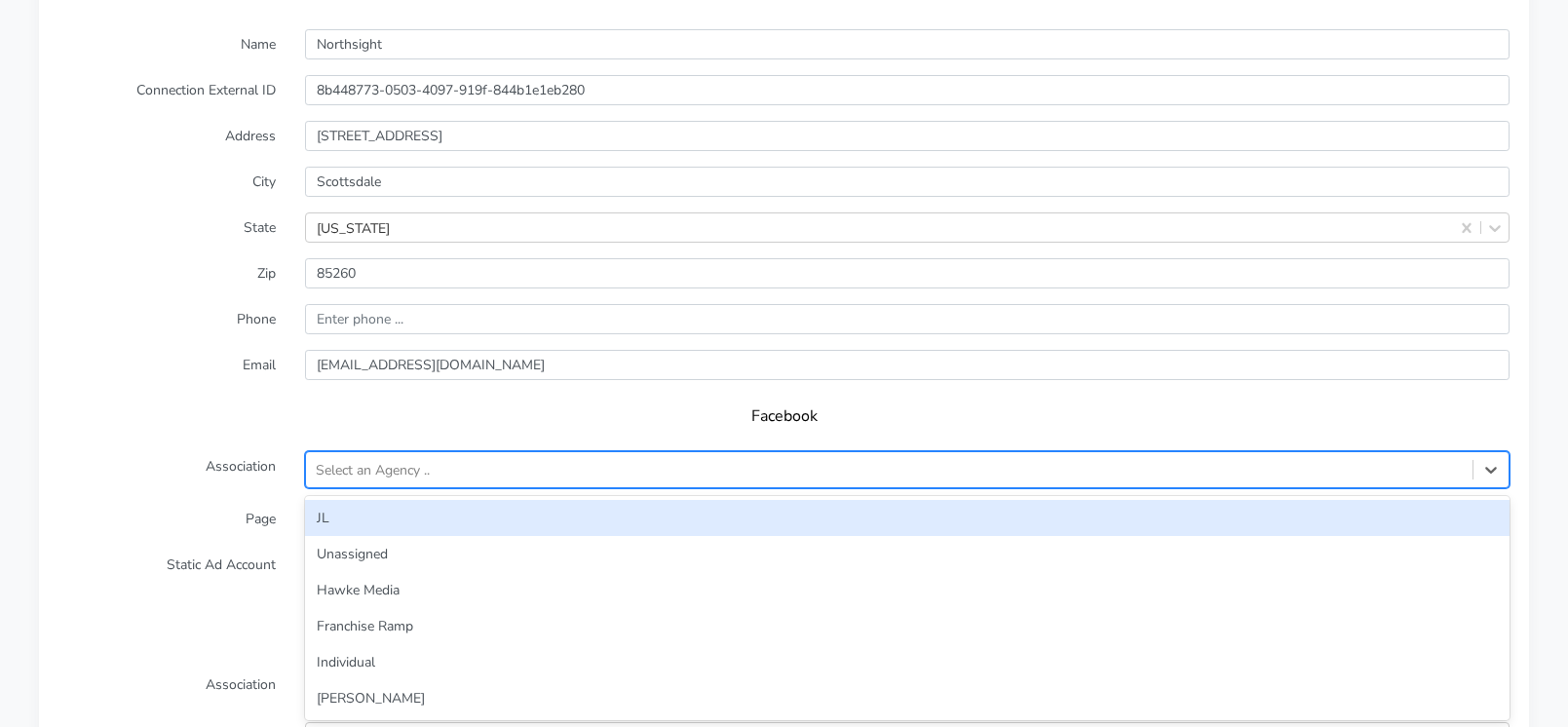
click at [368, 481] on div "Select an Agency .." at bounding box center [890, 469] width 1167 height 32
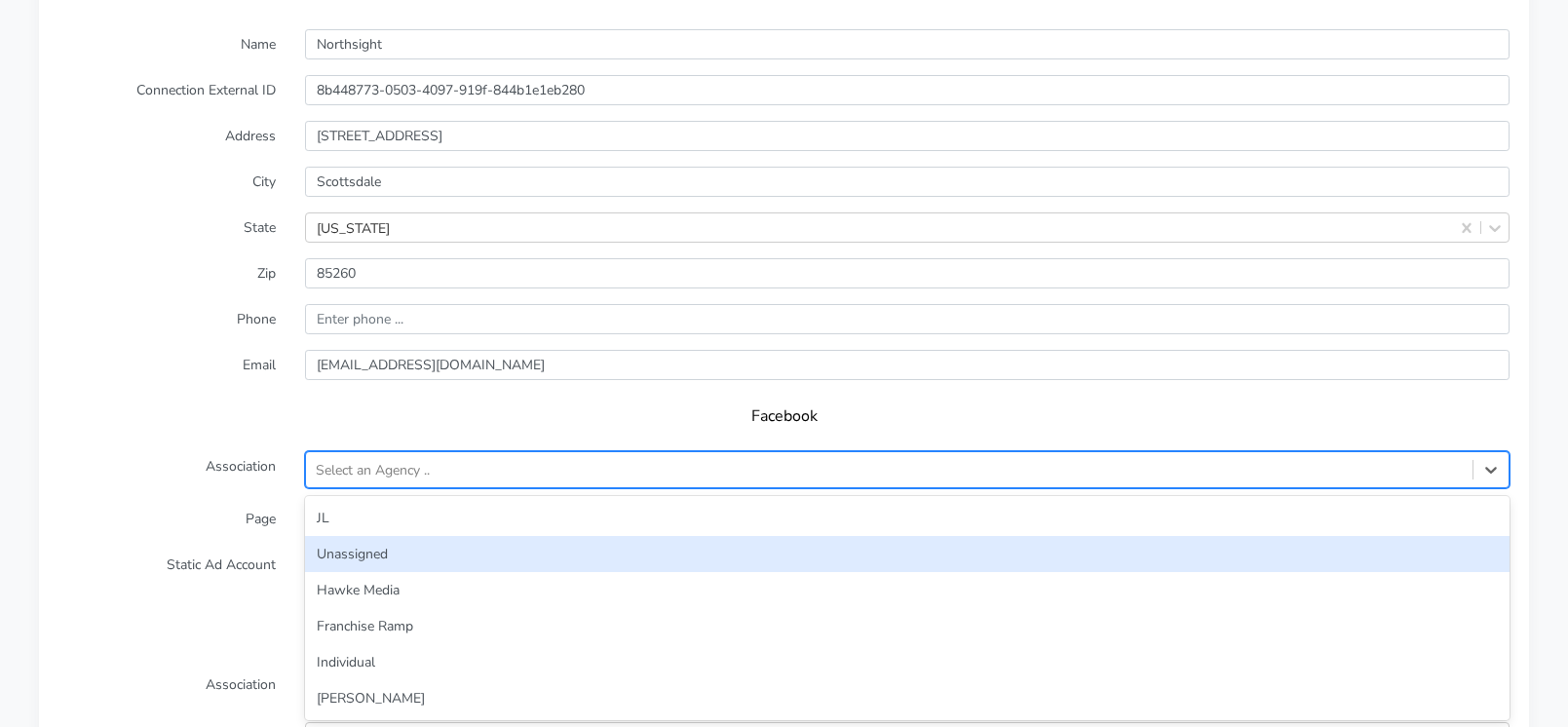
click at [361, 557] on div "Unassigned" at bounding box center [908, 554] width 1204 height 36
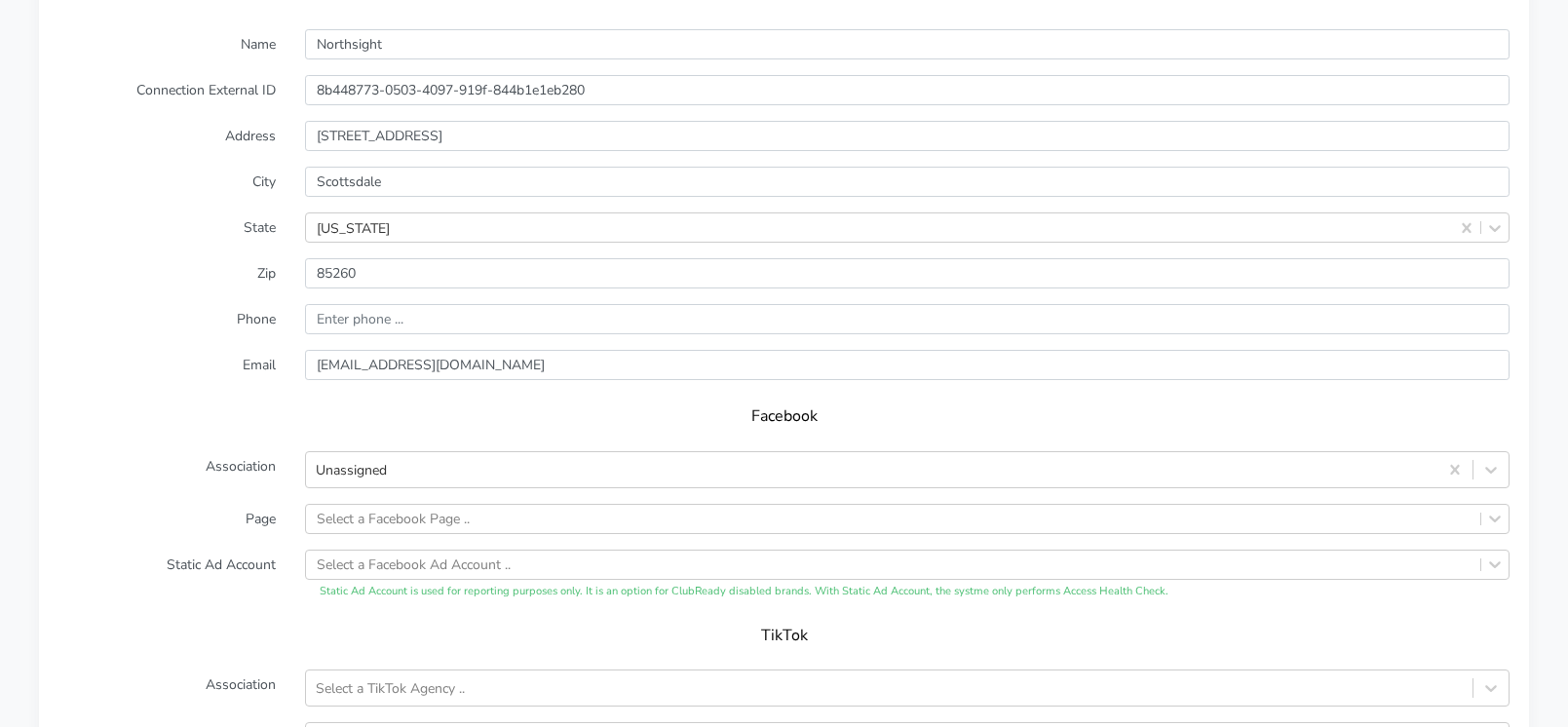
click at [233, 525] on label "Page" at bounding box center [167, 519] width 247 height 30
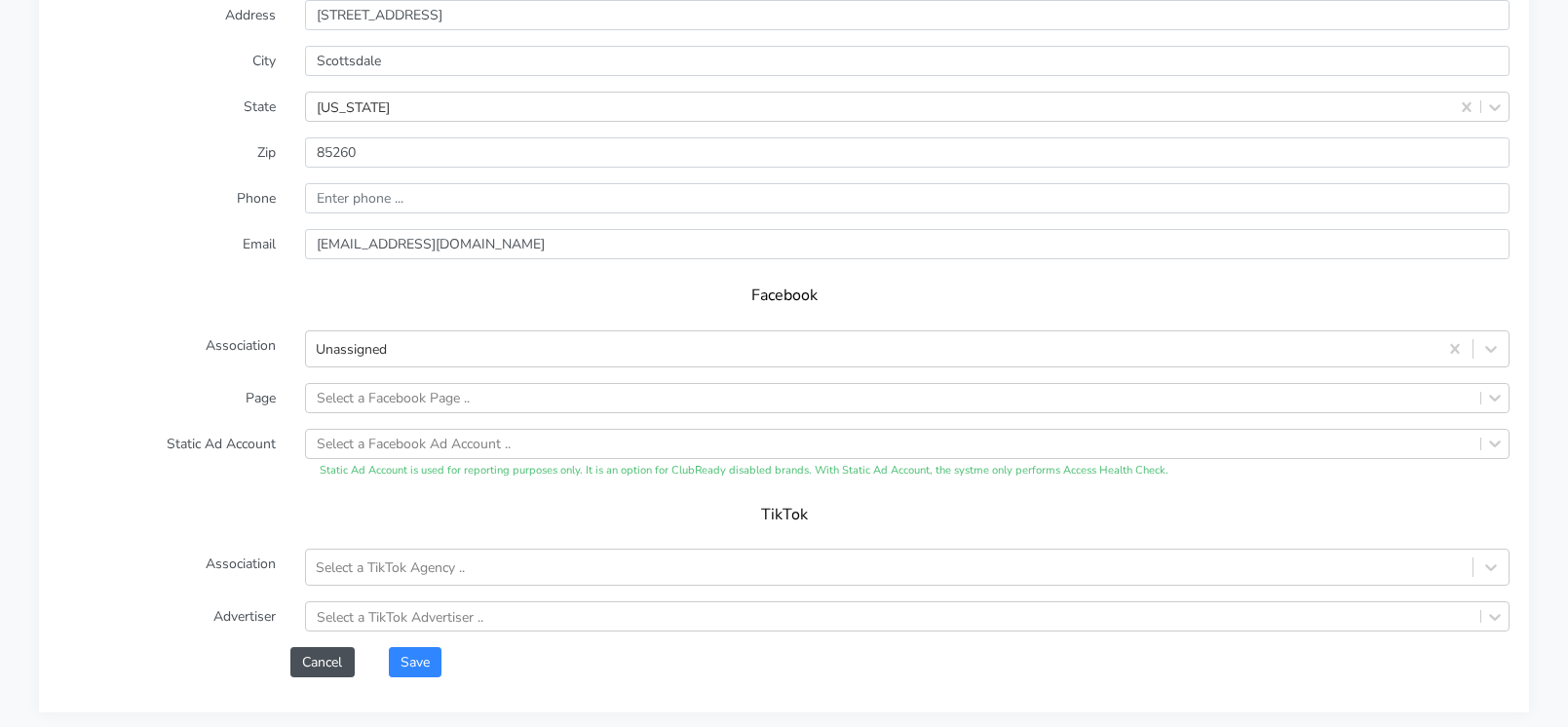
scroll to position [1571, 0]
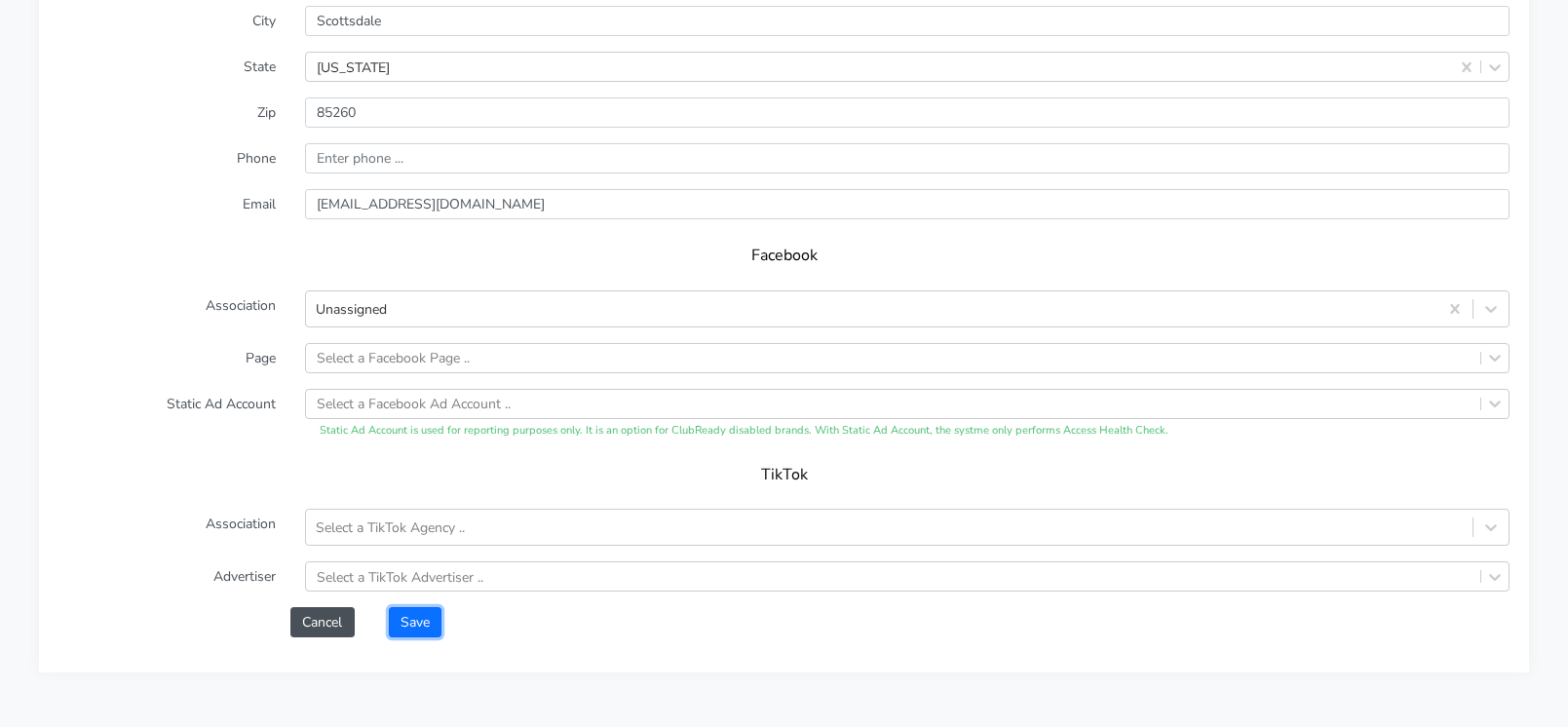
click at [417, 620] on button "Save" at bounding box center [416, 622] width 53 height 30
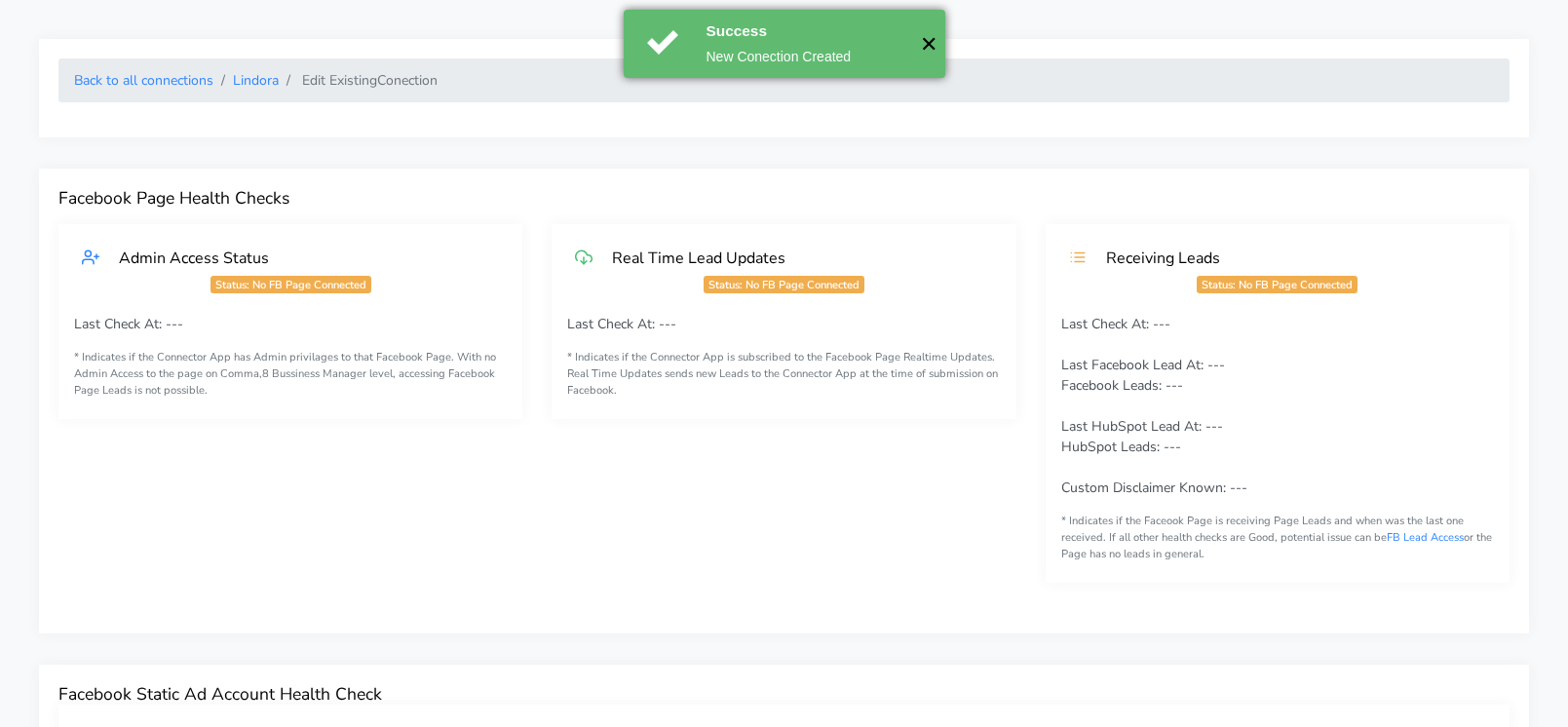
click at [921, 46] on button "✕" at bounding box center [929, 43] width 32 height 68
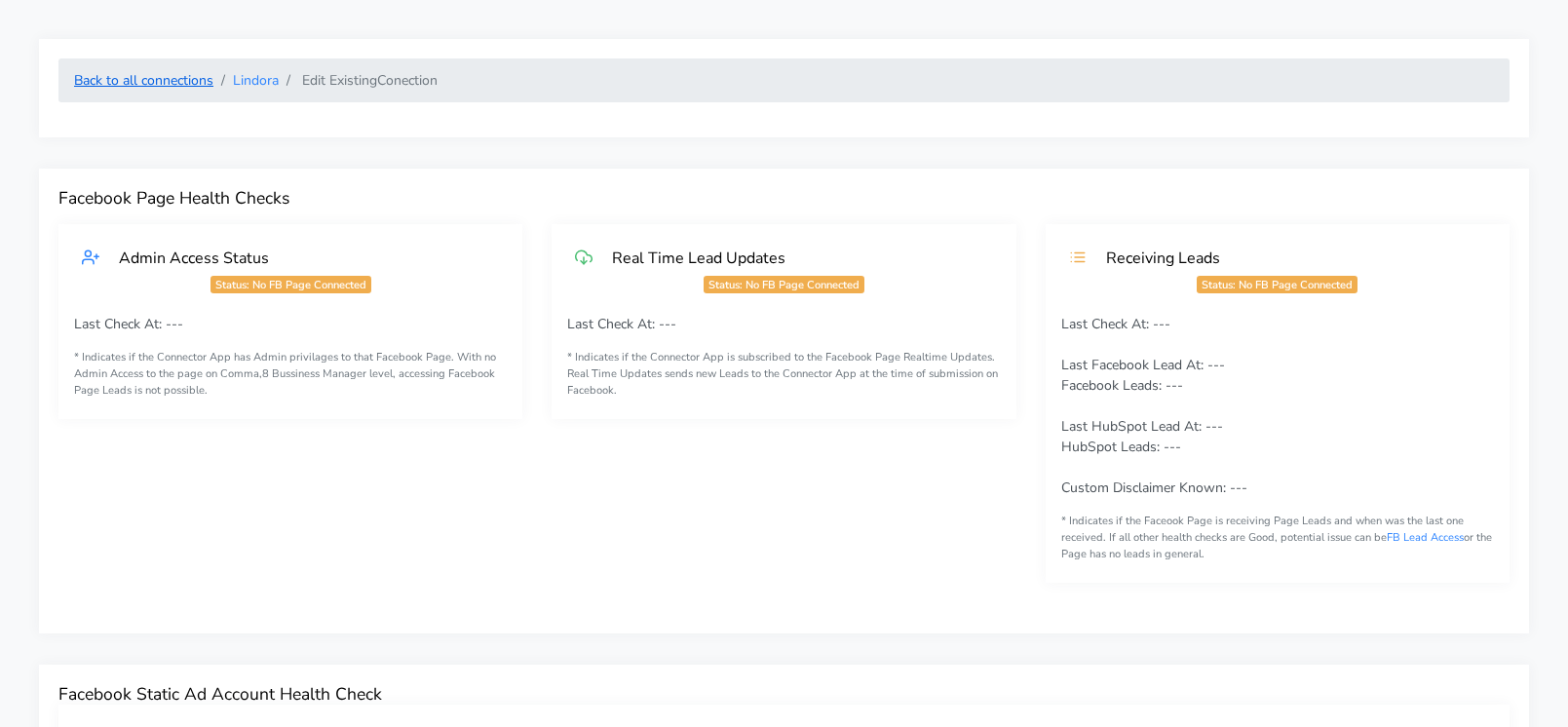
click at [176, 82] on link "Back to all connections" at bounding box center [143, 80] width 140 height 19
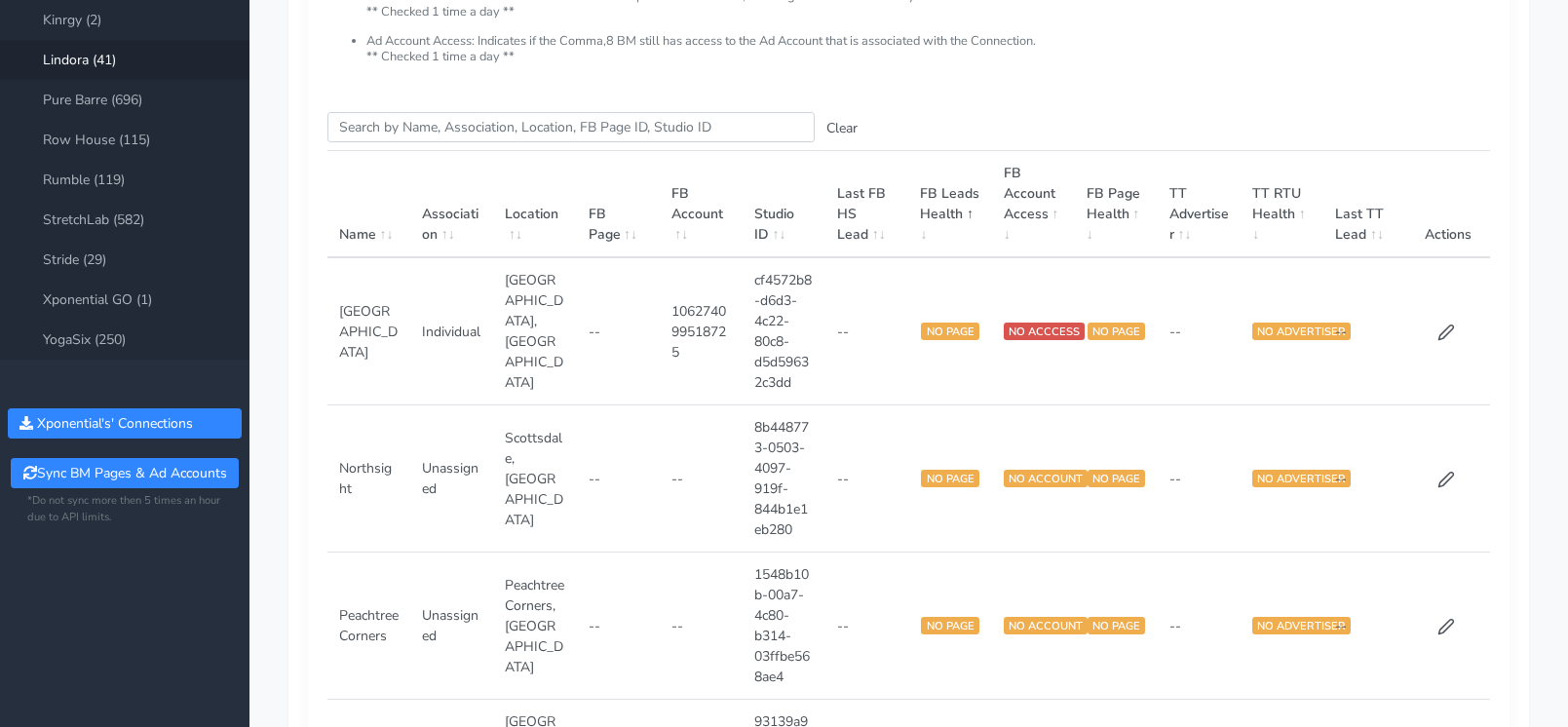
scroll to position [257, 0]
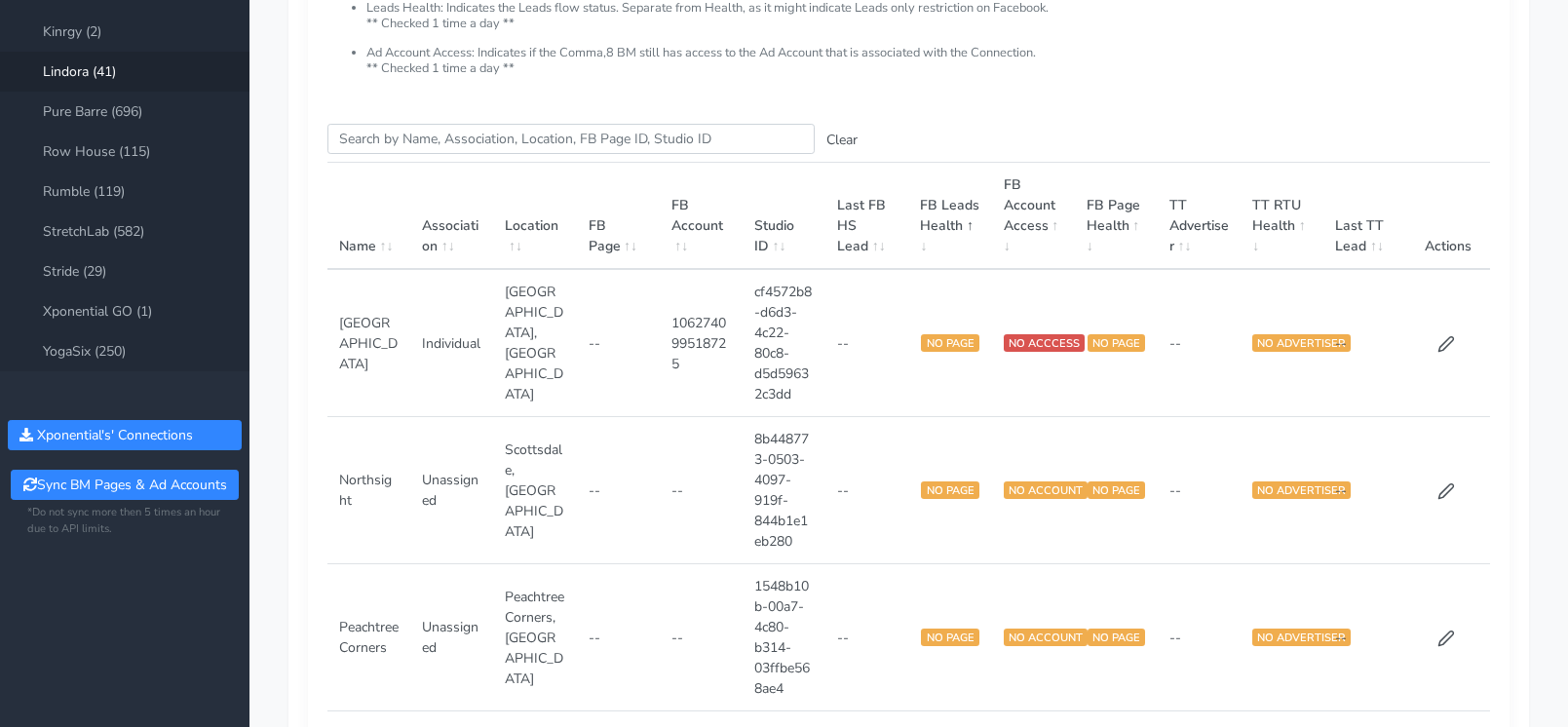
click at [625, 244] on span at bounding box center [630, 246] width 18 height 19
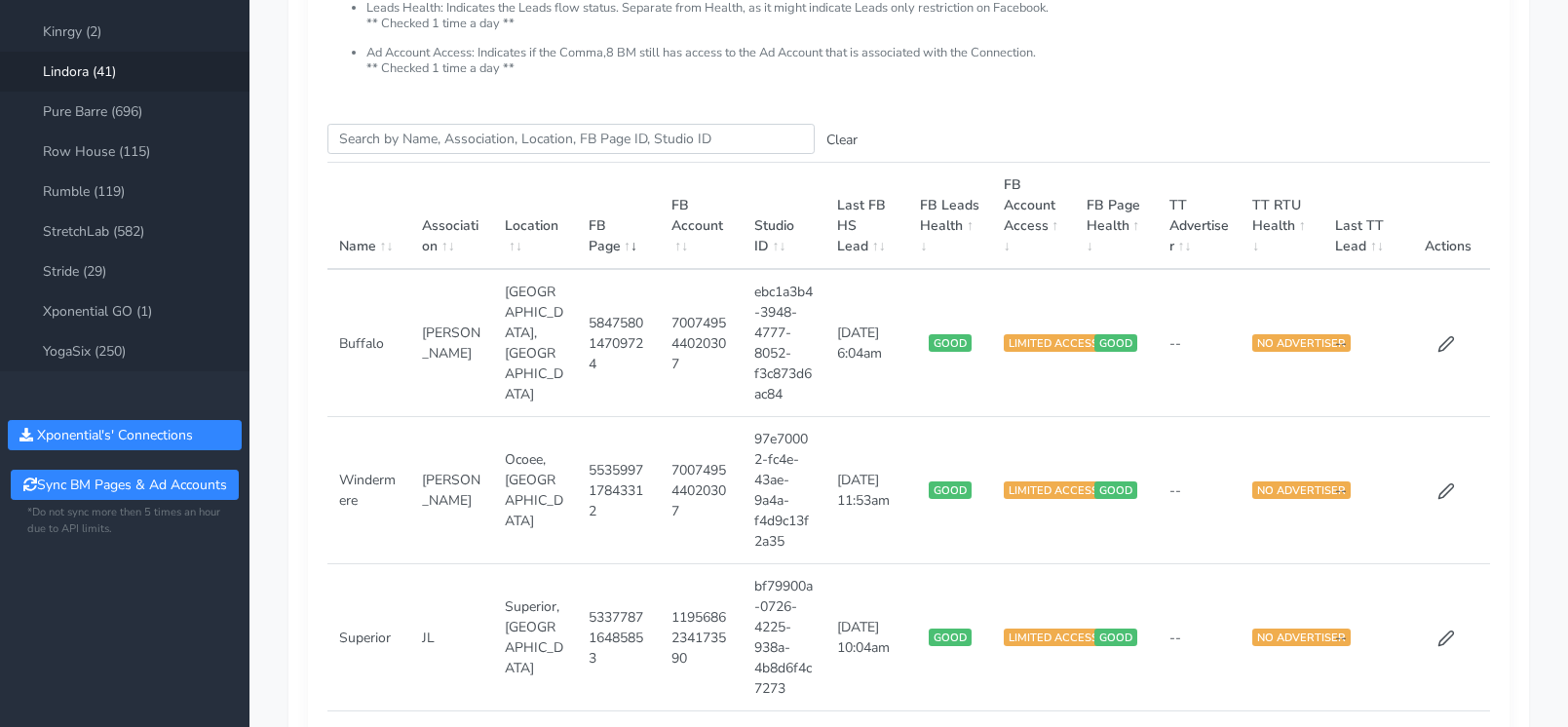
click at [639, 247] on span at bounding box center [630, 246] width 18 height 19
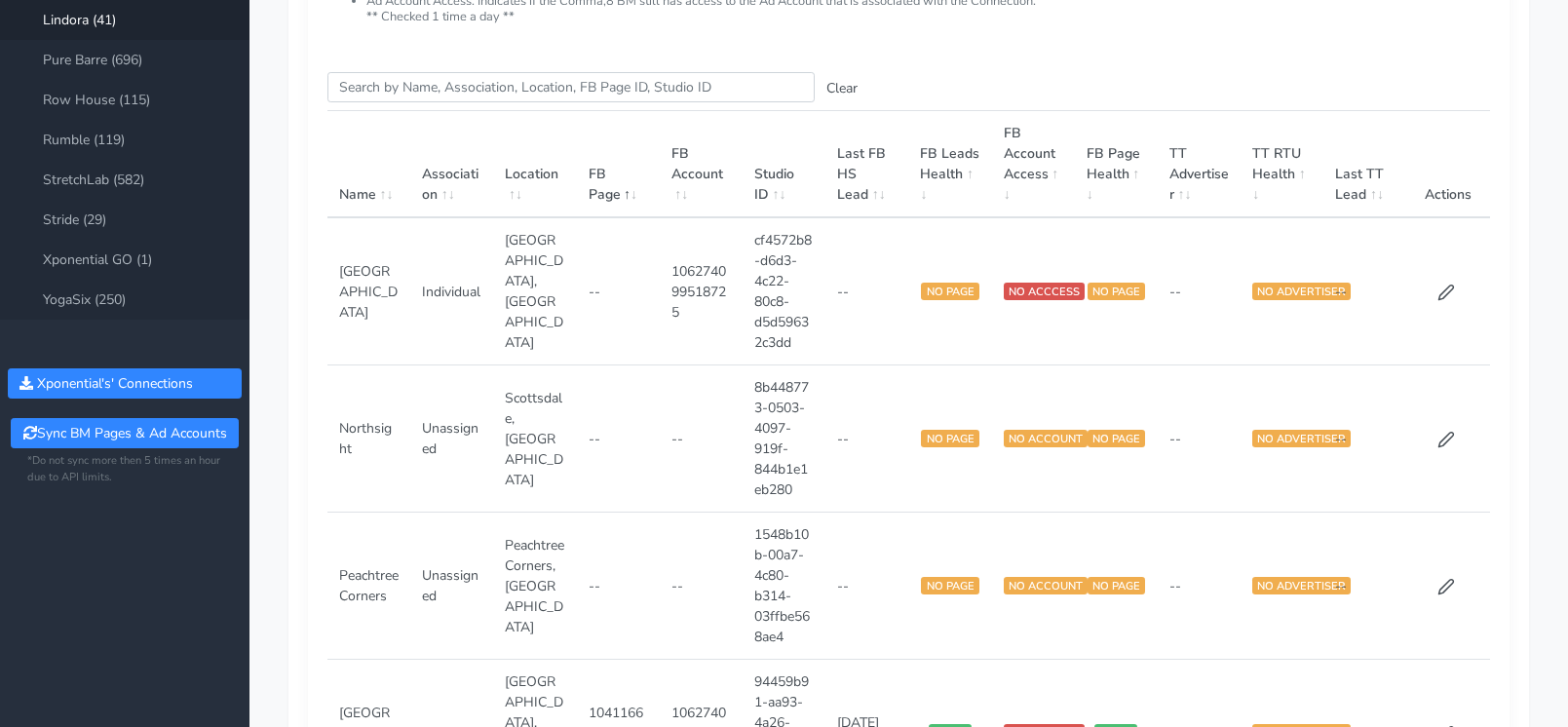
scroll to position [297, 0]
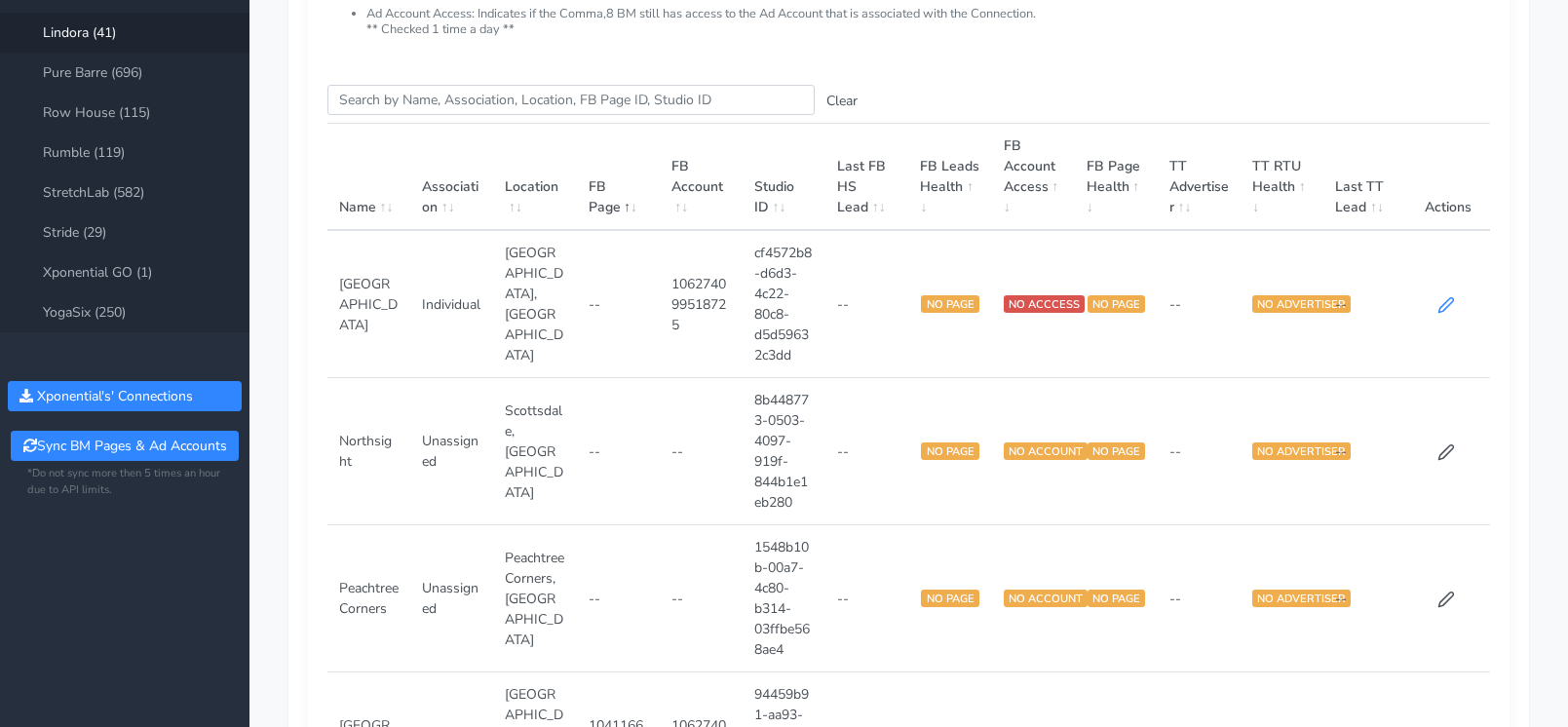
drag, startPoint x: 1432, startPoint y: 305, endPoint x: 1448, endPoint y: 307, distance: 16.1
click at [1391, 306] on td at bounding box center [1449, 304] width 83 height 148
click at [1391, 307] on icon at bounding box center [1446, 306] width 18 height 18
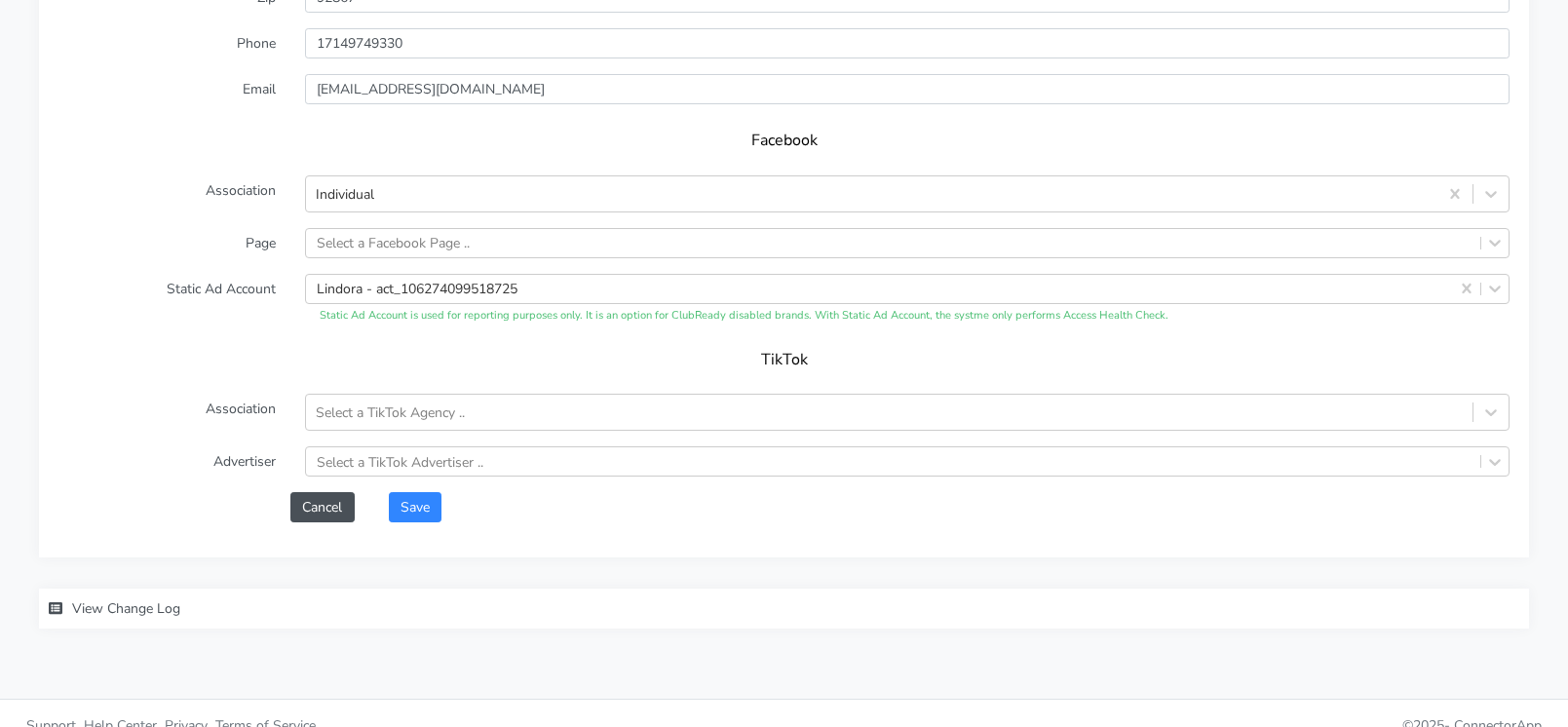
scroll to position [1717, 0]
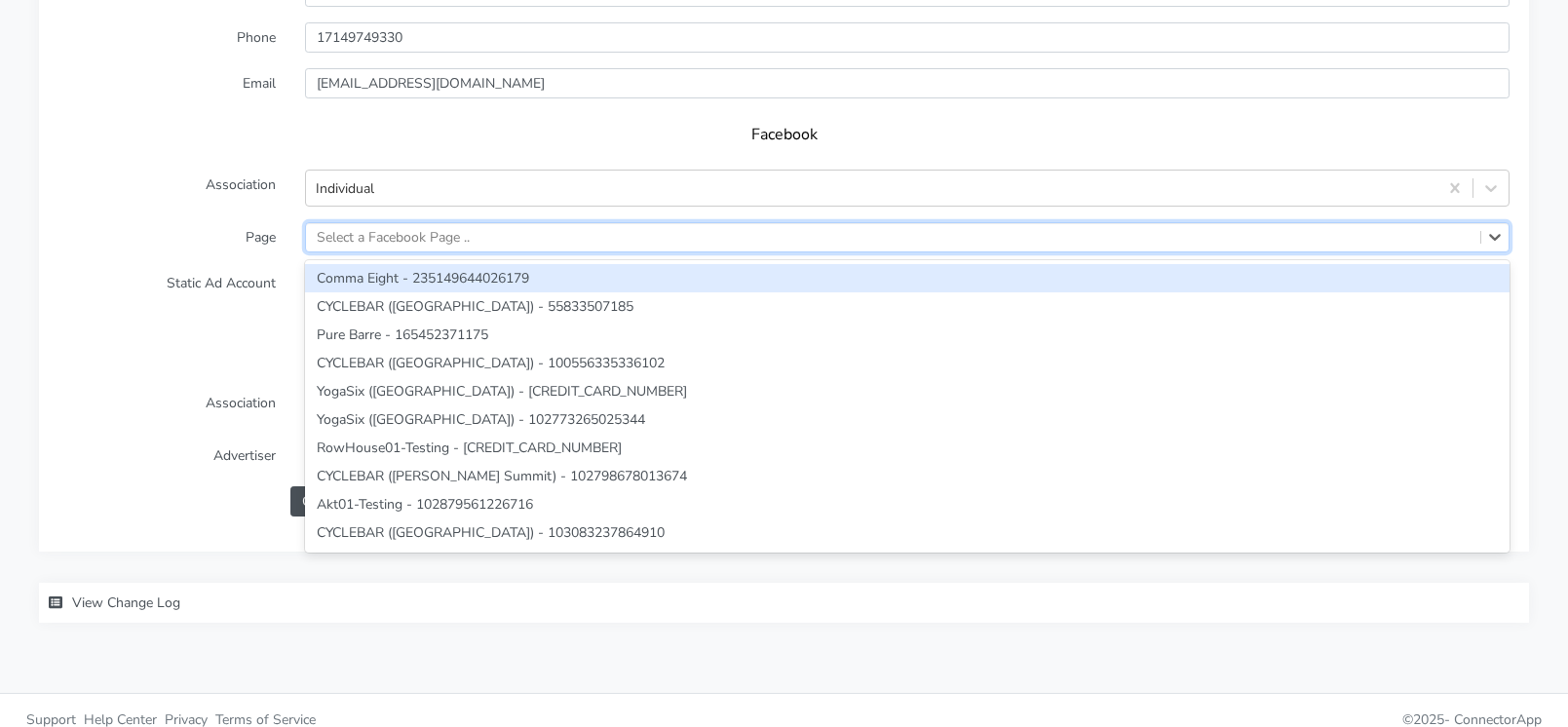
click at [488, 235] on div "Select a Facebook Page .." at bounding box center [894, 237] width 1175 height 28
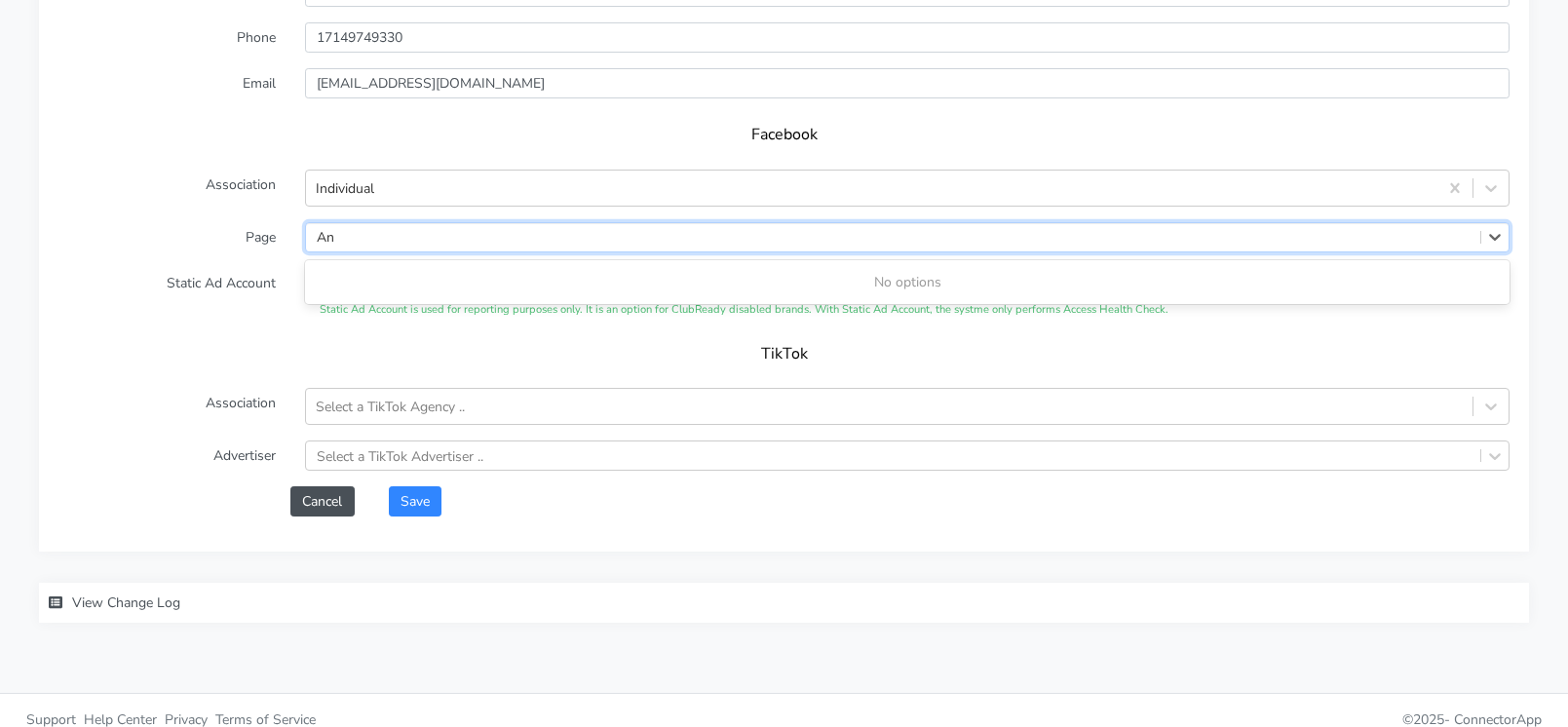
type input "A"
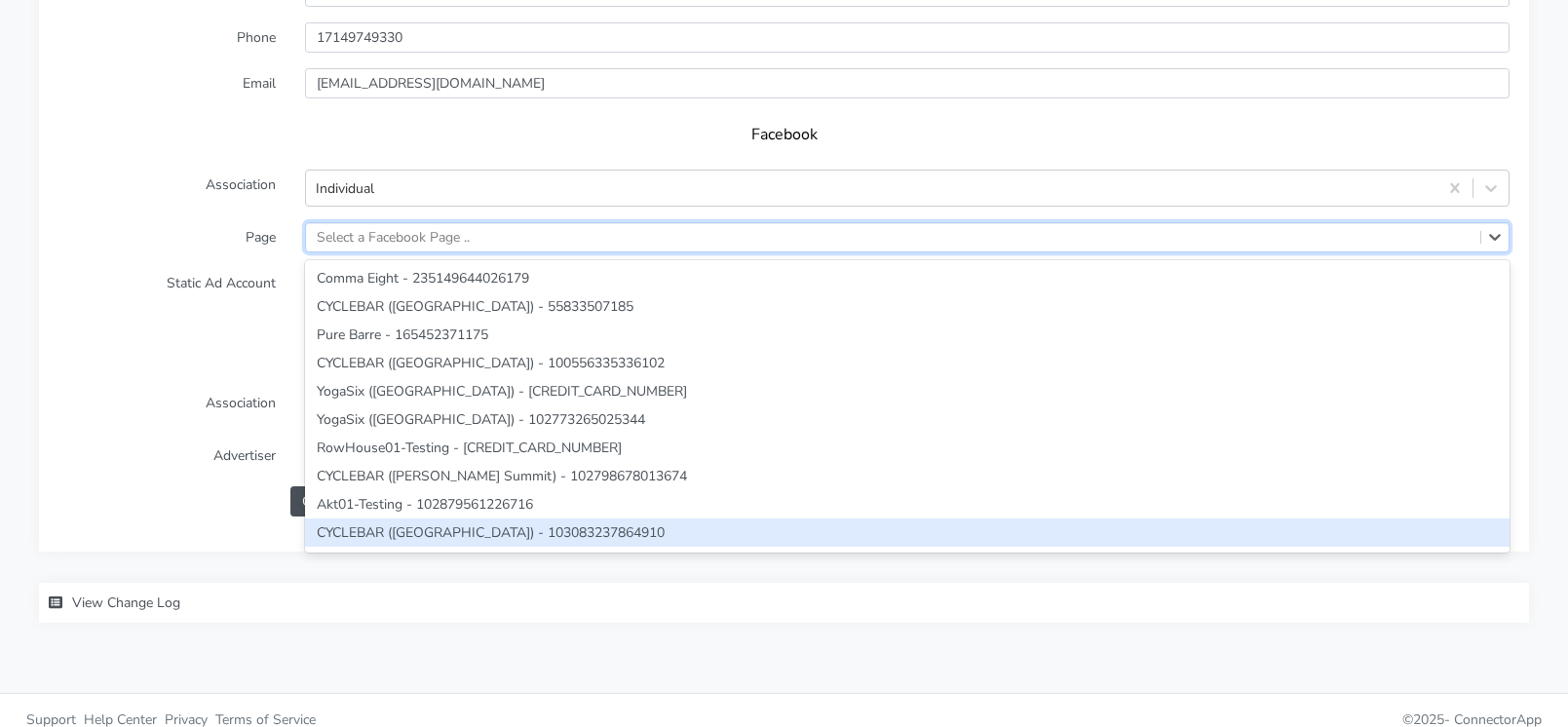
click at [174, 246] on label "Page" at bounding box center [167, 237] width 247 height 30
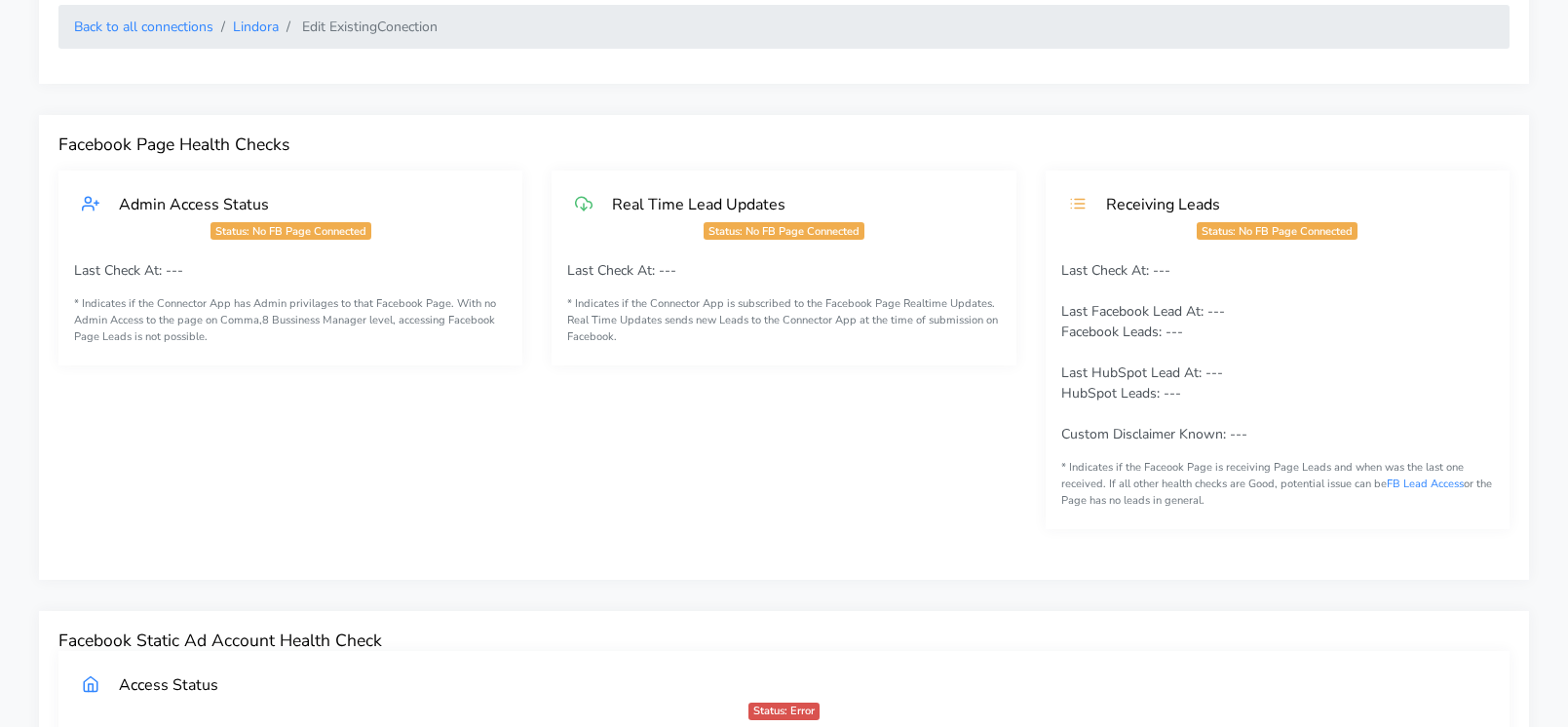
scroll to position [0, 0]
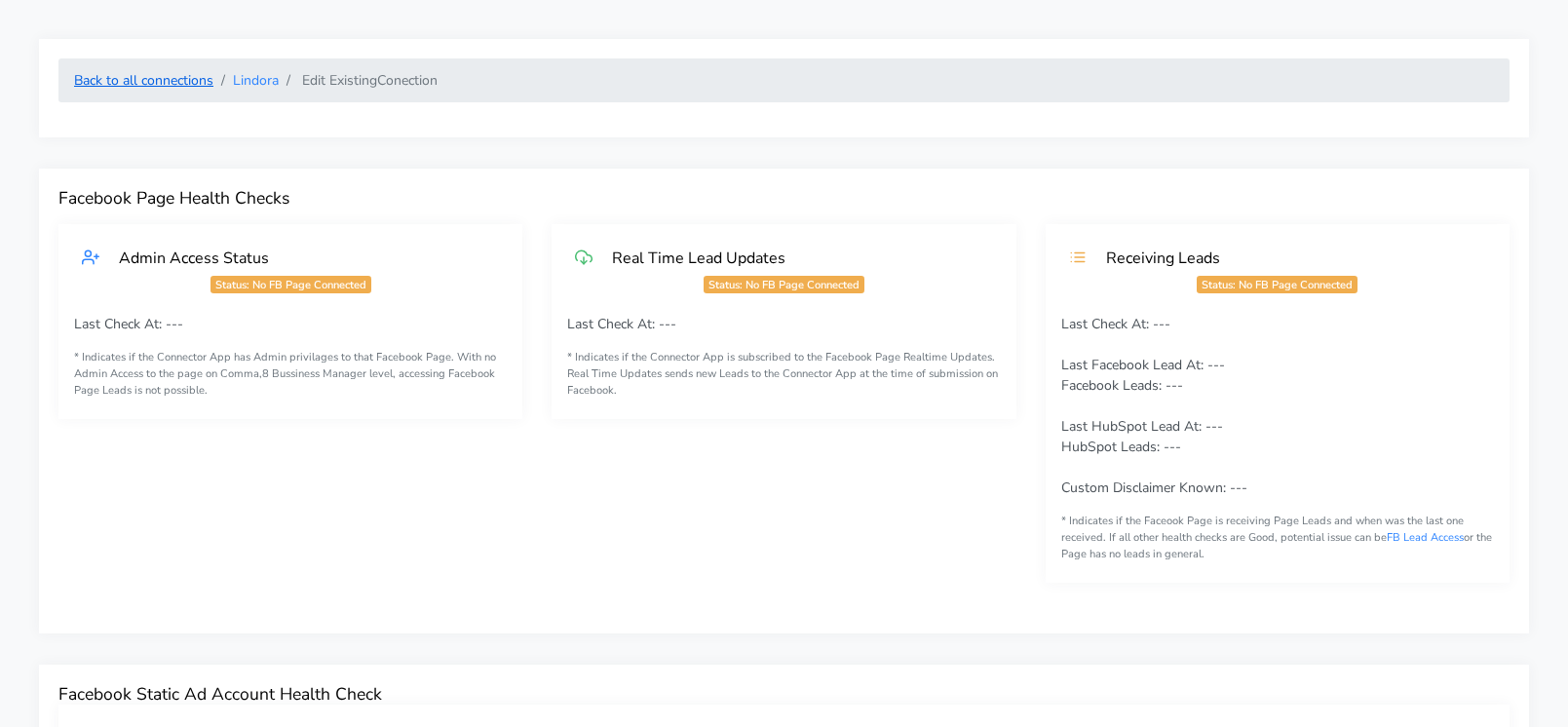
click at [157, 84] on link "Back to all connections" at bounding box center [143, 80] width 140 height 19
